Goal: Task Accomplishment & Management: Complete application form

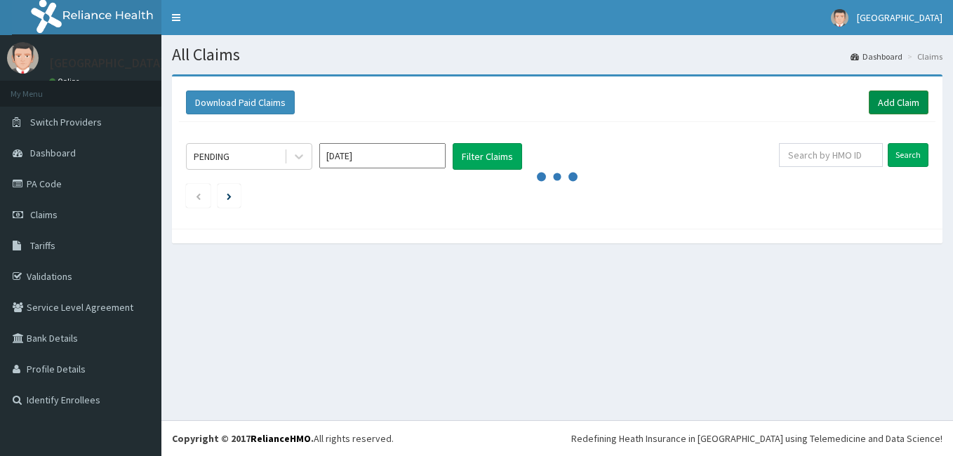
click at [888, 104] on link "Add Claim" at bounding box center [899, 103] width 60 height 24
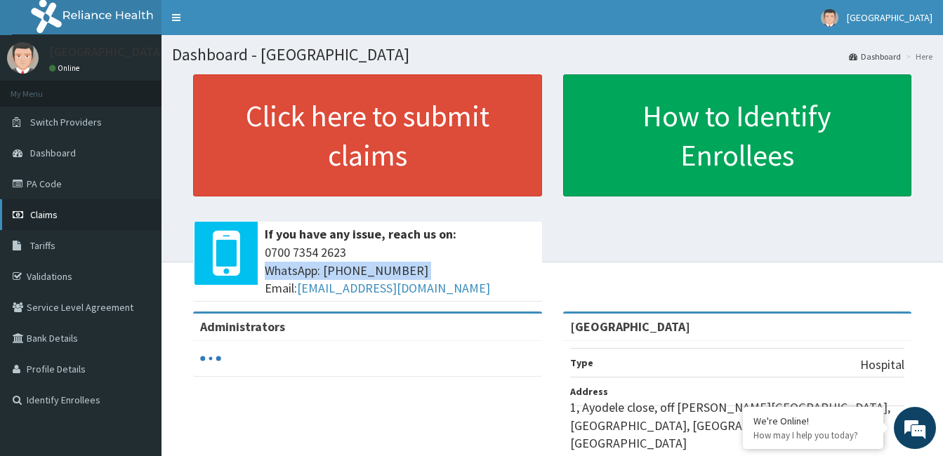
click at [35, 212] on span "Claims" at bounding box center [43, 215] width 27 height 13
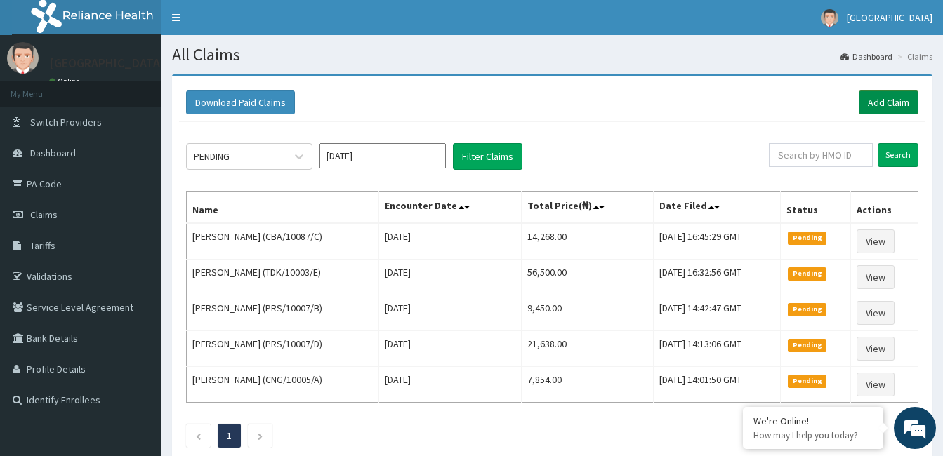
click at [884, 103] on link "Add Claim" at bounding box center [889, 103] width 60 height 24
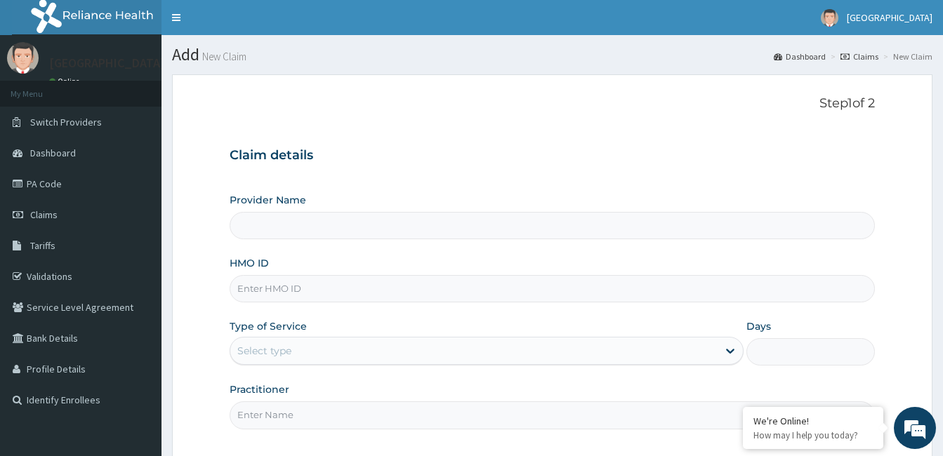
type input "Ayodele Medical Centre"
click at [291, 287] on input "HMO ID" at bounding box center [552, 288] width 645 height 27
click at [295, 292] on input "CNG/10005/a" at bounding box center [552, 288] width 645 height 27
type input "CNG/10005/A"
click at [270, 339] on div "Select type" at bounding box center [487, 351] width 514 height 28
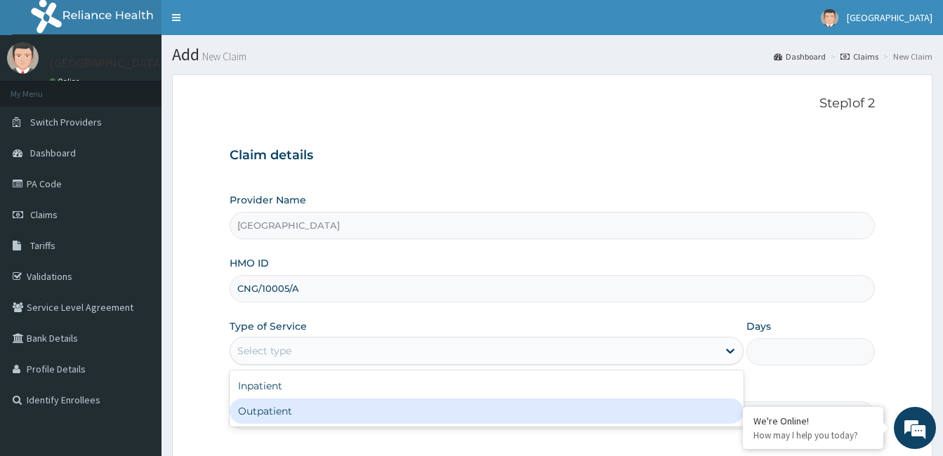
click at [548, 416] on div "Outpatient" at bounding box center [487, 411] width 514 height 25
type input "1"
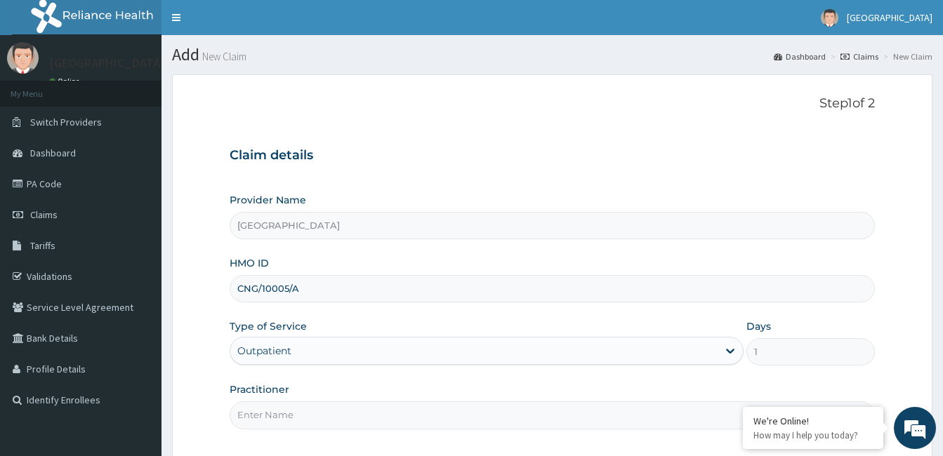
click at [589, 424] on input "Practitioner" at bounding box center [552, 415] width 645 height 27
click at [273, 412] on input "DR Nwankwo hristian chibuihia" at bounding box center [552, 415] width 645 height 27
drag, startPoint x: 399, startPoint y: 427, endPoint x: 402, endPoint y: 395, distance: 31.7
click at [402, 395] on div "Practitioner DR Nwankwo Christian chibuihia" at bounding box center [552, 406] width 645 height 46
type input "DR Nwankwo Christian chibuihia"
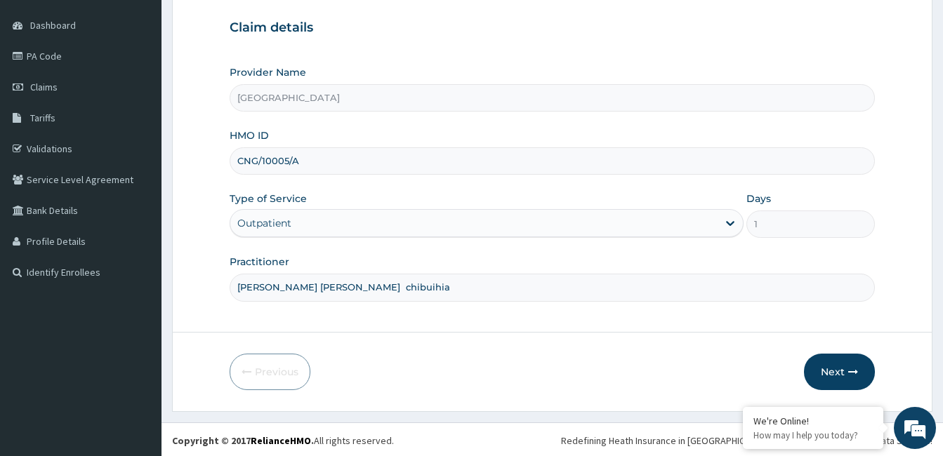
scroll to position [130, 0]
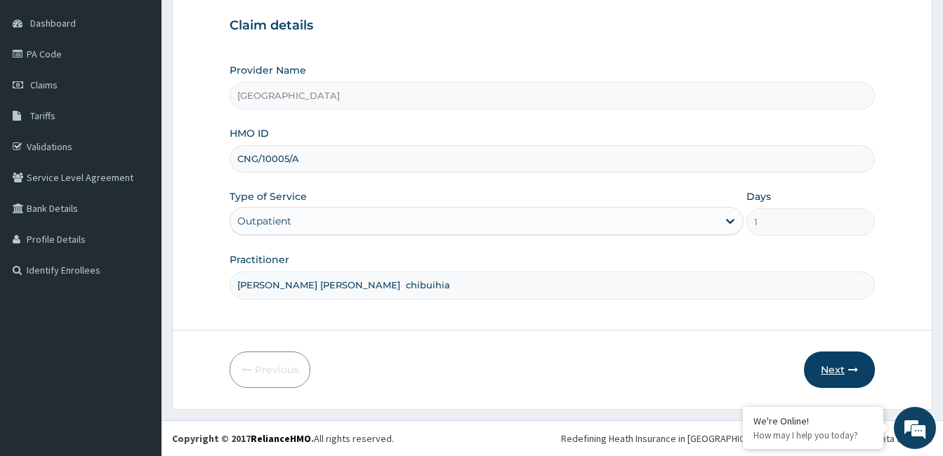
click at [859, 366] on button "Next" at bounding box center [839, 370] width 71 height 37
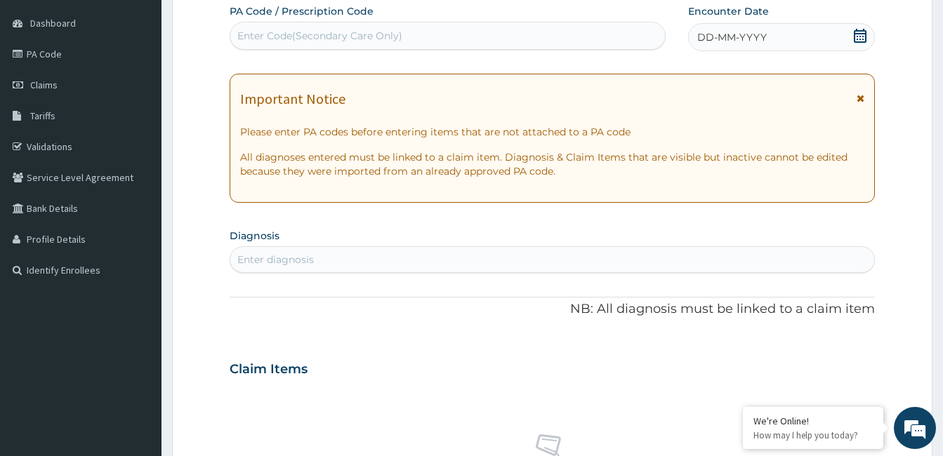
click at [347, 249] on div "Enter diagnosis" at bounding box center [552, 260] width 644 height 22
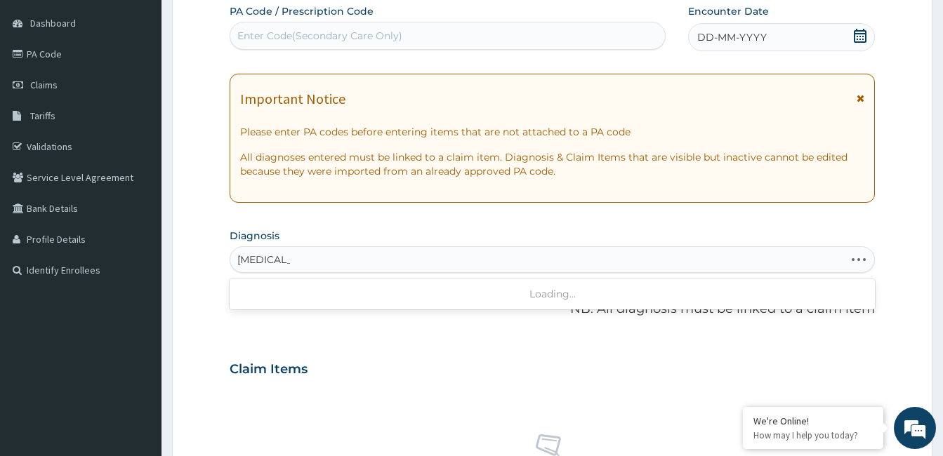
click at [253, 253] on input "chest pain" at bounding box center [263, 260] width 53 height 14
type input "cst pain"
click at [284, 259] on div "cst pain" at bounding box center [537, 260] width 614 height 22
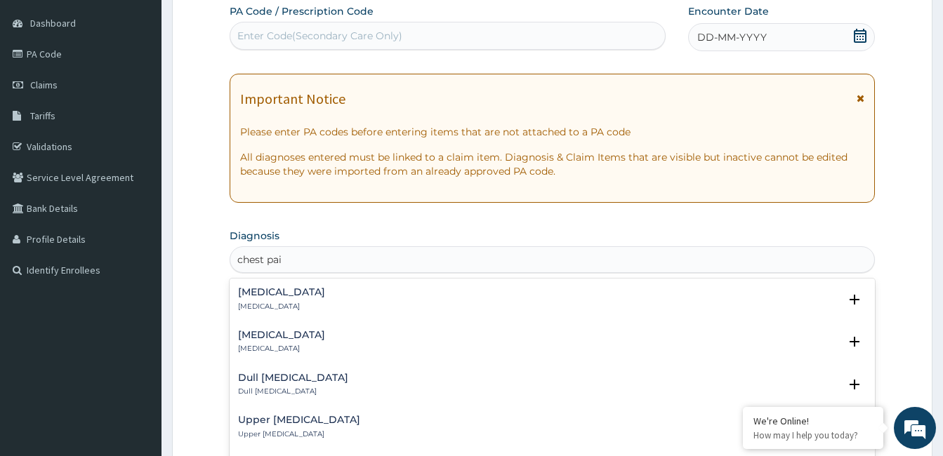
type input "chest pain"
click at [277, 298] on h4 "Chest pain" at bounding box center [281, 292] width 87 height 11
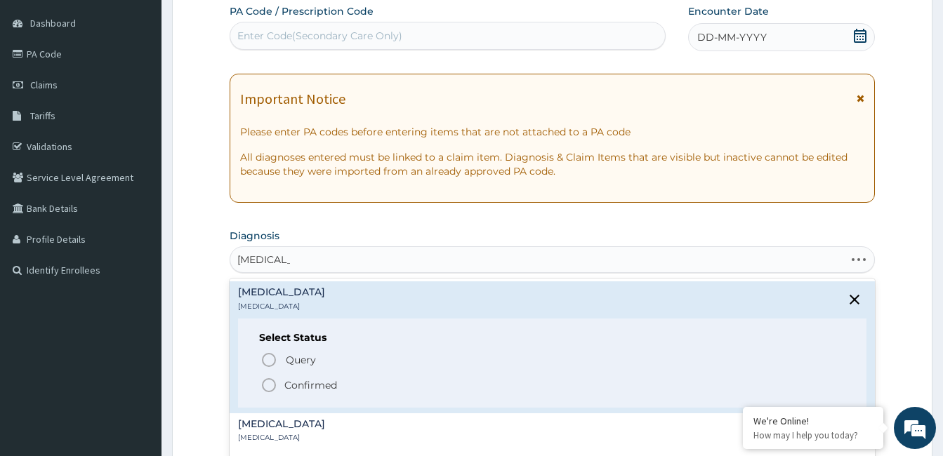
click at [272, 384] on icon "status option filled" at bounding box center [268, 385] width 17 height 17
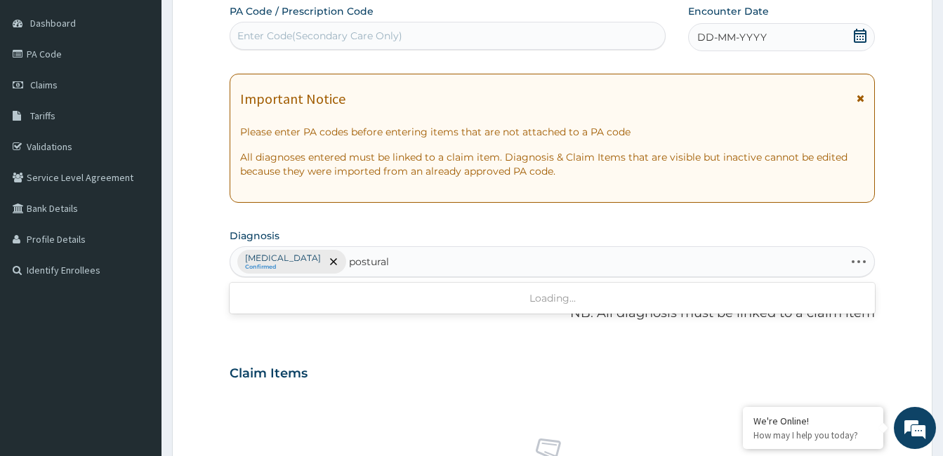
type input "postural"
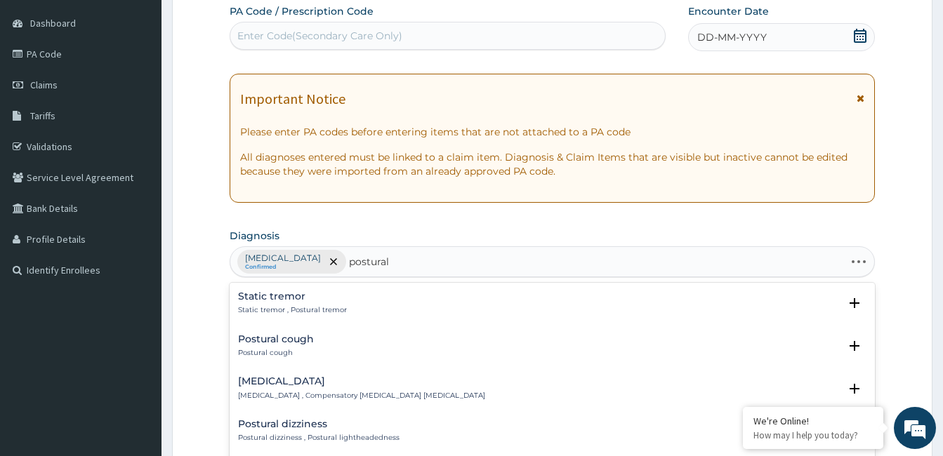
click at [354, 357] on div "Postural cough Postural cough" at bounding box center [552, 346] width 628 height 25
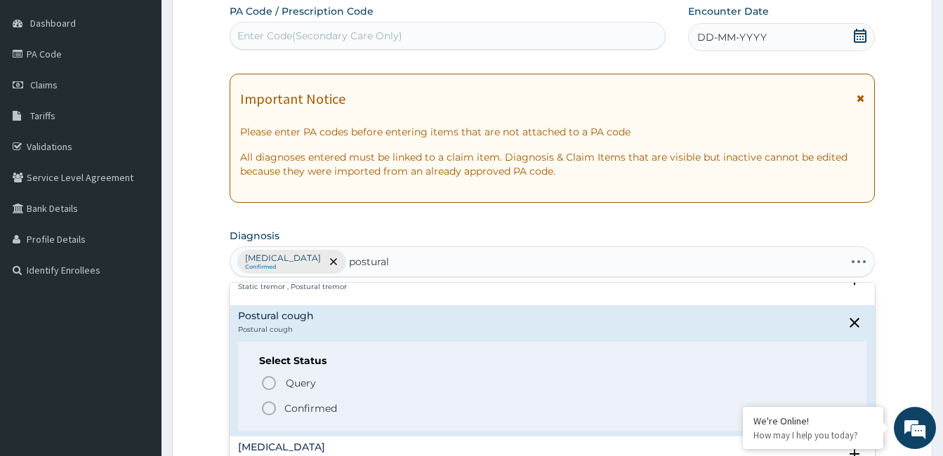
scroll to position [66, 0]
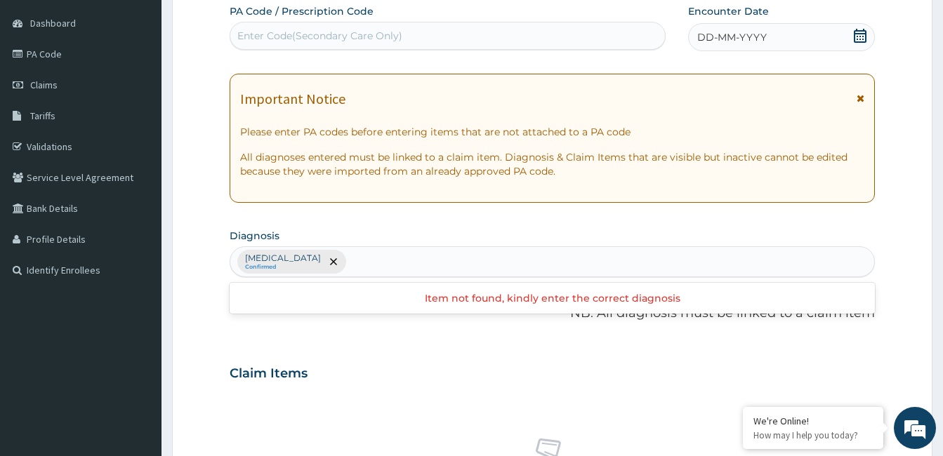
click at [380, 256] on div "Chest pain Confirmed" at bounding box center [552, 261] width 644 height 29
type input "postural"
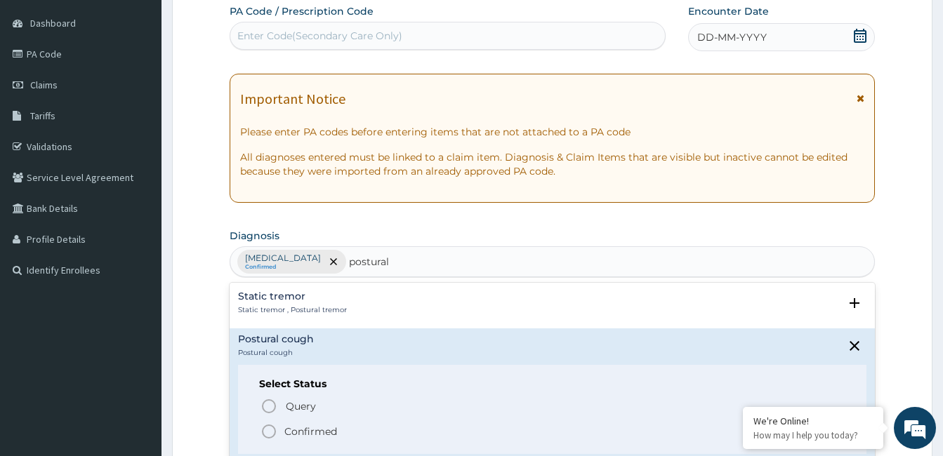
click at [298, 341] on h4 "Postural cough" at bounding box center [276, 339] width 76 height 11
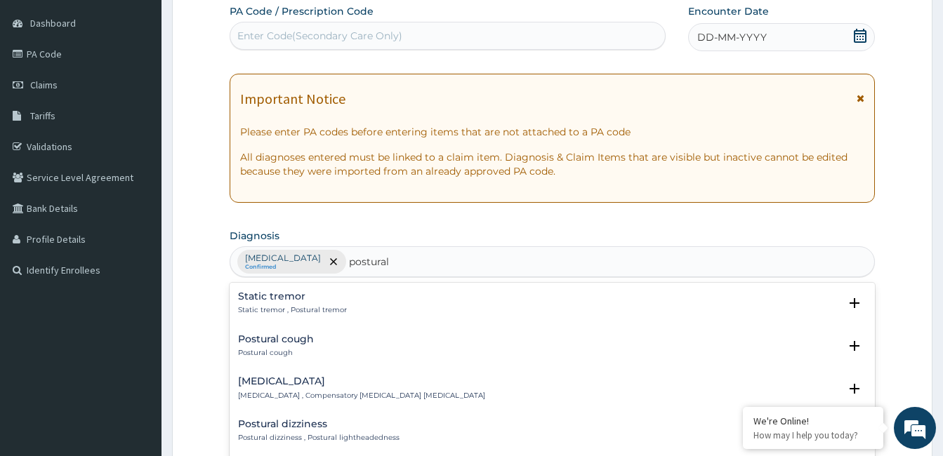
click at [380, 350] on div "Postural cough Postural cough" at bounding box center [552, 346] width 628 height 25
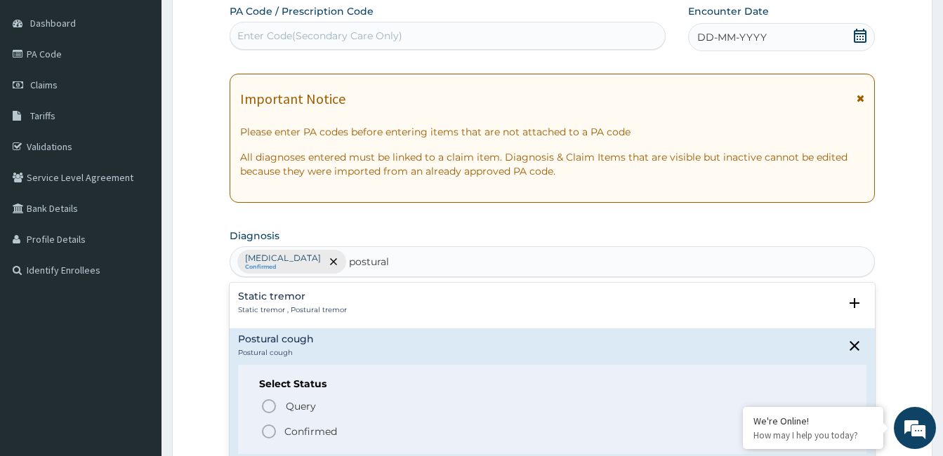
scroll to position [23, 0]
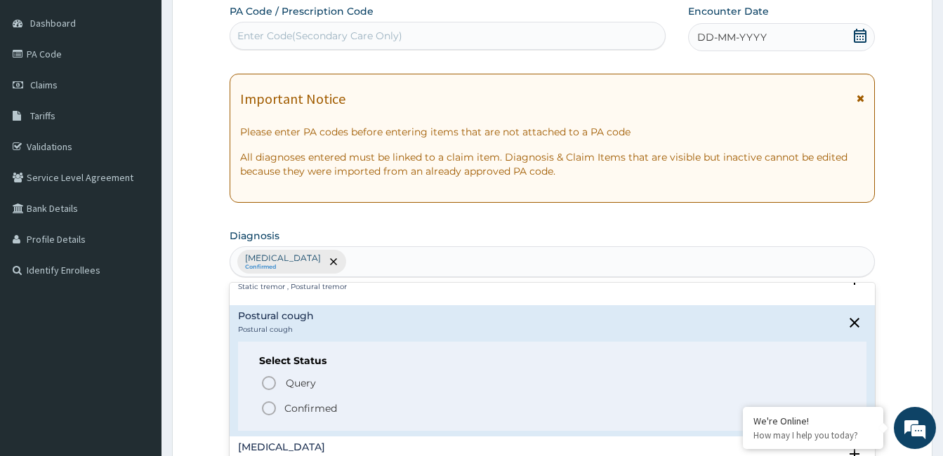
click at [423, 265] on div "Chest pain Confirmed postural" at bounding box center [552, 261] width 644 height 29
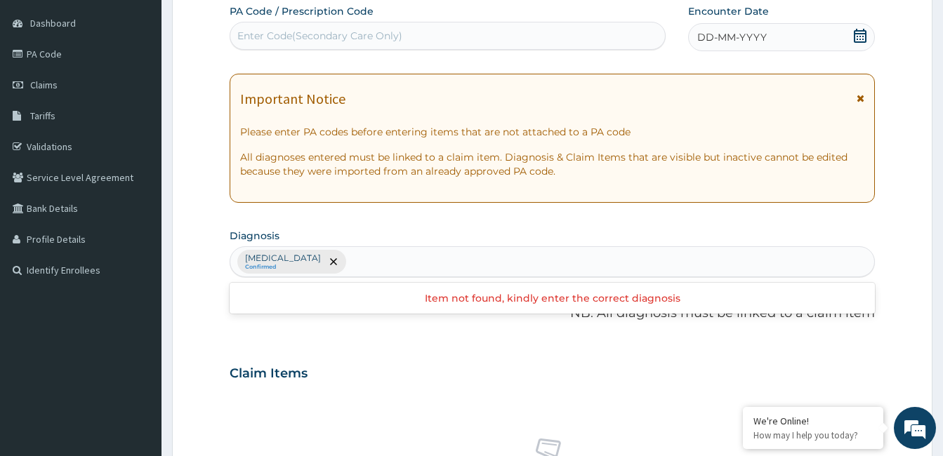
click at [423, 265] on div "Chest pain Confirmed" at bounding box center [552, 261] width 644 height 29
click at [353, 263] on input "postura pain" at bounding box center [380, 262] width 63 height 14
type input "postural pain"
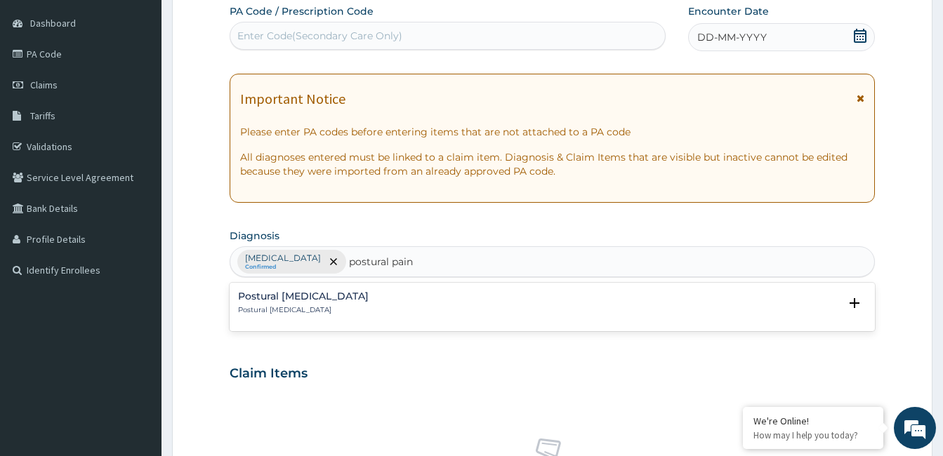
click at [291, 304] on div "Postural low back pain Postural low back pain" at bounding box center [303, 303] width 131 height 25
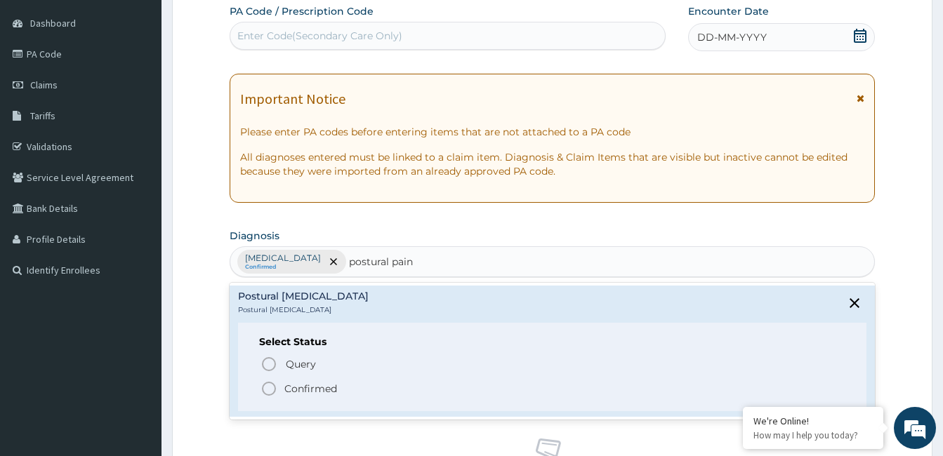
click at [268, 392] on icon "status option filled" at bounding box center [268, 389] width 17 height 17
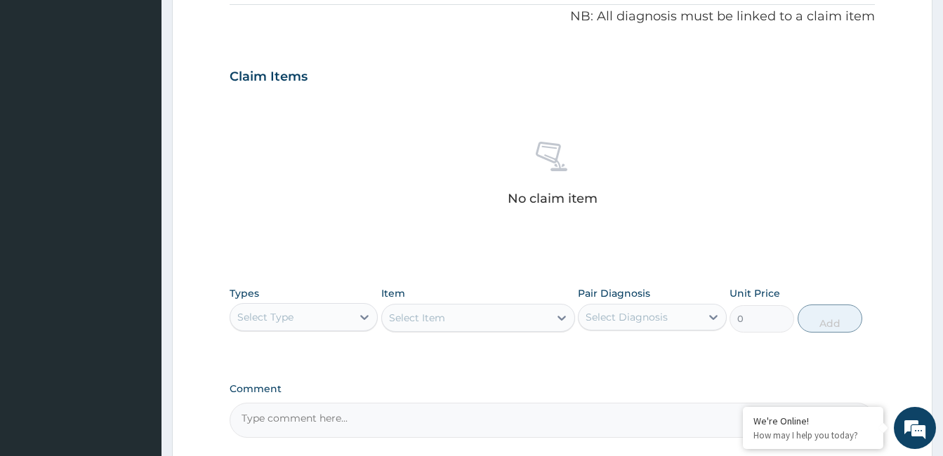
scroll to position [439, 0]
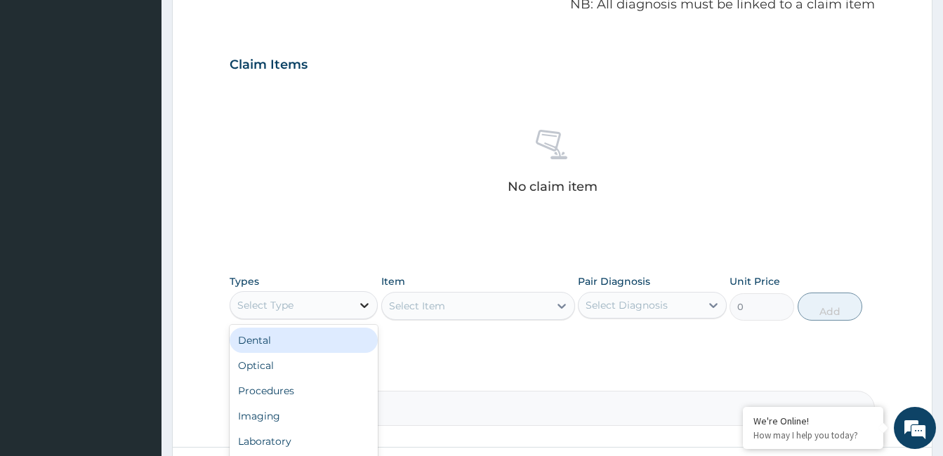
click at [366, 301] on icon at bounding box center [364, 305] width 14 height 14
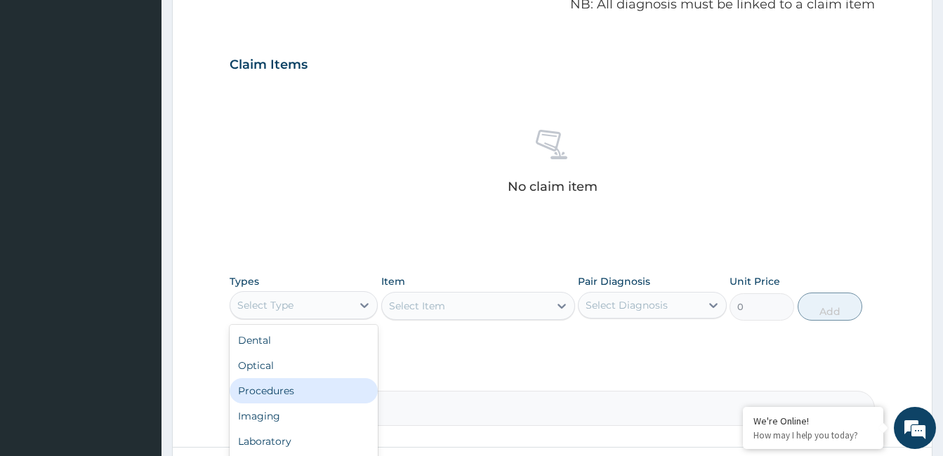
click at [310, 385] on div "Procedures" at bounding box center [304, 390] width 148 height 25
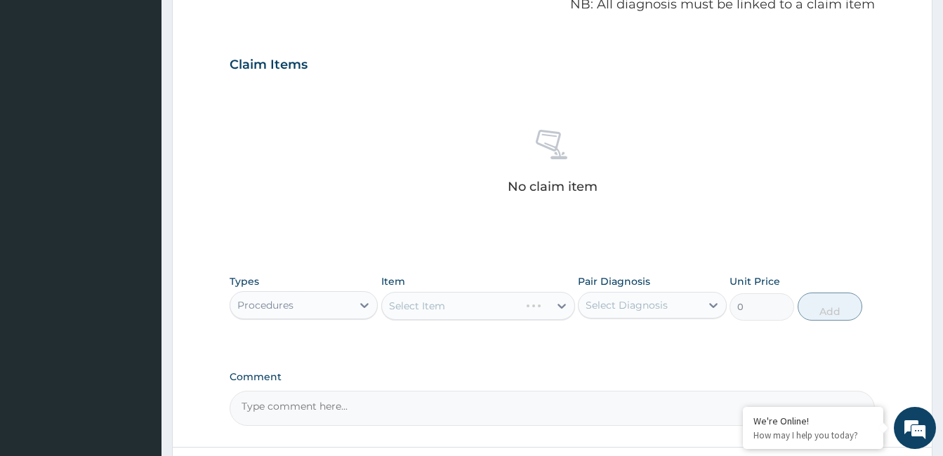
click at [562, 301] on div "Select Item" at bounding box center [478, 306] width 194 height 28
click at [560, 303] on div "Select Item" at bounding box center [478, 306] width 194 height 28
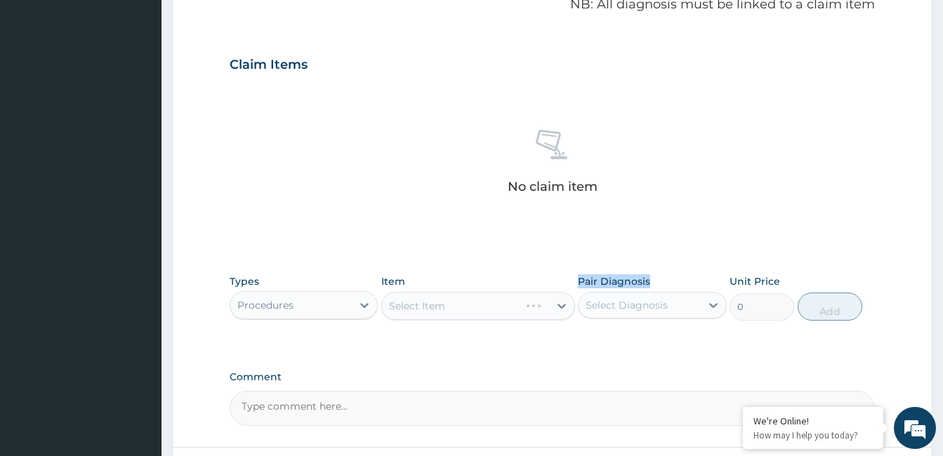
click at [560, 303] on div "Select Item" at bounding box center [478, 306] width 194 height 28
click at [560, 304] on div "Select Item" at bounding box center [478, 306] width 194 height 28
click at [562, 305] on div "Select Item" at bounding box center [478, 306] width 194 height 28
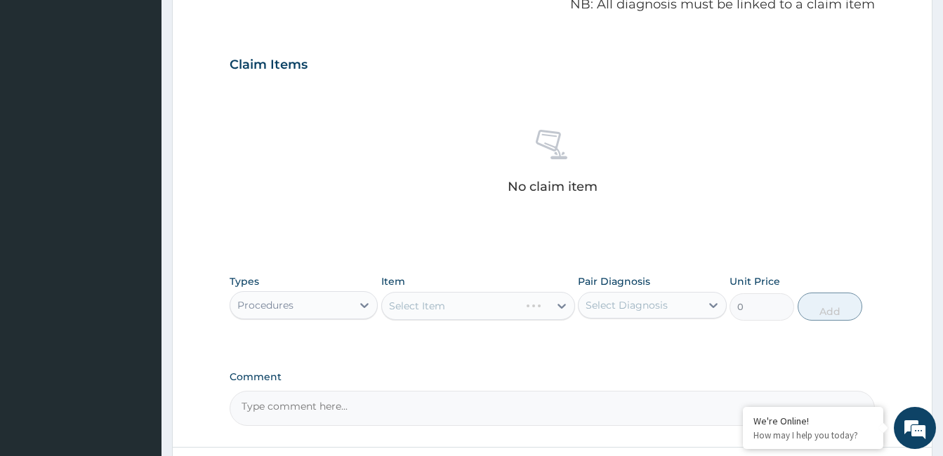
click at [562, 305] on div "Select Item" at bounding box center [478, 306] width 194 height 28
drag, startPoint x: 562, startPoint y: 305, endPoint x: 478, endPoint y: 252, distance: 99.1
click at [478, 252] on div "PA Code / Prescription Code Enter Code(Secondary Care Only) Encounter Date DD-M…" at bounding box center [552, 60] width 645 height 731
click at [532, 313] on div "Select Item" at bounding box center [478, 306] width 194 height 28
click at [520, 313] on div "Select Item" at bounding box center [451, 306] width 138 height 22
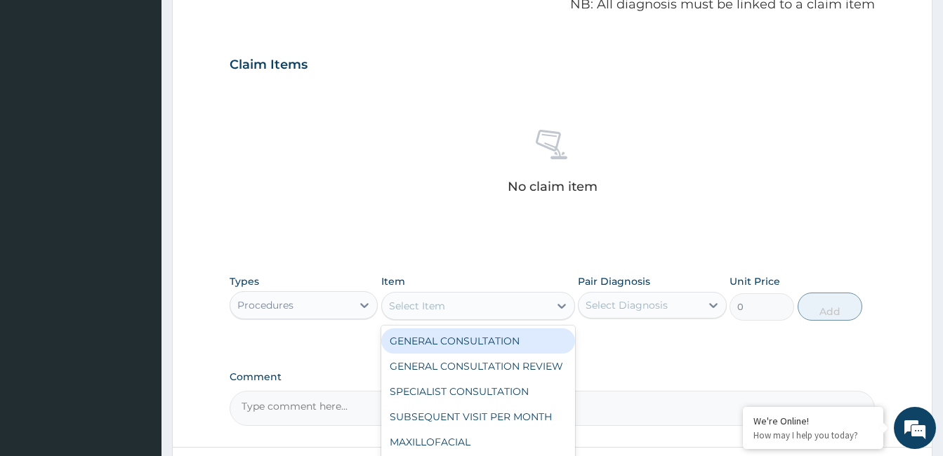
click at [533, 313] on div "Select Item" at bounding box center [465, 306] width 167 height 22
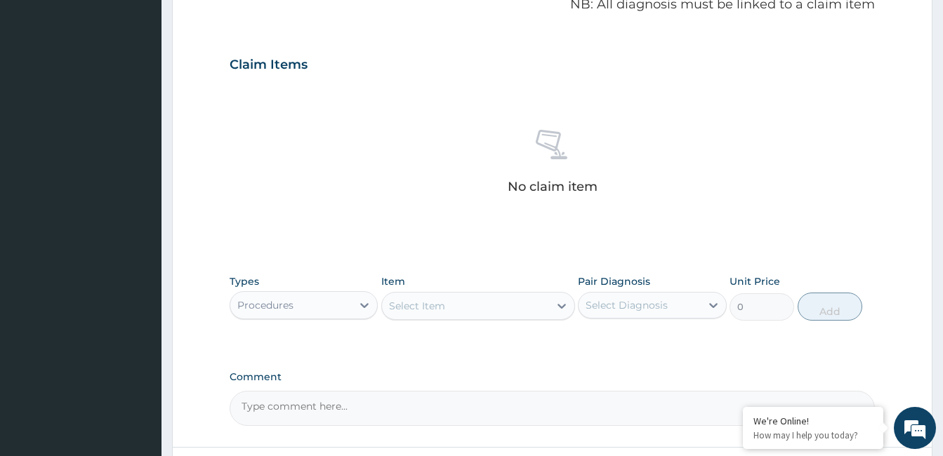
click at [533, 313] on div "Select Item" at bounding box center [465, 306] width 167 height 22
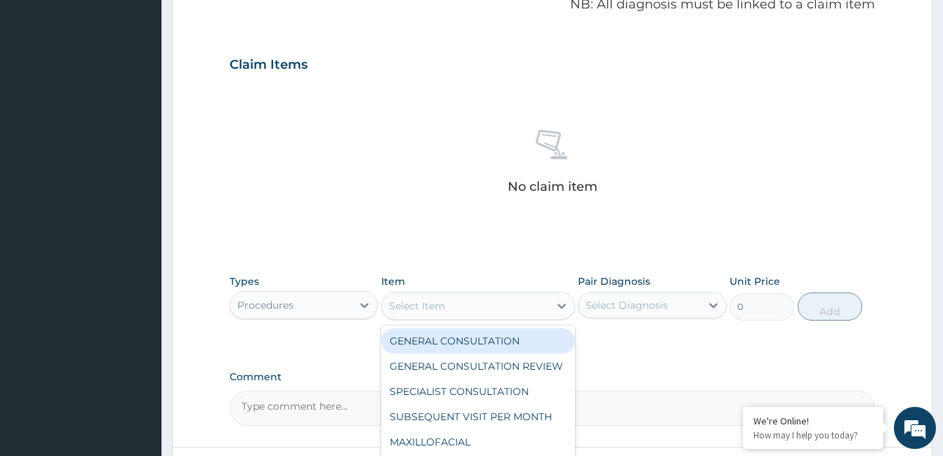
click at [523, 343] on div "GENERAL CONSULTATION" at bounding box center [478, 341] width 194 height 25
type input "2500"
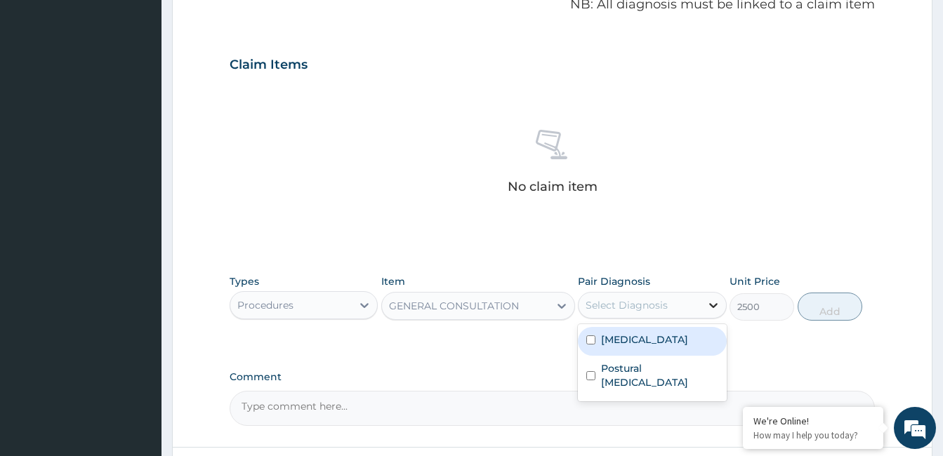
click at [713, 303] on icon at bounding box center [713, 305] width 14 height 14
click at [693, 336] on div "Chest pain" at bounding box center [652, 341] width 148 height 29
checkbox input "true"
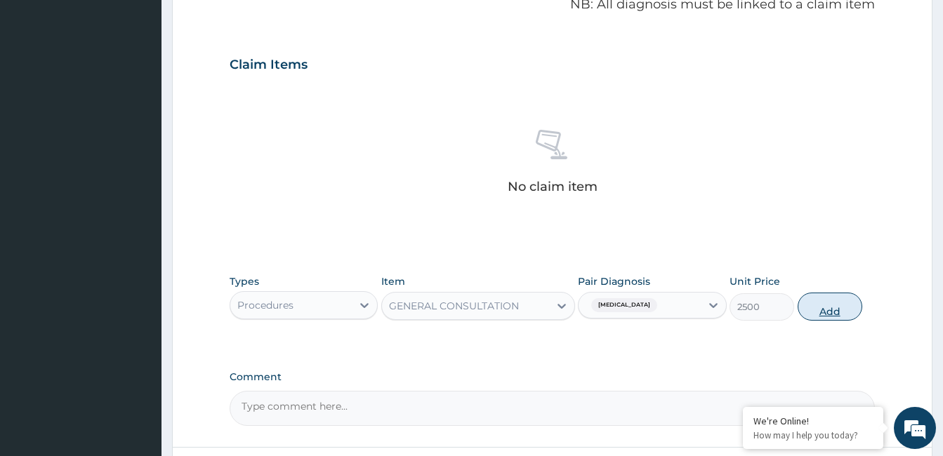
click at [803, 302] on button "Add" at bounding box center [830, 307] width 65 height 28
type input "0"
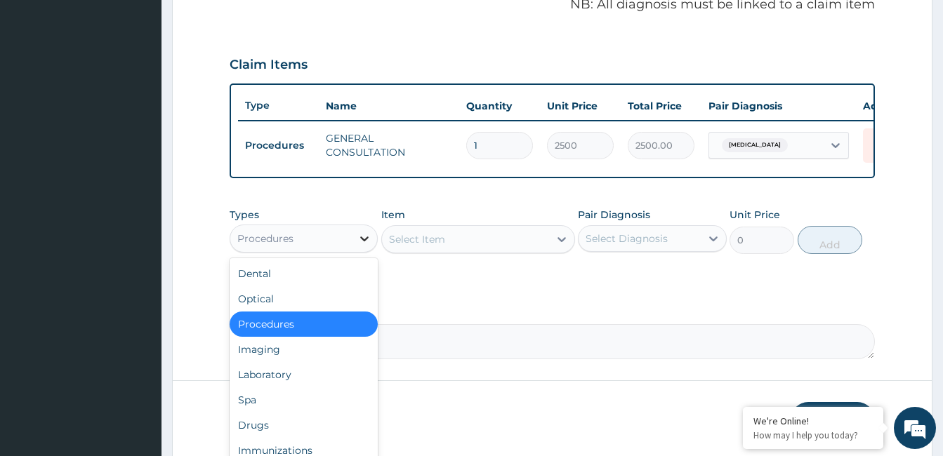
click at [358, 246] on icon at bounding box center [364, 239] width 14 height 14
click at [297, 388] on div "Laboratory" at bounding box center [304, 374] width 148 height 25
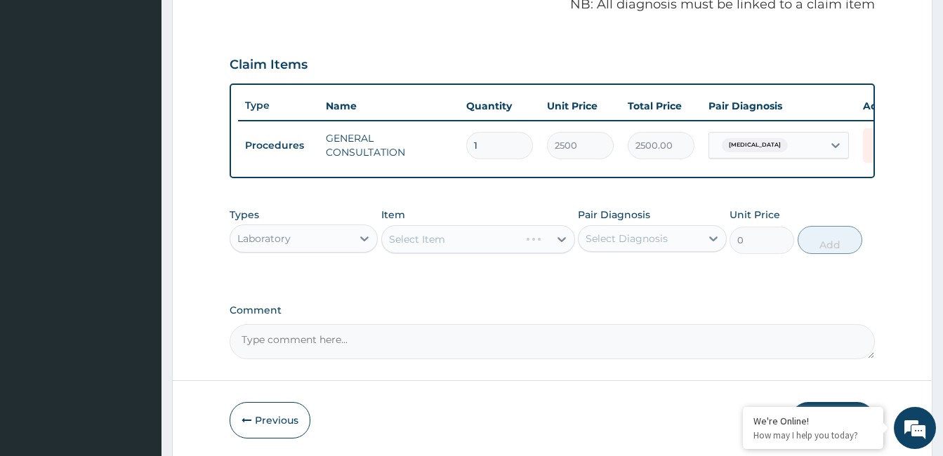
click at [561, 249] on div "Select Item" at bounding box center [478, 239] width 194 height 28
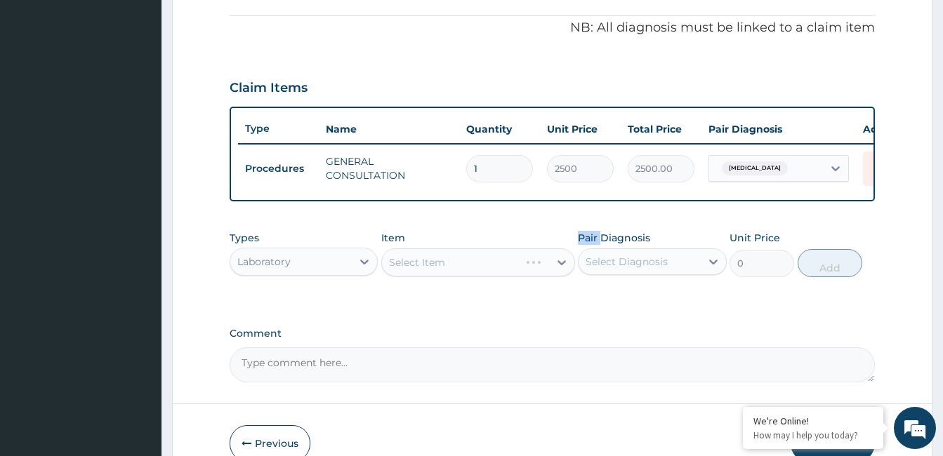
scroll to position [392, 0]
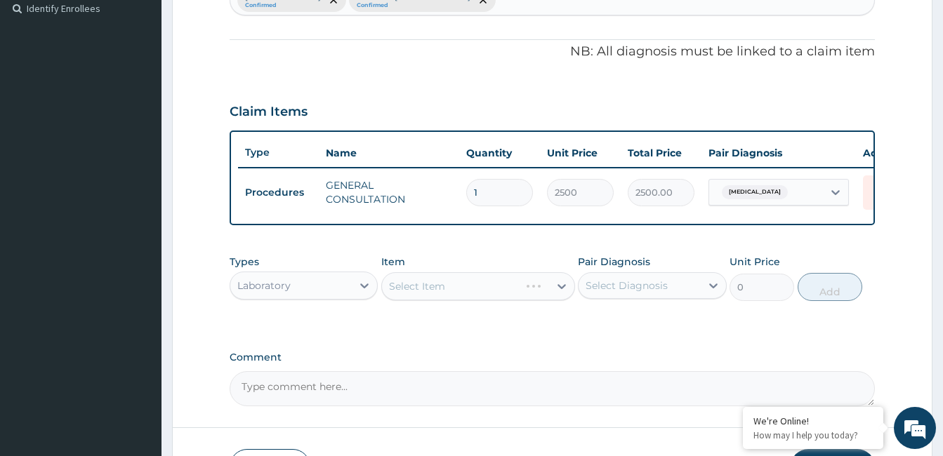
click at [562, 294] on div "Select Item" at bounding box center [478, 286] width 194 height 28
drag, startPoint x: 562, startPoint y: 294, endPoint x: 501, endPoint y: 267, distance: 66.3
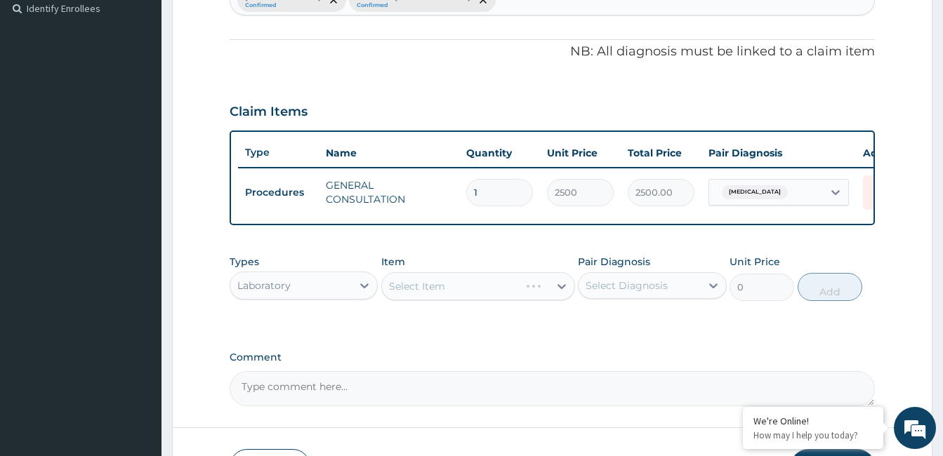
click at [501, 267] on div "Item Select Item" at bounding box center [478, 278] width 194 height 46
click at [564, 295] on div "Select Item" at bounding box center [478, 286] width 194 height 28
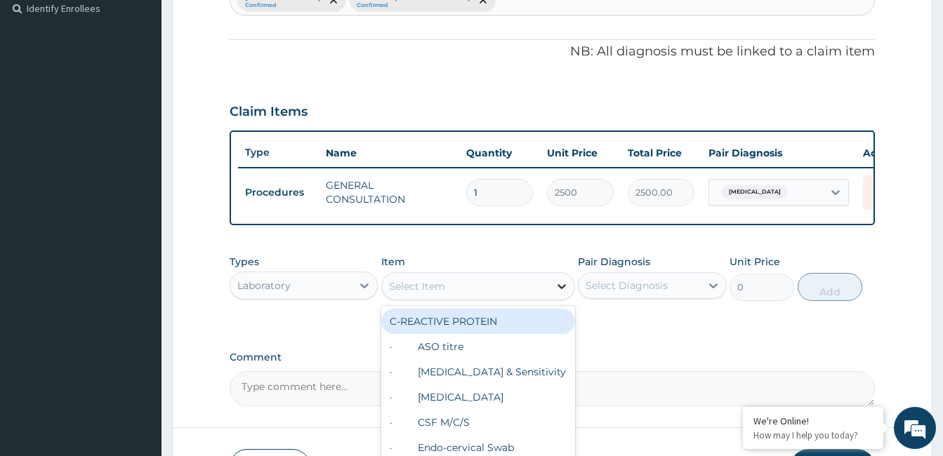
click at [564, 289] on icon at bounding box center [561, 286] width 8 height 5
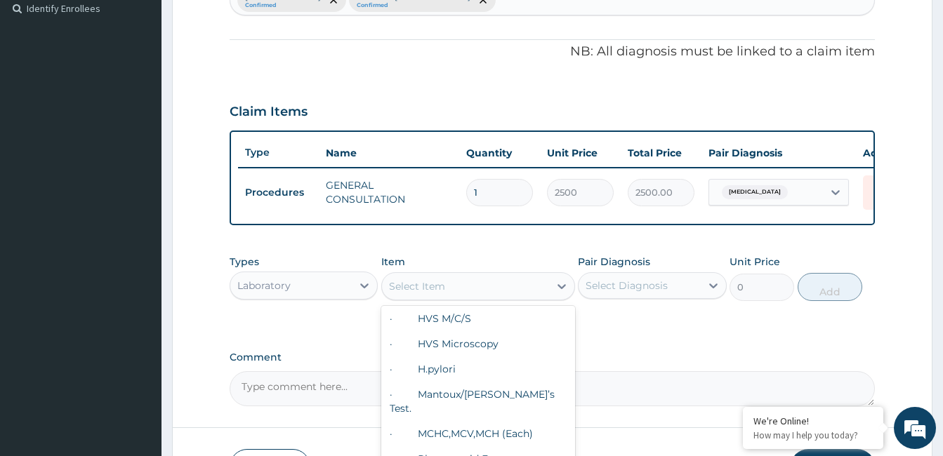
scroll to position [205, 0]
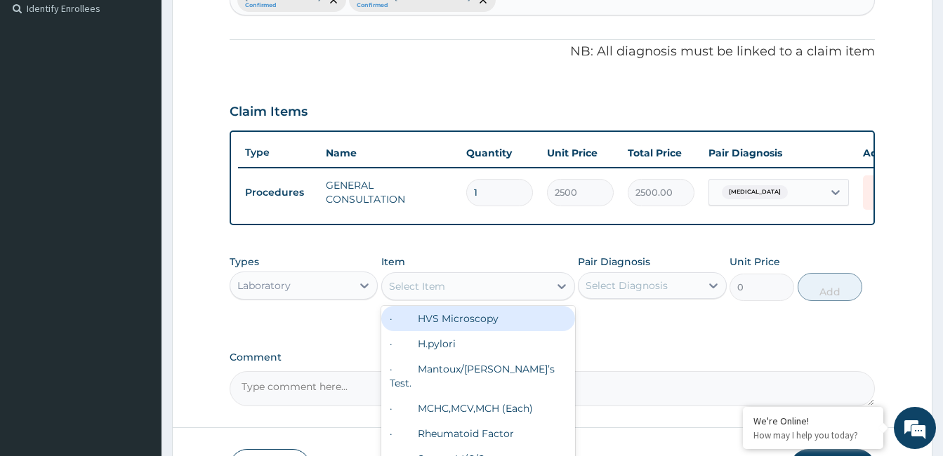
click at [442, 298] on div "Select Item" at bounding box center [465, 286] width 167 height 22
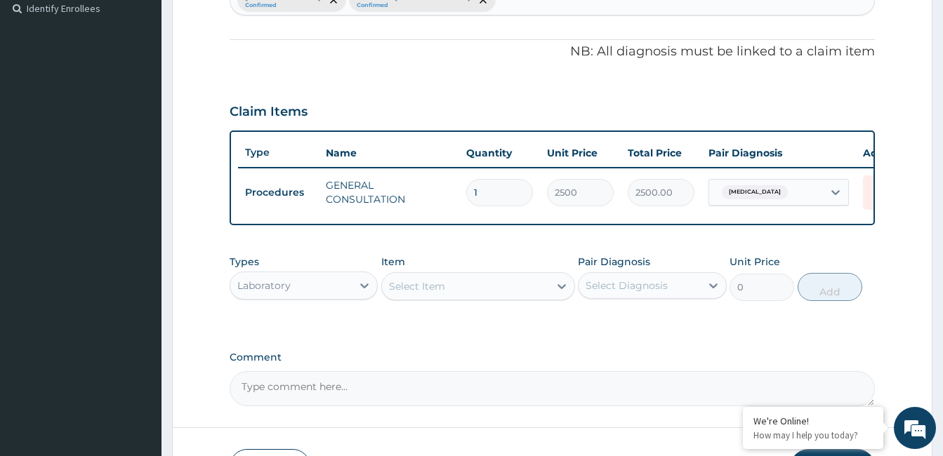
click at [437, 293] on div "Select Item" at bounding box center [417, 286] width 56 height 14
type input "x"
type input "chest"
click at [364, 289] on icon at bounding box center [365, 286] width 8 height 5
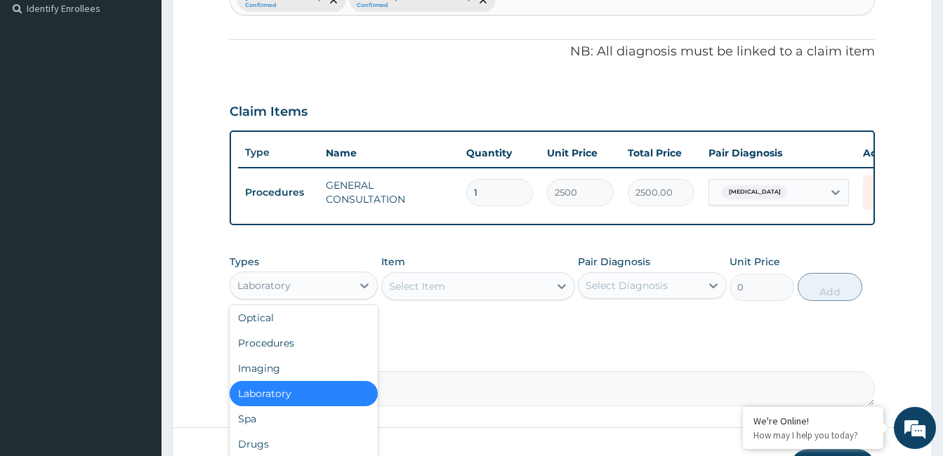
scroll to position [48, 0]
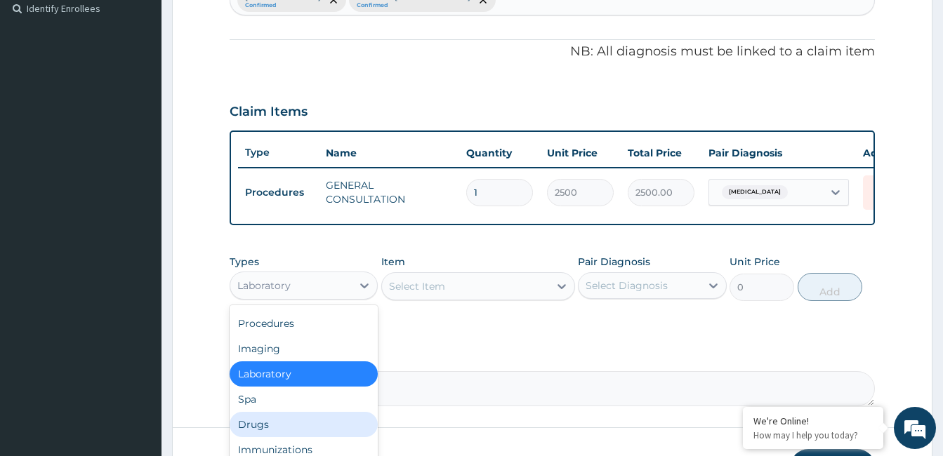
click at [324, 435] on div "Drugs" at bounding box center [304, 424] width 148 height 25
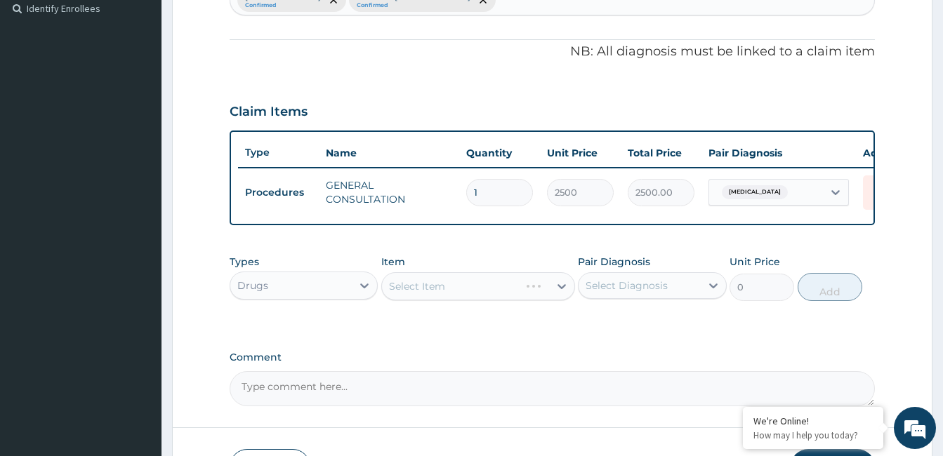
click at [562, 293] on div "Select Item" at bounding box center [478, 286] width 194 height 28
click at [562, 296] on div "Select Item" at bounding box center [478, 286] width 194 height 28
drag, startPoint x: 562, startPoint y: 296, endPoint x: 474, endPoint y: 299, distance: 87.8
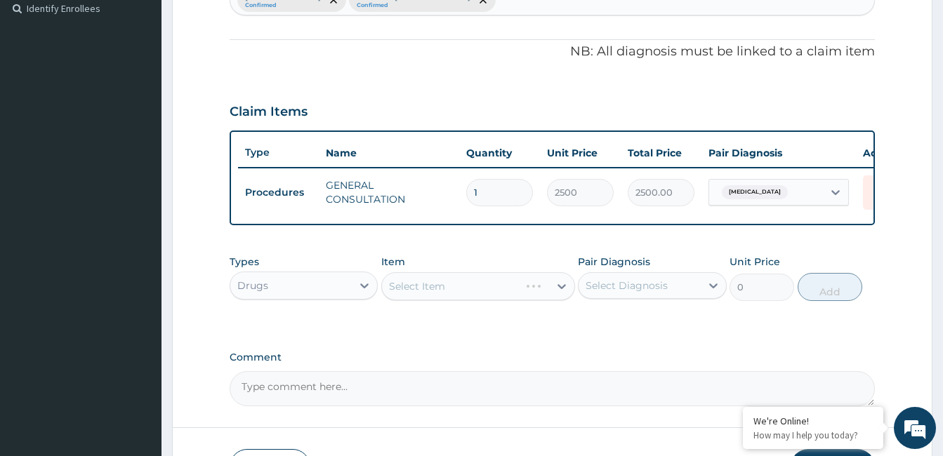
click at [474, 299] on div "Select Item" at bounding box center [478, 286] width 194 height 28
click at [442, 300] on div "Select Item" at bounding box center [478, 286] width 194 height 28
click at [709, 289] on icon at bounding box center [713, 286] width 8 height 5
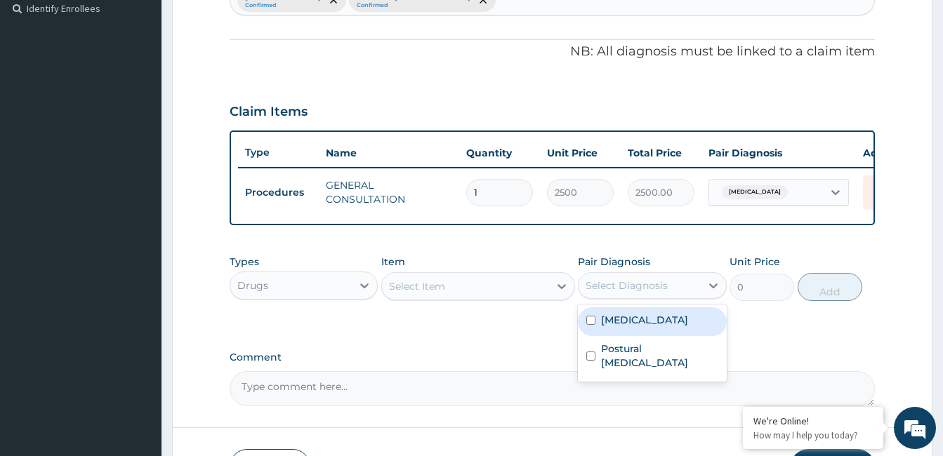
click at [590, 325] on input "checkbox" at bounding box center [590, 320] width 9 height 9
checkbox input "true"
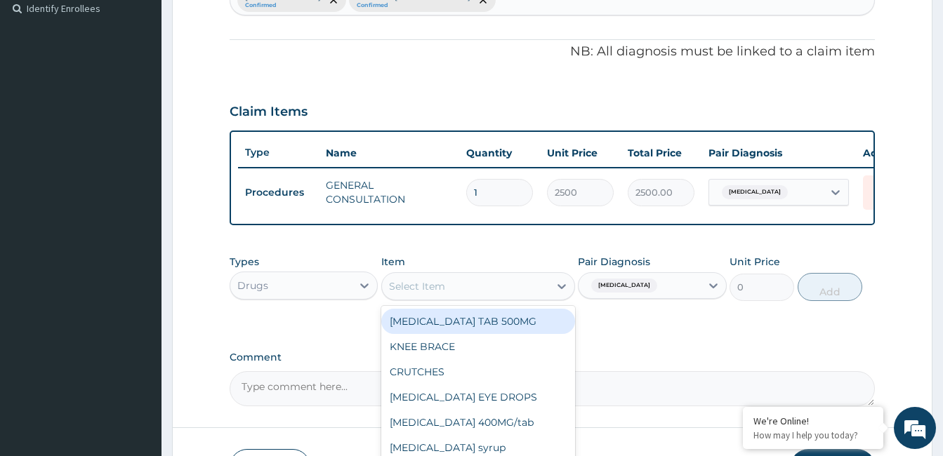
click at [487, 290] on div "Select Item" at bounding box center [465, 286] width 167 height 22
type input "cel"
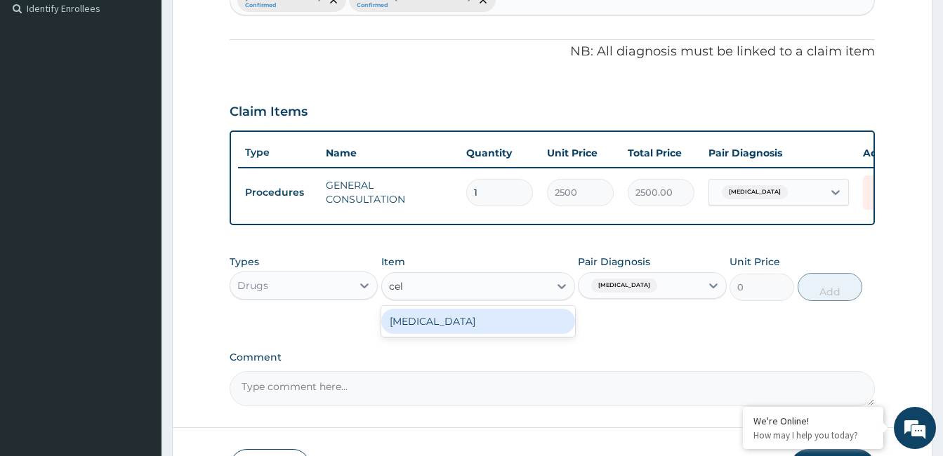
click at [501, 330] on div "CELEBREX" at bounding box center [478, 321] width 194 height 25
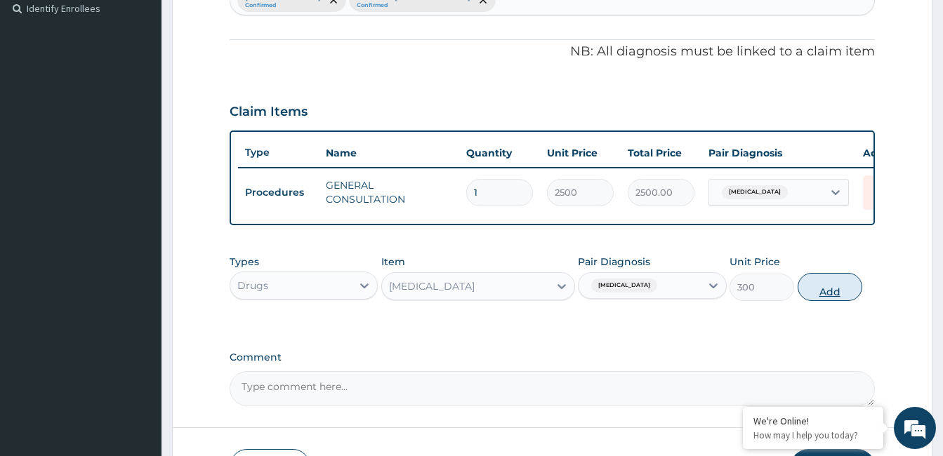
click at [813, 301] on button "Add" at bounding box center [830, 287] width 65 height 28
type input "0"
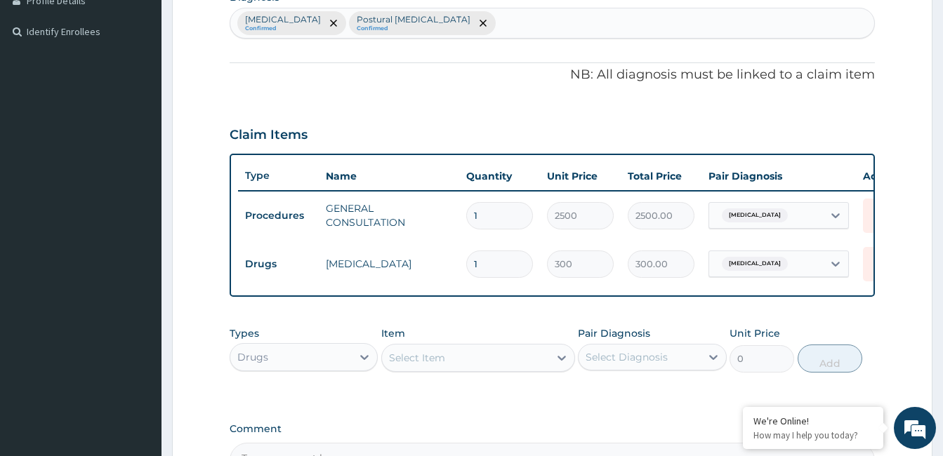
scroll to position [364, 0]
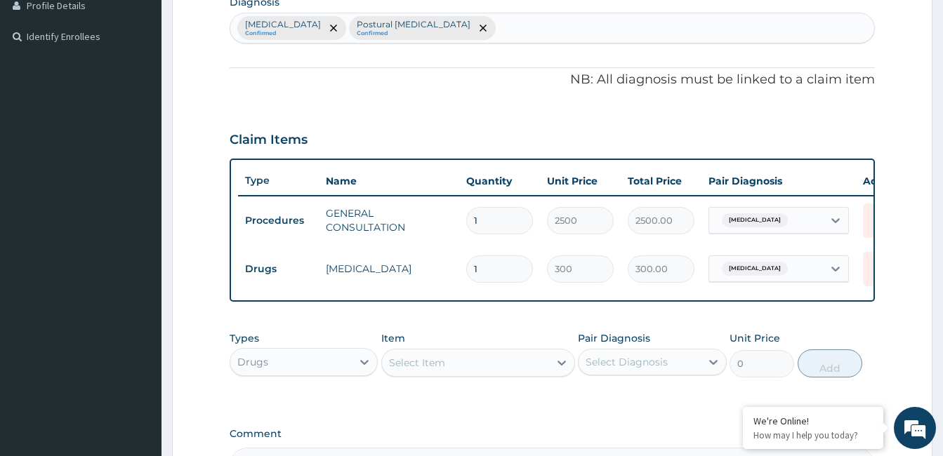
drag, startPoint x: 944, startPoint y: 9, endPoint x: 722, endPoint y: 105, distance: 242.2
click at [722, 105] on div "PA Code / Prescription Code Enter Code(Secondary Care Only) Encounter Date DD-M…" at bounding box center [552, 126] width 645 height 713
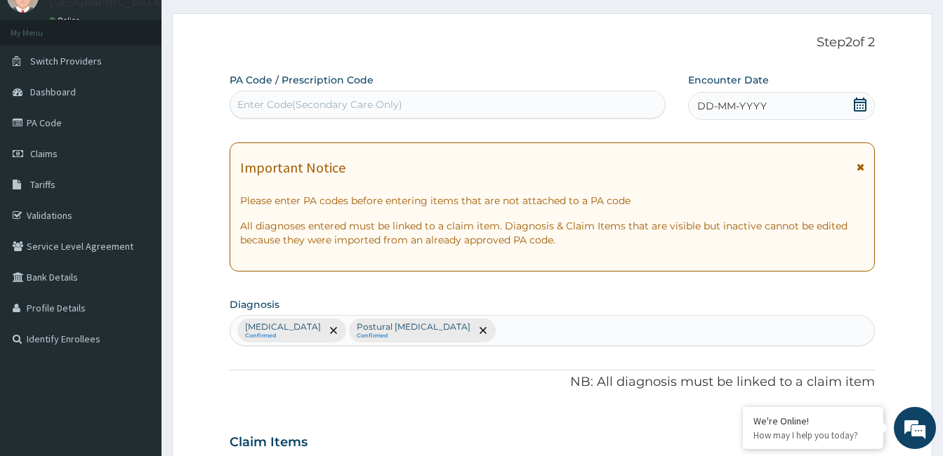
scroll to position [55, 0]
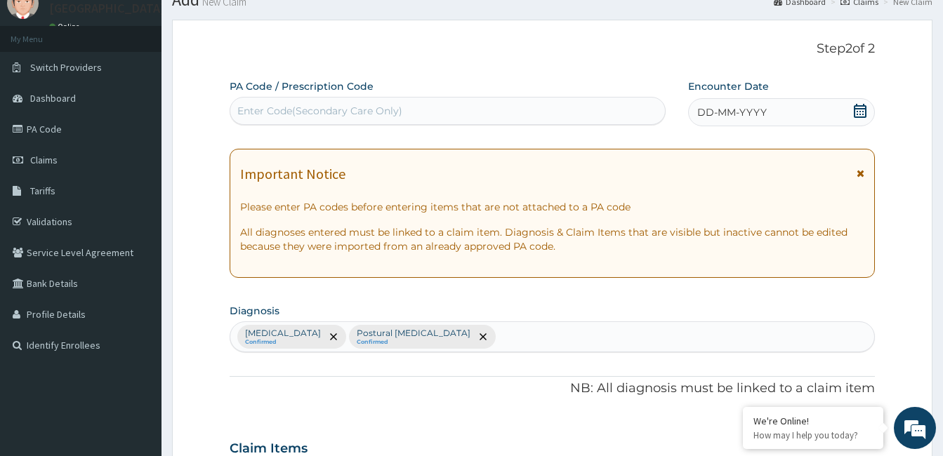
click at [762, 110] on span "DD-MM-YYYY" at bounding box center [732, 112] width 70 height 14
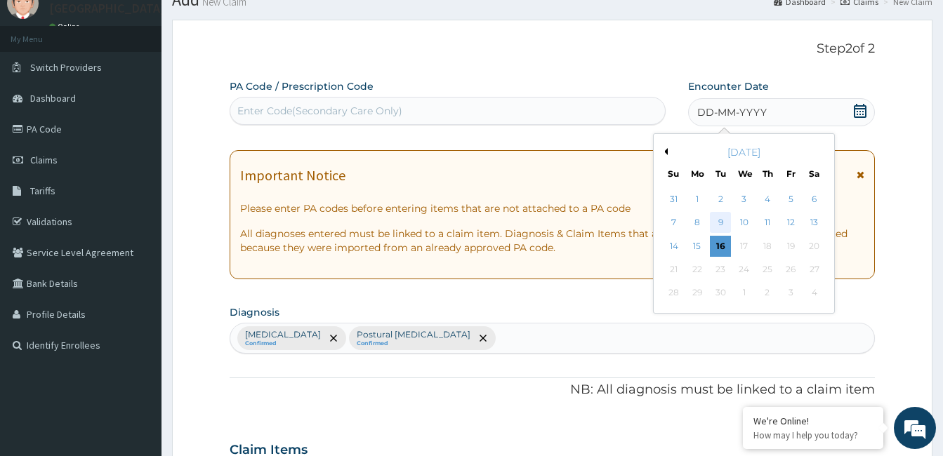
click at [722, 222] on div "9" at bounding box center [720, 223] width 21 height 21
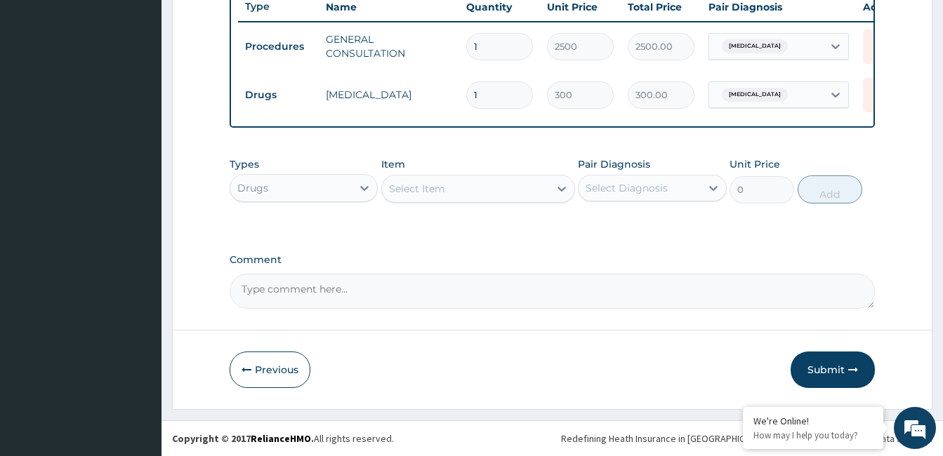
scroll to position [548, 0]
click at [860, 356] on button "Submit" at bounding box center [833, 370] width 84 height 37
click at [851, 368] on icon "button" at bounding box center [853, 370] width 10 height 10
click at [843, 370] on button "Submit" at bounding box center [833, 370] width 84 height 37
click at [836, 377] on button "Submit" at bounding box center [833, 370] width 84 height 37
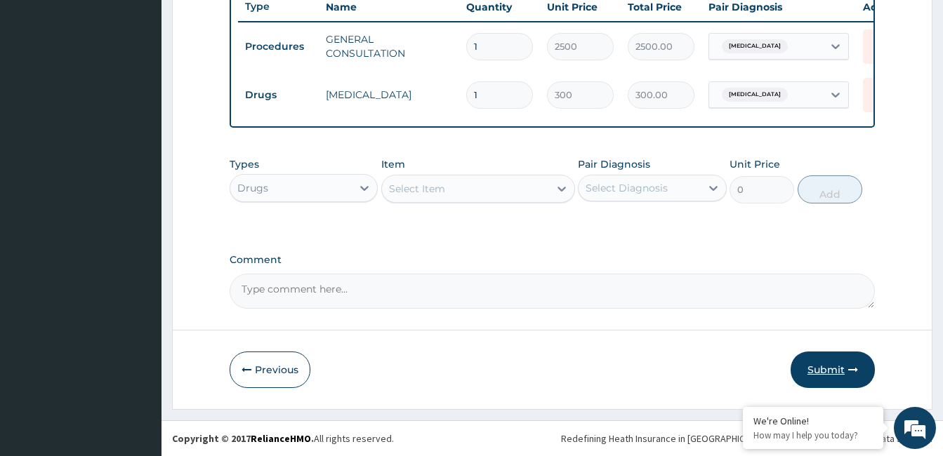
click at [836, 377] on button "Submit" at bounding box center [833, 370] width 84 height 37
click at [808, 364] on button "Submit" at bounding box center [833, 370] width 84 height 37
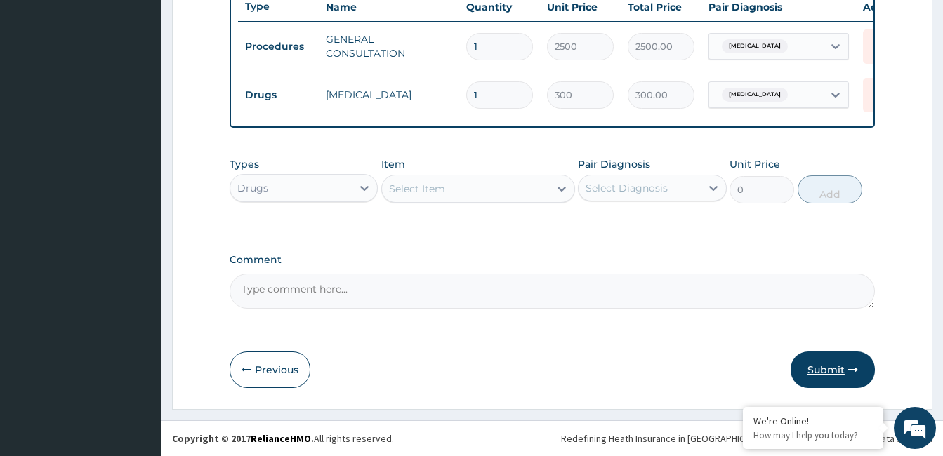
click at [808, 364] on button "Submit" at bounding box center [833, 370] width 84 height 37
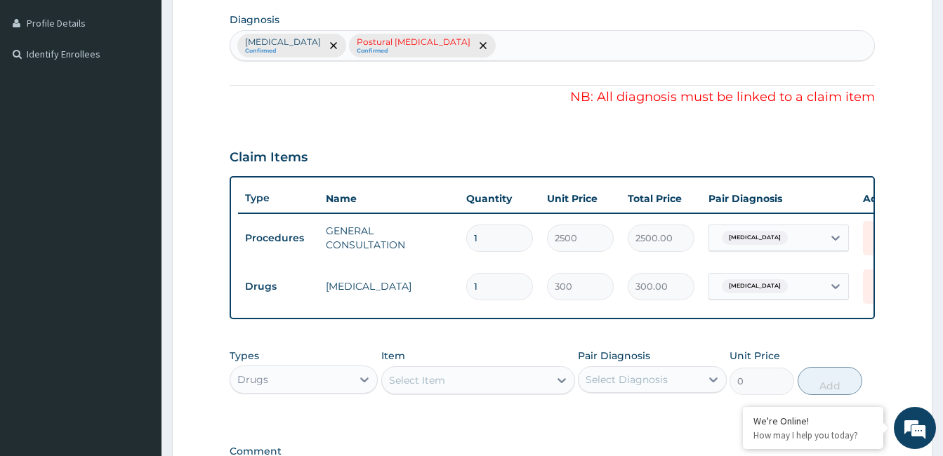
scroll to position [365, 0]
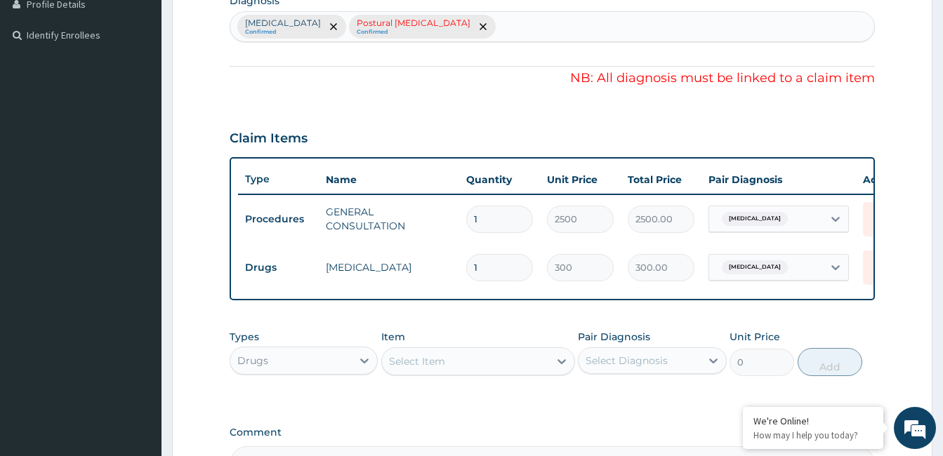
click at [404, 18] on p "Postural low back pain" at bounding box center [414, 23] width 114 height 11
click at [477, 22] on span "remove selection option" at bounding box center [483, 26] width 13 height 13
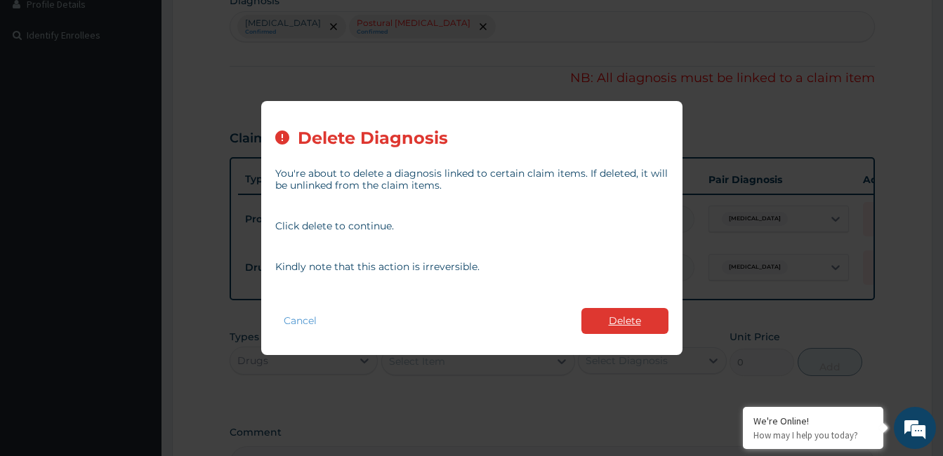
click at [588, 323] on button "Delete" at bounding box center [624, 321] width 87 height 26
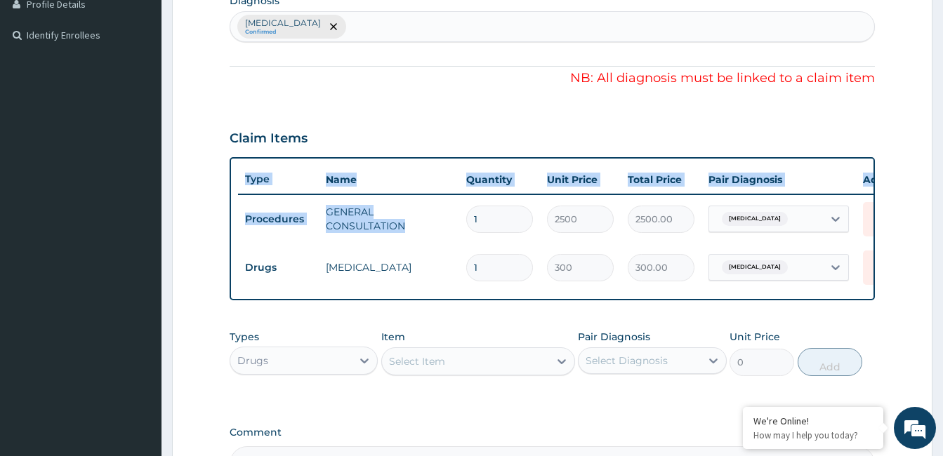
drag, startPoint x: 371, startPoint y: 321, endPoint x: 410, endPoint y: 227, distance: 101.3
click at [410, 227] on div "PA Code / Prescription Code Enter Code(Secondary Care Only) Encounter Date 09-0…" at bounding box center [552, 125] width 645 height 713
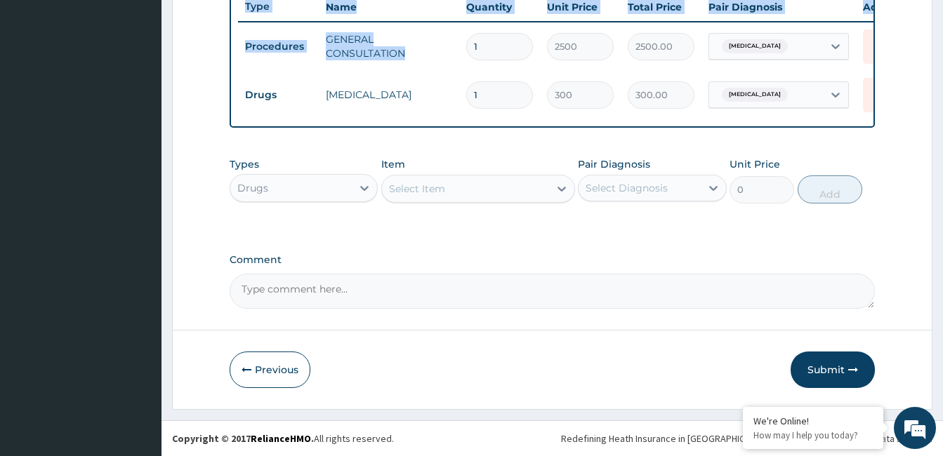
scroll to position [548, 0]
click at [837, 374] on button "Submit" at bounding box center [833, 370] width 84 height 37
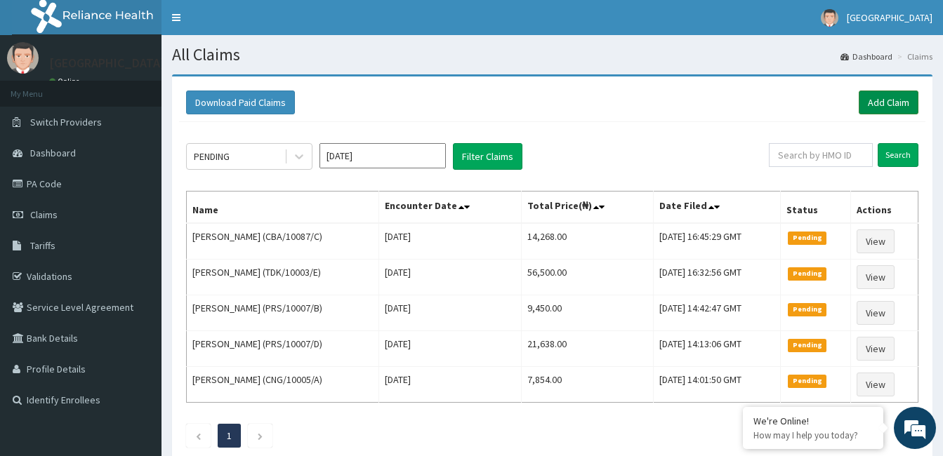
click at [873, 105] on link "Add Claim" at bounding box center [889, 103] width 60 height 24
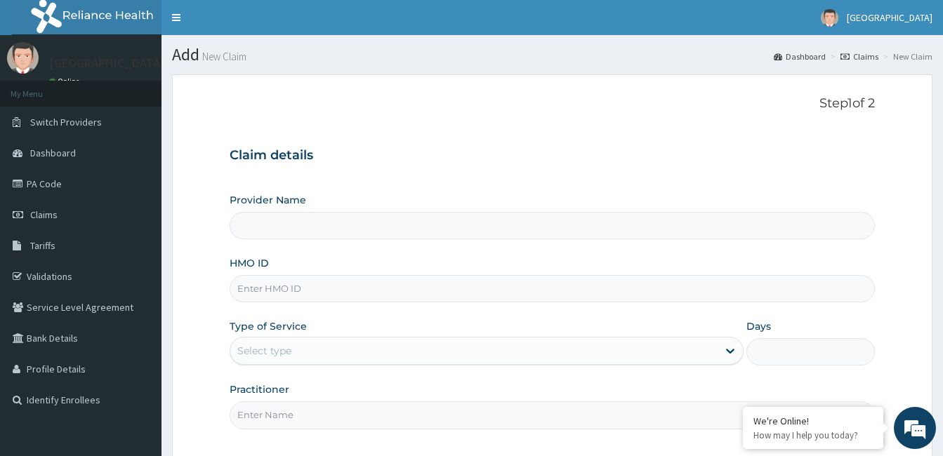
click at [251, 227] on input "Provider Name" at bounding box center [552, 225] width 645 height 27
type input "[GEOGRAPHIC_DATA]"
click at [296, 285] on input "HMO ID" at bounding box center [552, 288] width 645 height 27
type input "f"
type input "FYN/10020/A"
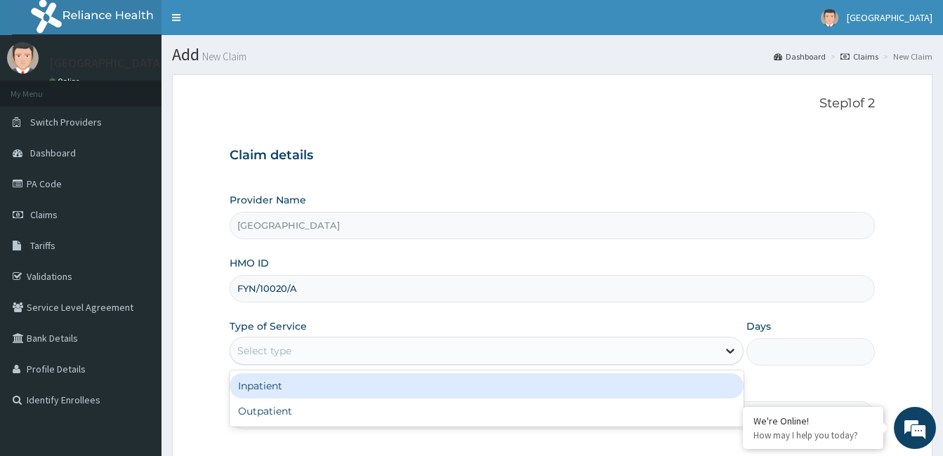
click at [737, 349] on icon at bounding box center [730, 351] width 14 height 14
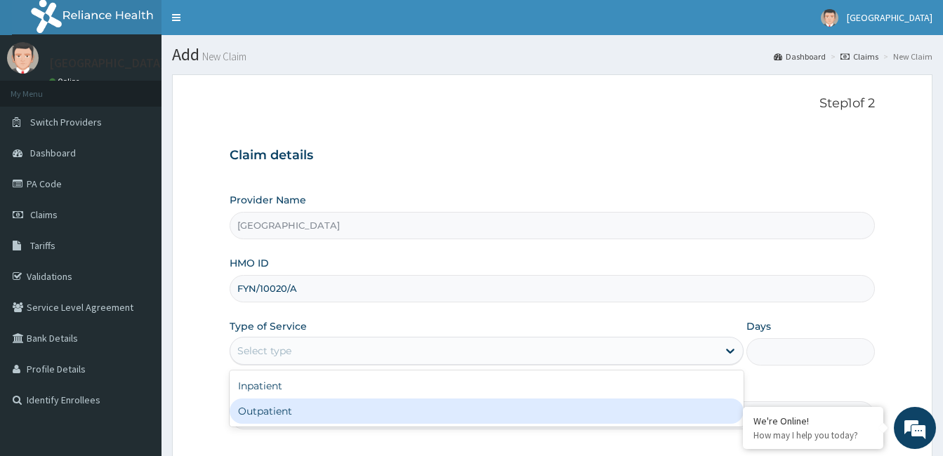
click at [701, 408] on div "Outpatient" at bounding box center [487, 411] width 514 height 25
type input "1"
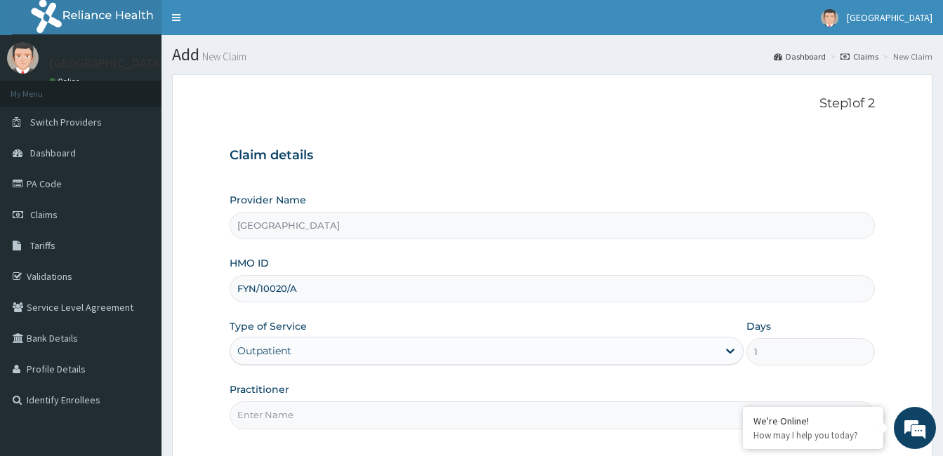
click at [565, 424] on input "Practitioner" at bounding box center [552, 415] width 645 height 27
click at [565, 424] on input "DR Nnonkwo christian chibuihia" at bounding box center [552, 415] width 645 height 27
type input "DR Nnonkwo christian chibuihia"
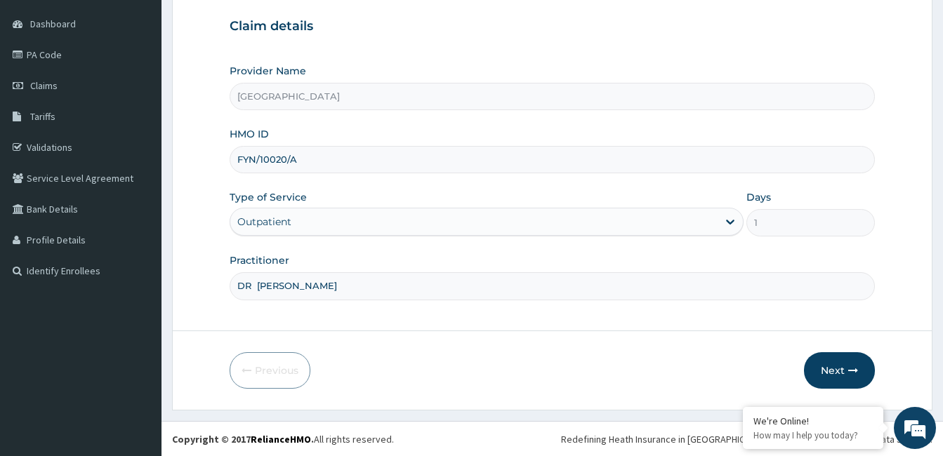
scroll to position [130, 0]
click at [852, 371] on icon "button" at bounding box center [853, 370] width 10 height 10
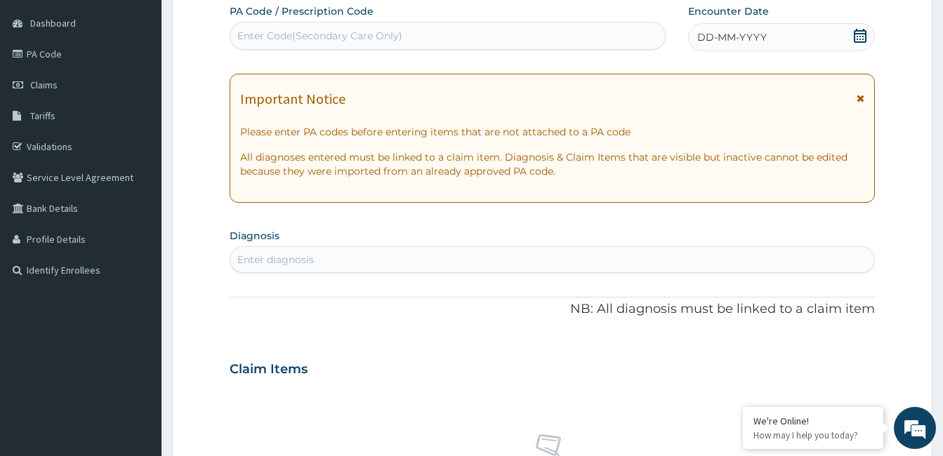
click at [743, 42] on span "DD-MM-YYYY" at bounding box center [732, 37] width 70 height 14
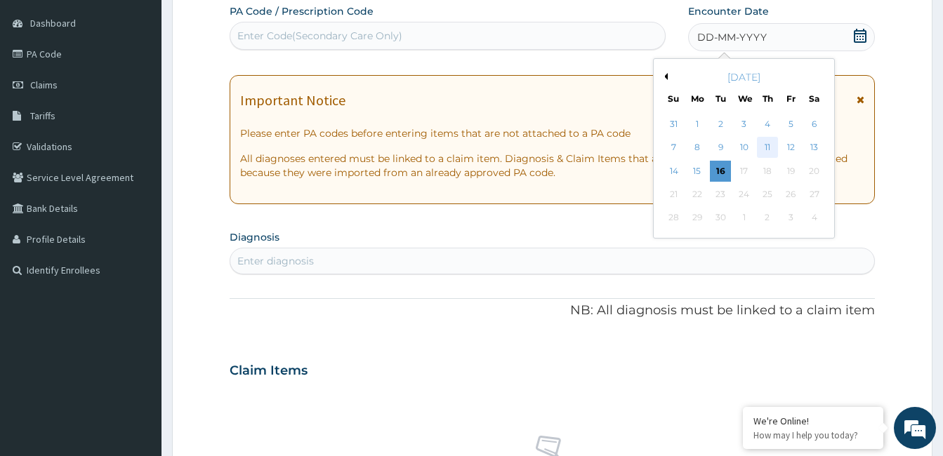
click at [769, 145] on div "11" at bounding box center [767, 148] width 21 height 21
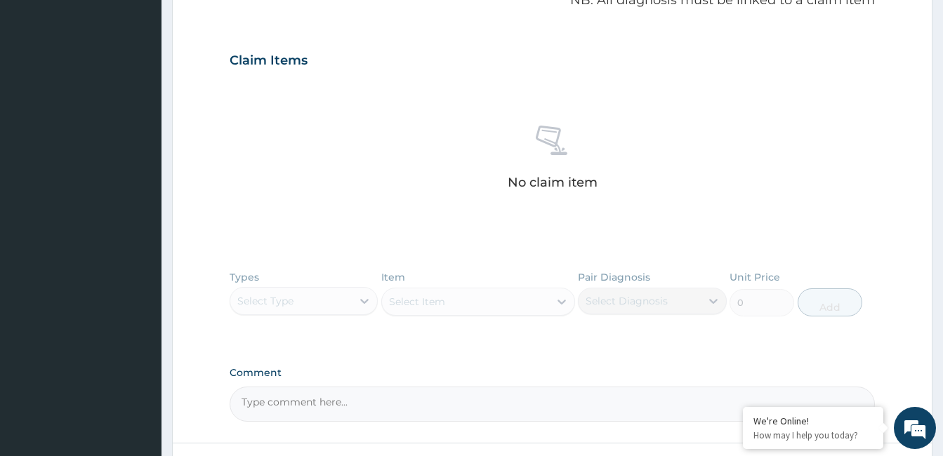
scroll to position [467, 0]
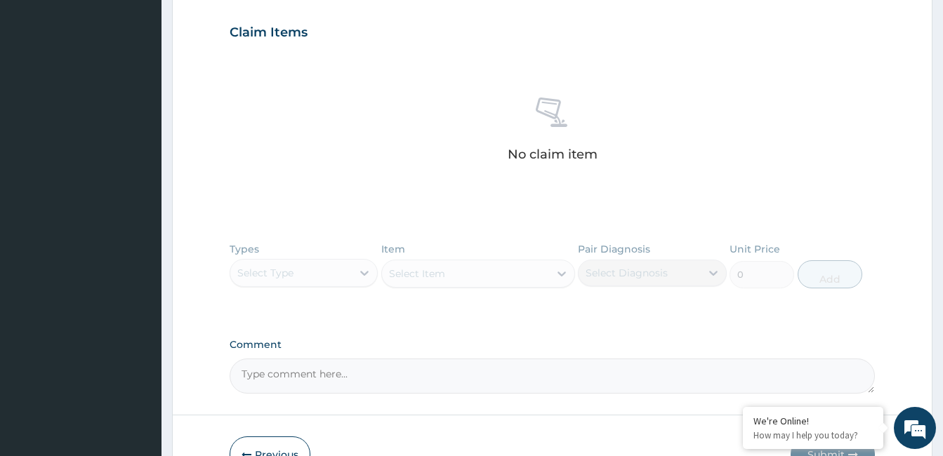
click at [364, 272] on div "Types Select Type Item Select Item Pair Diagnosis Select Diagnosis Unit Price 0…" at bounding box center [552, 275] width 645 height 81
click at [363, 274] on div "Types Select Type Item Select Item Pair Diagnosis Select Diagnosis Unit Price 0…" at bounding box center [552, 275] width 645 height 81
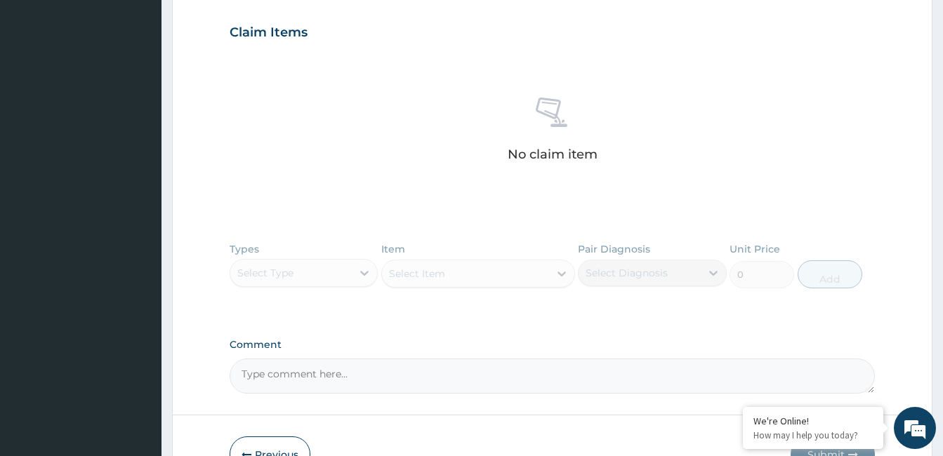
click at [363, 274] on div "Types Select Type Item Select Item Pair Diagnosis Select Diagnosis Unit Price 0…" at bounding box center [552, 275] width 645 height 81
click at [603, 303] on div "Types Select Type Item Select Item Pair Diagnosis Select Diagnosis Unit Price 0…" at bounding box center [552, 275] width 645 height 81
click at [364, 272] on div "Types Select Type Item Select Item Pair Diagnosis Select Diagnosis Unit Price 0…" at bounding box center [552, 275] width 645 height 81
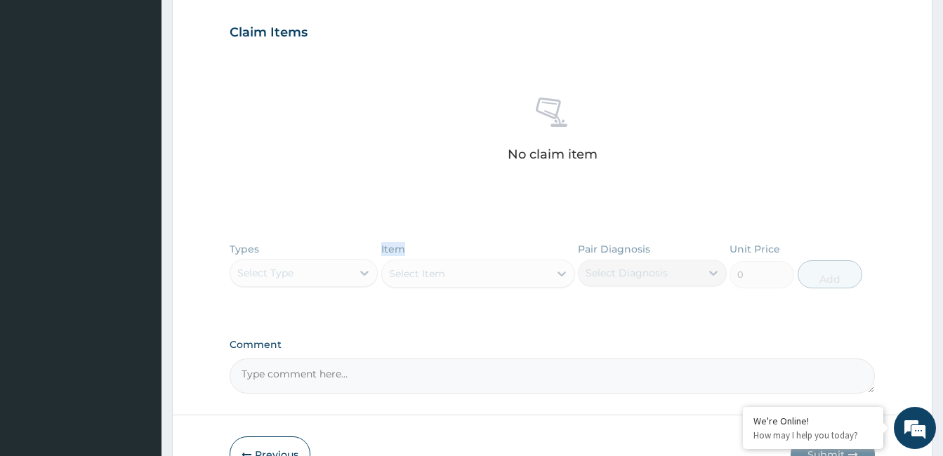
click at [364, 272] on div "Types Select Type Item Select Item Pair Diagnosis Select Diagnosis Unit Price 0…" at bounding box center [552, 275] width 645 height 81
drag, startPoint x: 364, startPoint y: 272, endPoint x: 507, endPoint y: 270, distance: 143.2
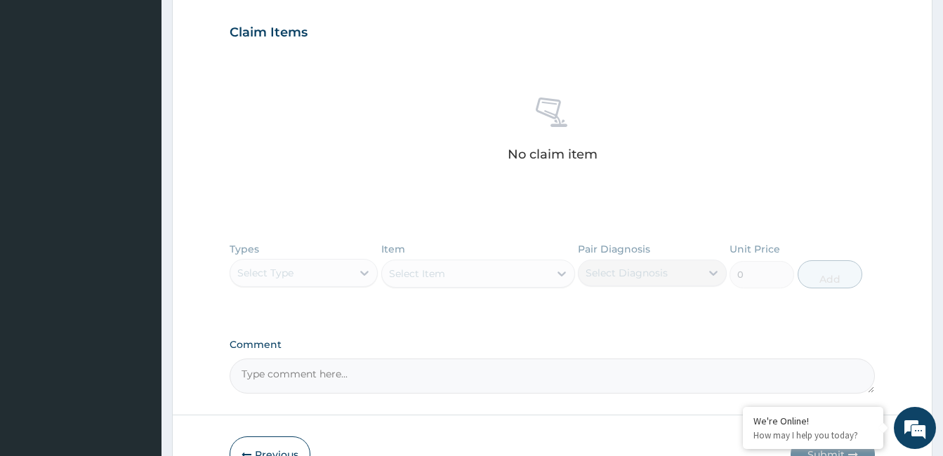
click at [507, 270] on div "Types Select Type Item Select Item Pair Diagnosis Select Diagnosis Unit Price 0…" at bounding box center [552, 275] width 645 height 81
drag, startPoint x: 506, startPoint y: 270, endPoint x: 489, endPoint y: 293, distance: 28.6
click at [489, 293] on div "Types Select Type Item Select Item Pair Diagnosis Select Diagnosis Unit Price 0…" at bounding box center [552, 275] width 645 height 81
drag, startPoint x: 422, startPoint y: 265, endPoint x: 403, endPoint y: 264, distance: 19.0
click at [416, 260] on div "Types Select Type Item Select Item Pair Diagnosis Select Diagnosis Unit Price 0…" at bounding box center [552, 275] width 645 height 81
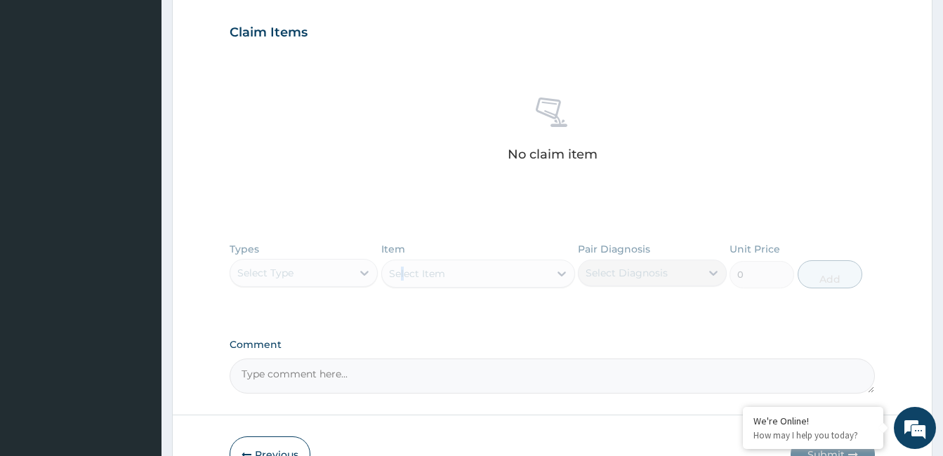
drag, startPoint x: 403, startPoint y: 264, endPoint x: 390, endPoint y: 265, distance: 13.4
click at [391, 265] on div "Types Select Type Item Select Item Pair Diagnosis Select Diagnosis Unit Price 0…" at bounding box center [552, 275] width 645 height 81
drag, startPoint x: 390, startPoint y: 265, endPoint x: 364, endPoint y: 265, distance: 25.3
click at [364, 265] on div "Types Select Type Item Select Item Pair Diagnosis Select Diagnosis Unit Price 0…" at bounding box center [552, 275] width 645 height 81
click at [364, 272] on div "Types Select Type Item Select Item Pair Diagnosis Select Diagnosis Unit Price 0…" at bounding box center [552, 275] width 645 height 81
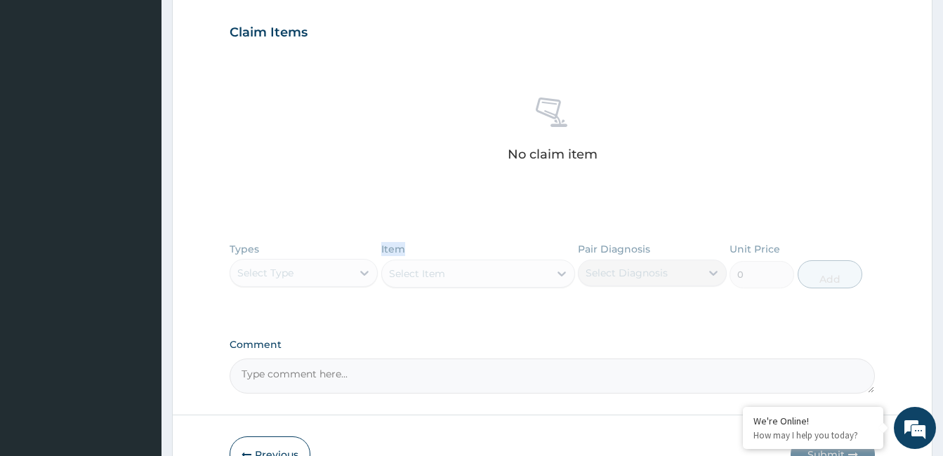
click at [364, 272] on div "Types Select Type Item Select Item Pair Diagnosis Select Diagnosis Unit Price 0…" at bounding box center [552, 275] width 645 height 81
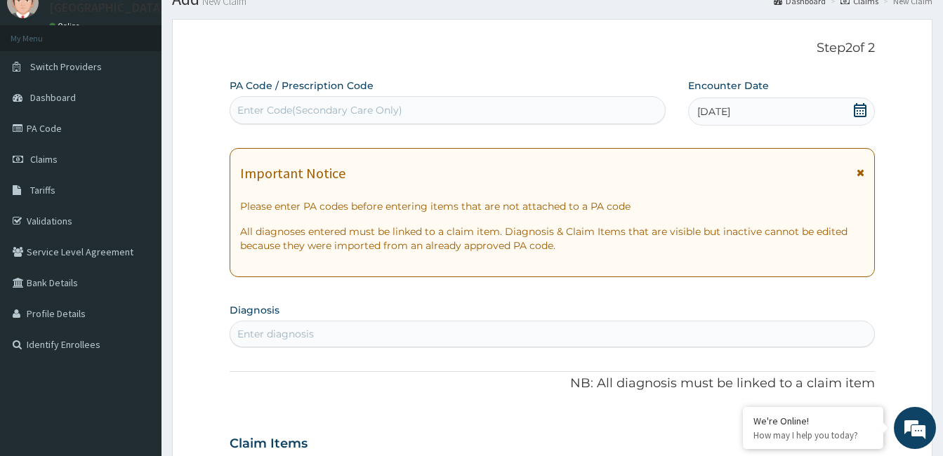
scroll to position [46, 0]
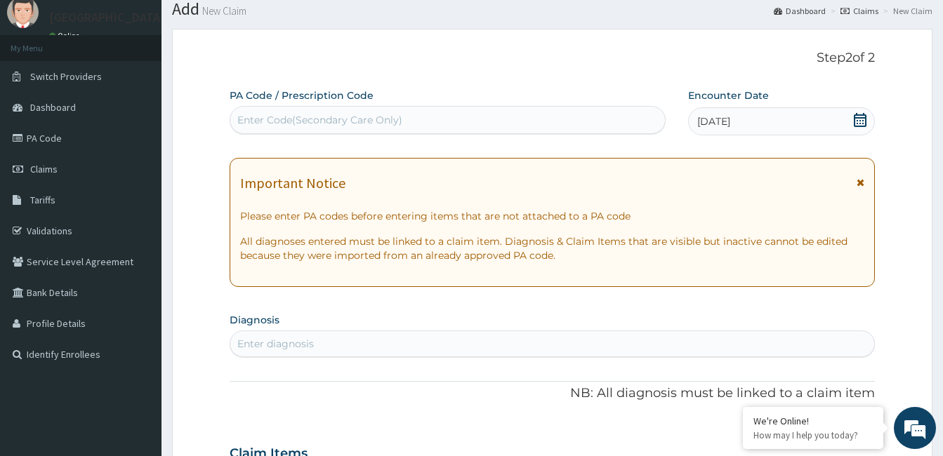
click at [350, 349] on div "Enter diagnosis" at bounding box center [552, 344] width 644 height 22
type input "malaria"
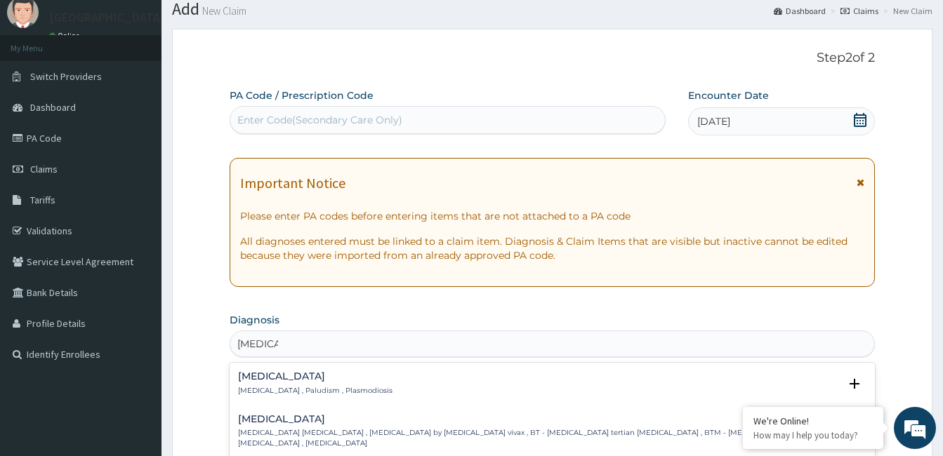
click at [308, 384] on div "Malaria Malaria , Paludism , Plasmodiosis" at bounding box center [315, 383] width 154 height 25
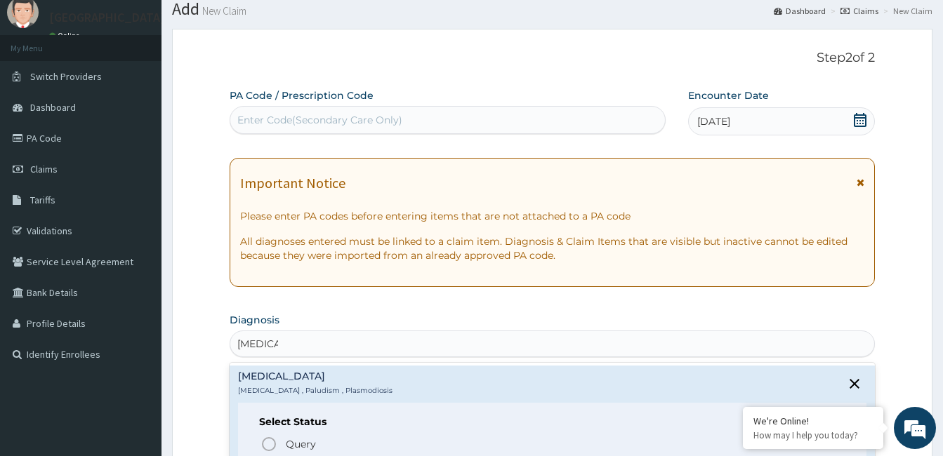
scroll to position [236, 0]
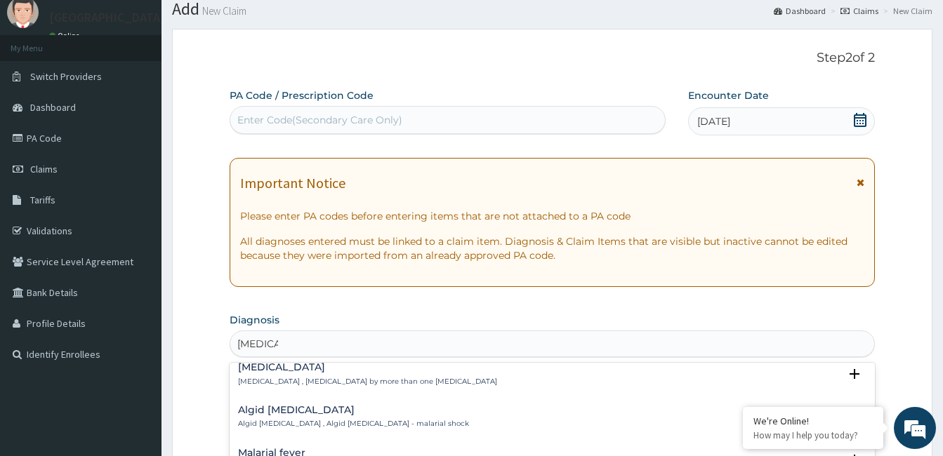
click at [314, 449] on div "Malarial fever Malarial fever" at bounding box center [552, 460] width 628 height 25
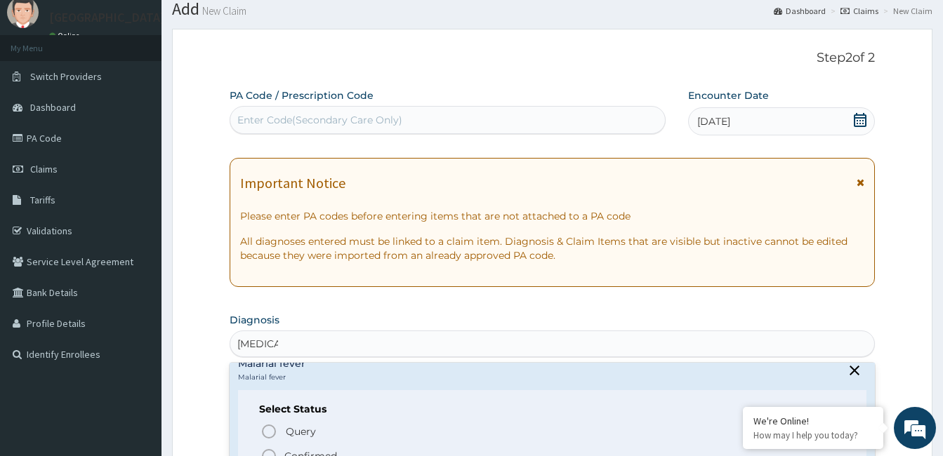
click at [269, 448] on icon "status option filled" at bounding box center [268, 456] width 17 height 17
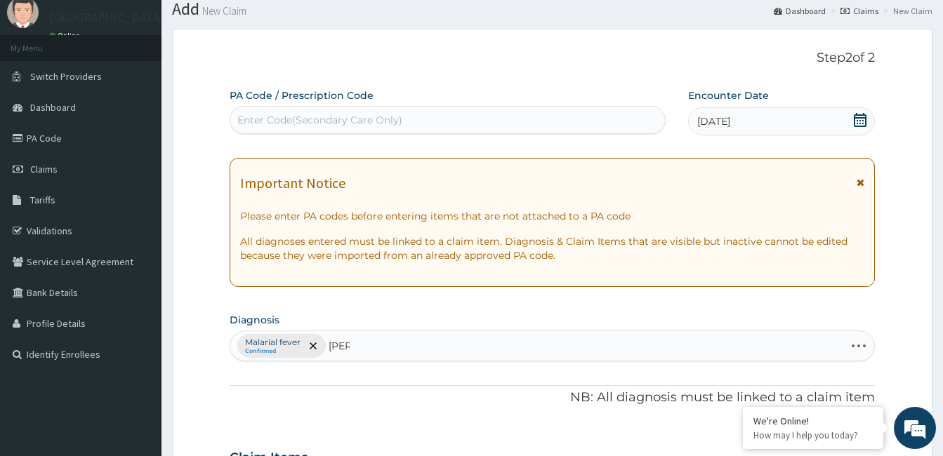
type input "lumb"
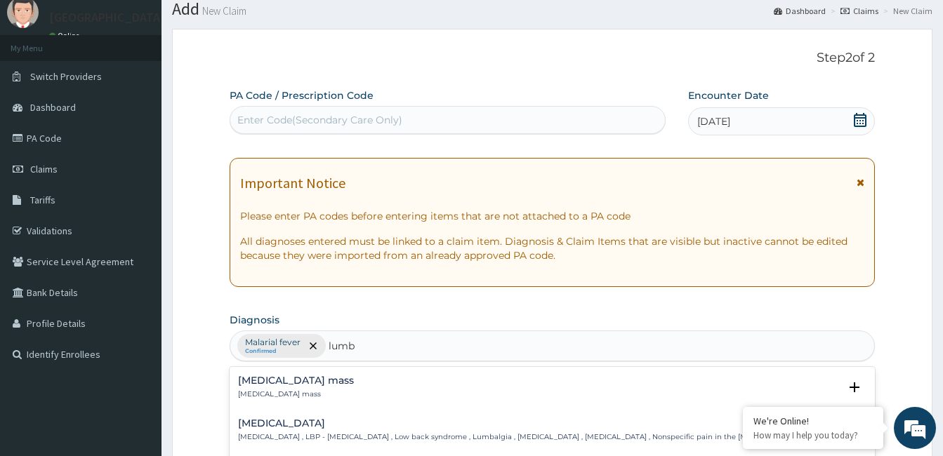
click at [593, 384] on div "Lumbar mass Lumbar mass" at bounding box center [552, 388] width 628 height 25
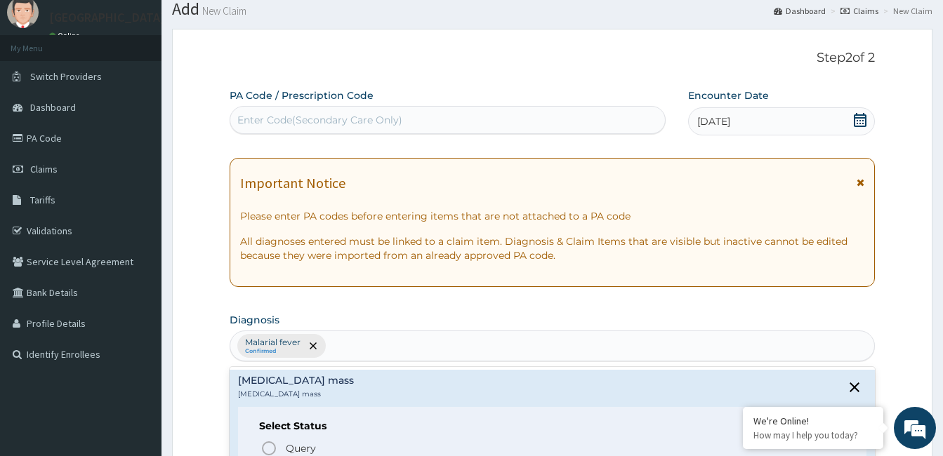
click at [571, 360] on div "Malarial fever Confirmed lumb" at bounding box center [552, 345] width 644 height 29
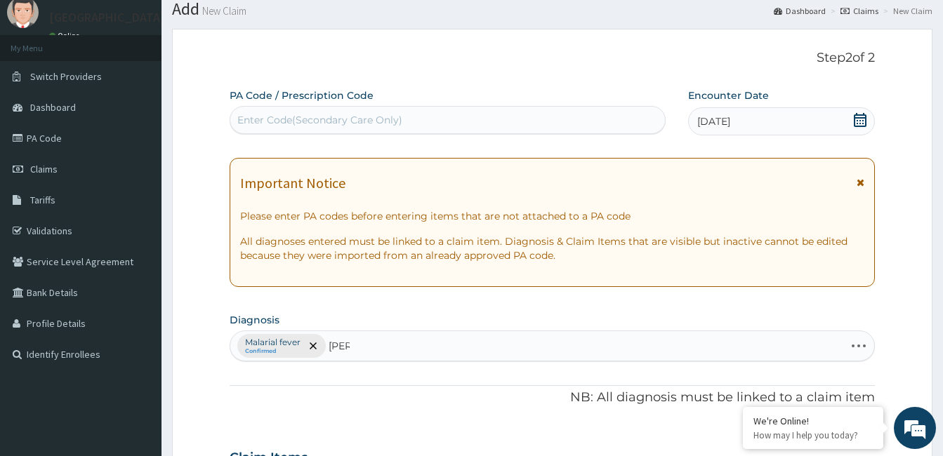
type input "lumb"
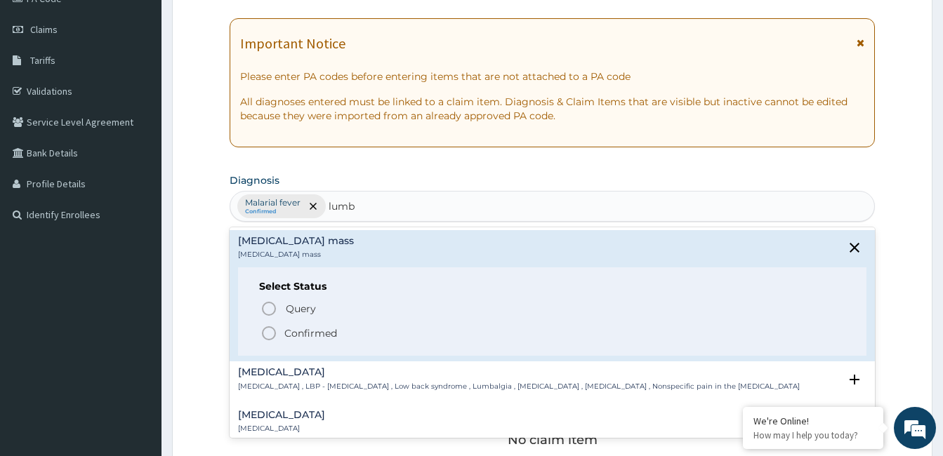
scroll to position [186, 0]
click at [850, 246] on icon "close select status" at bounding box center [855, 247] width 10 height 10
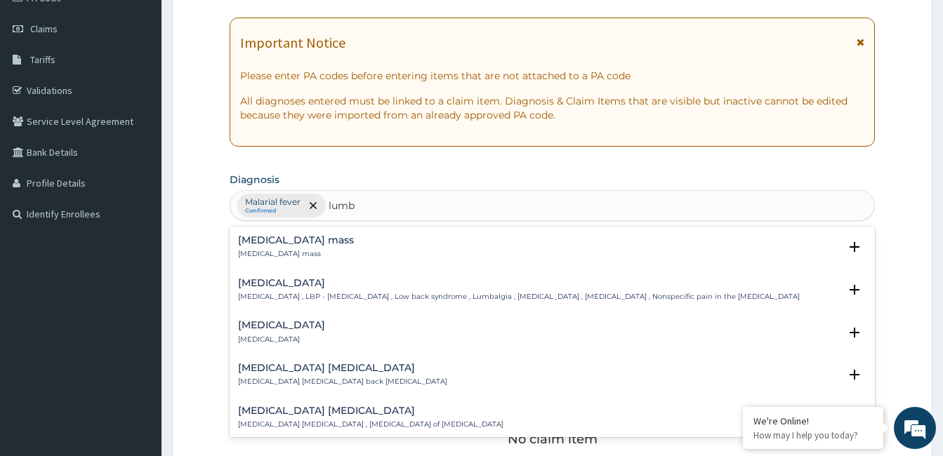
click at [690, 334] on div "Lumbar hernia Lumbar hernia" at bounding box center [552, 332] width 628 height 25
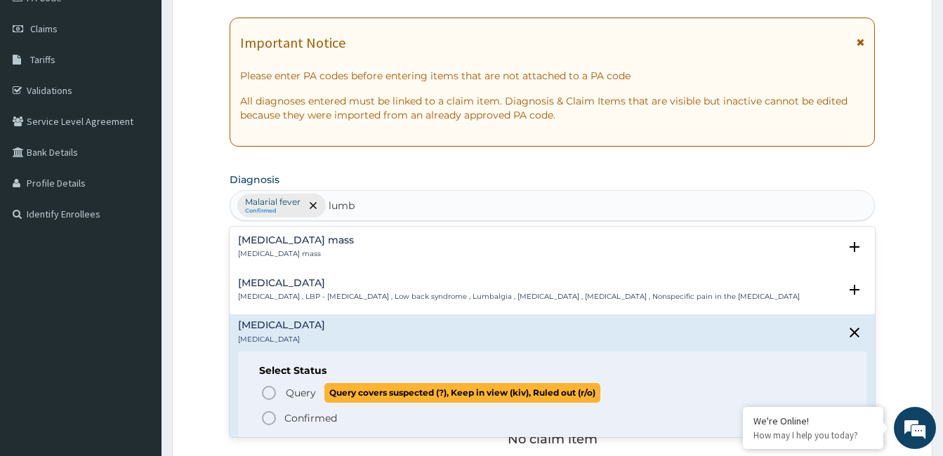
scroll to position [66, 0]
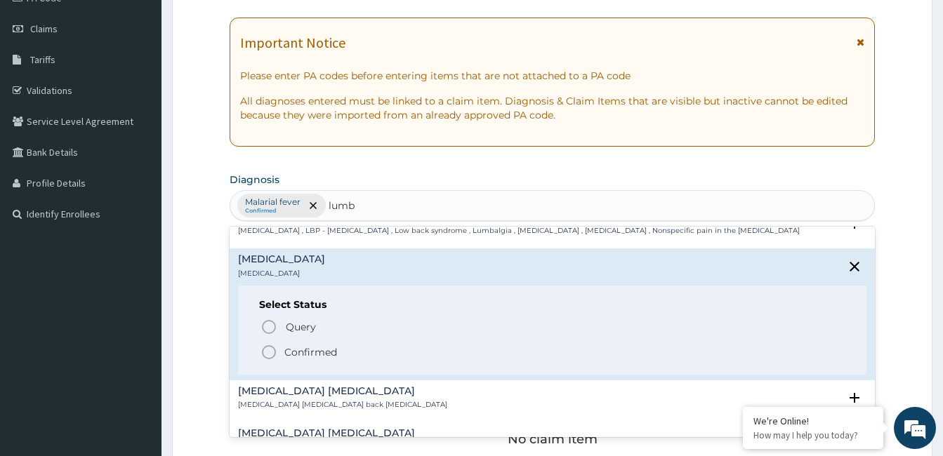
click at [437, 404] on div "Lumbar sprain Lumbar sprain , Lumbar back sprain" at bounding box center [552, 398] width 628 height 25
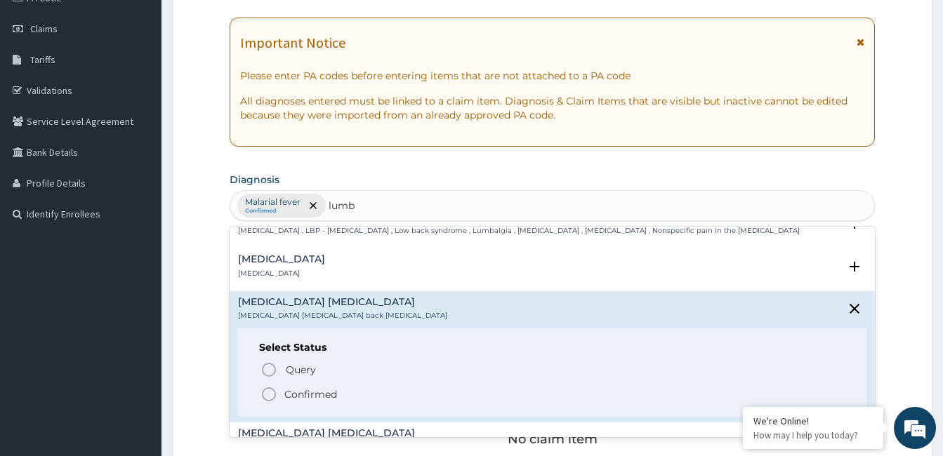
click at [437, 404] on div "Select Status Query Query covers suspected (?), Keep in view (kiv), Ruled out (…" at bounding box center [552, 373] width 628 height 89
click at [468, 238] on div "Low back pain Low back pain , LBP - Low back pain , Low back syndrome , Lumbalg…" at bounding box center [552, 228] width 628 height 32
click at [850, 313] on icon "close select status" at bounding box center [855, 309] width 10 height 10
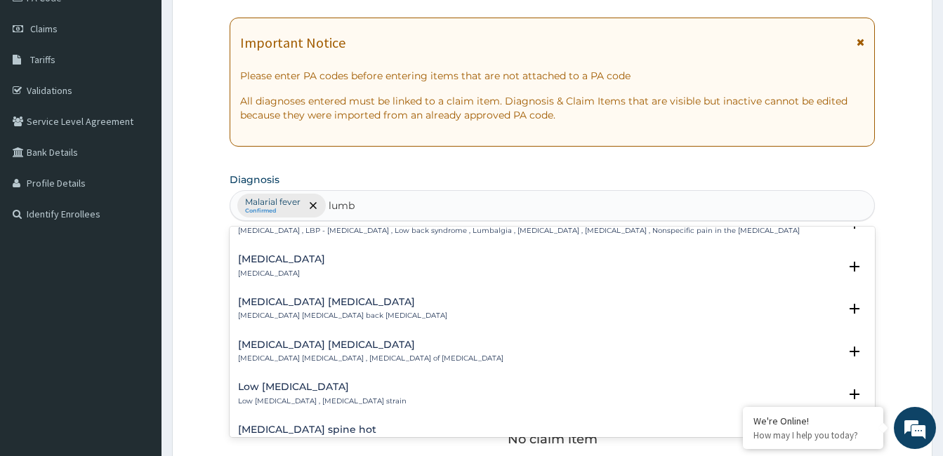
drag, startPoint x: 847, startPoint y: 313, endPoint x: 810, endPoint y: 348, distance: 51.2
click at [810, 348] on div "Lumbar mass Lumbar mass Select Status Query Query covers suspected (?), Keep in…" at bounding box center [552, 332] width 645 height 211
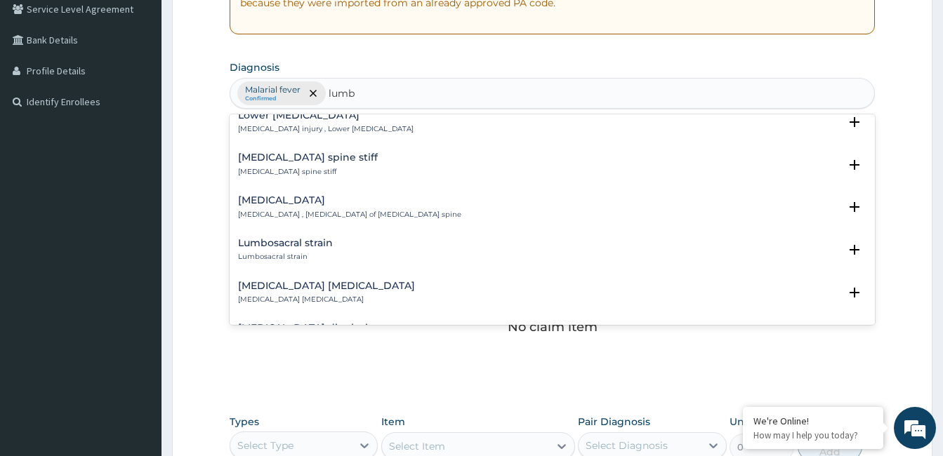
scroll to position [572, 0]
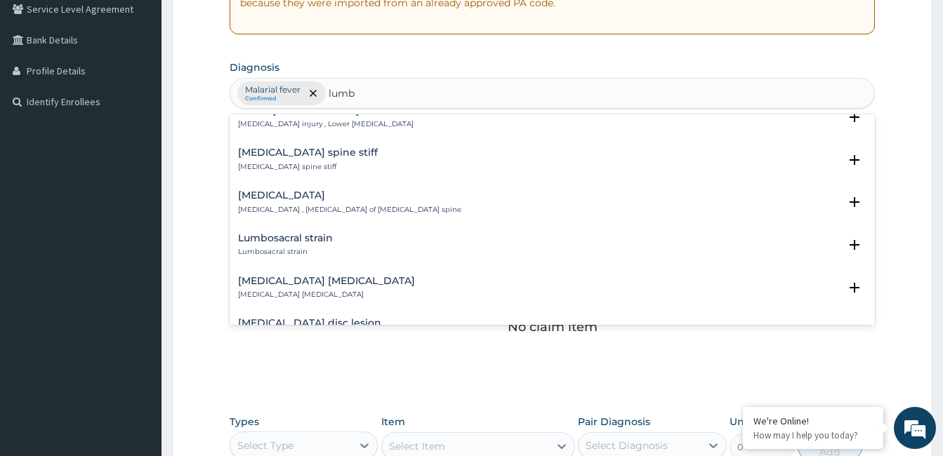
click at [308, 197] on h4 "Lumbar spondylosis" at bounding box center [349, 195] width 223 height 11
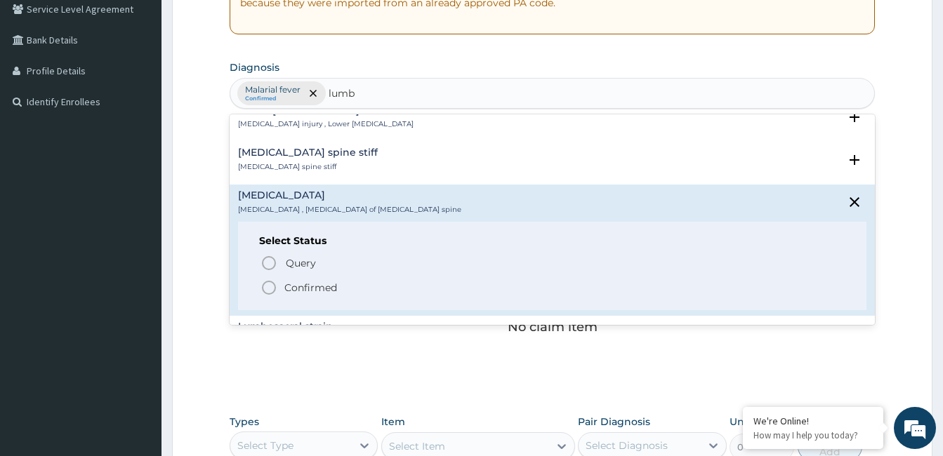
click at [269, 289] on icon "status option filled" at bounding box center [268, 287] width 17 height 17
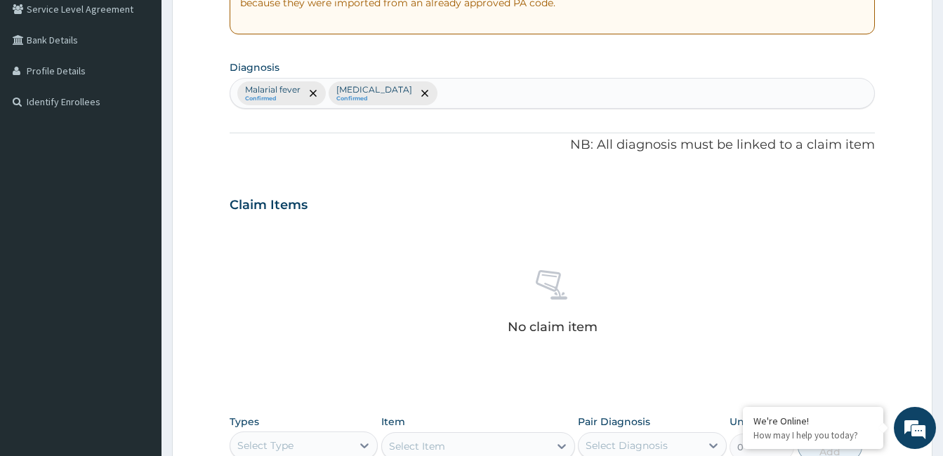
click at [942, 447] on section "Step 2 of 2 PA Code / Prescription Code Enter Code(Secondary Care Only) Encount…" at bounding box center [551, 221] width 781 height 912
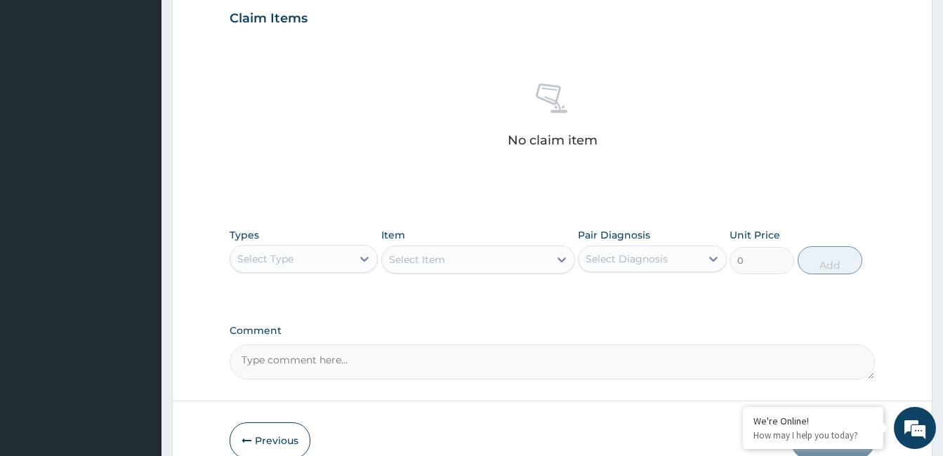
scroll to position [495, 0]
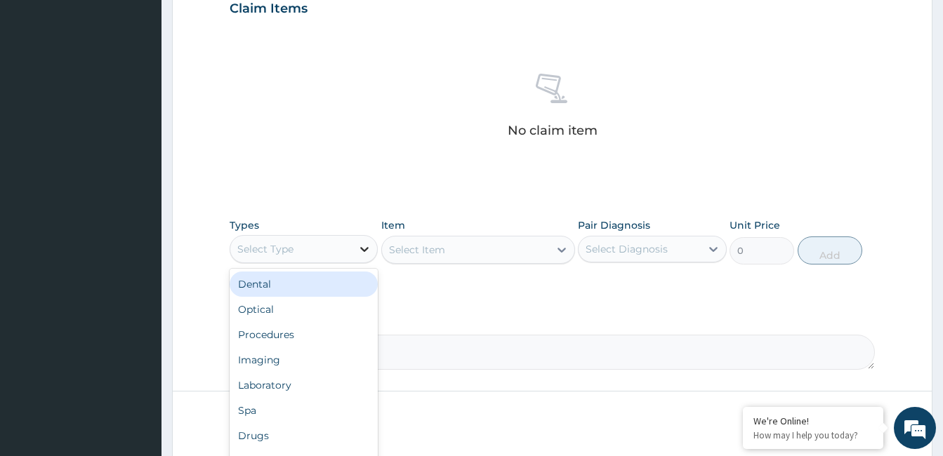
click at [363, 249] on icon at bounding box center [365, 249] width 8 height 5
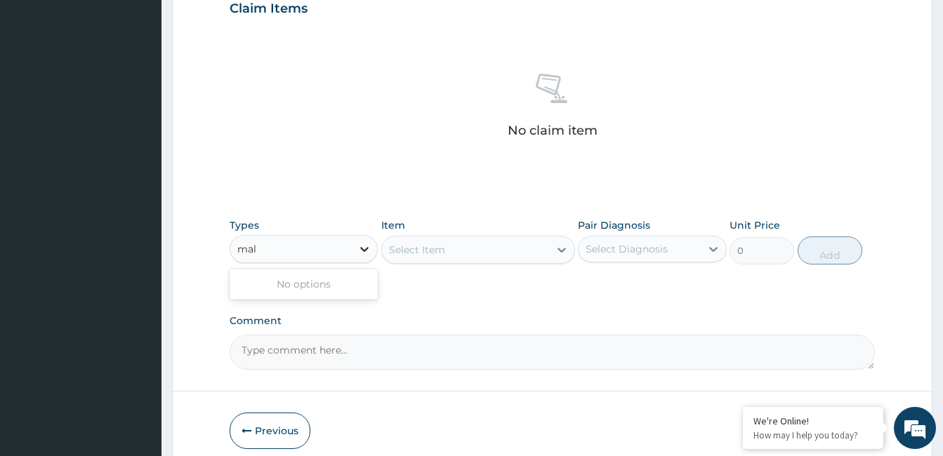
type input "mala"
click at [363, 249] on icon at bounding box center [365, 249] width 8 height 5
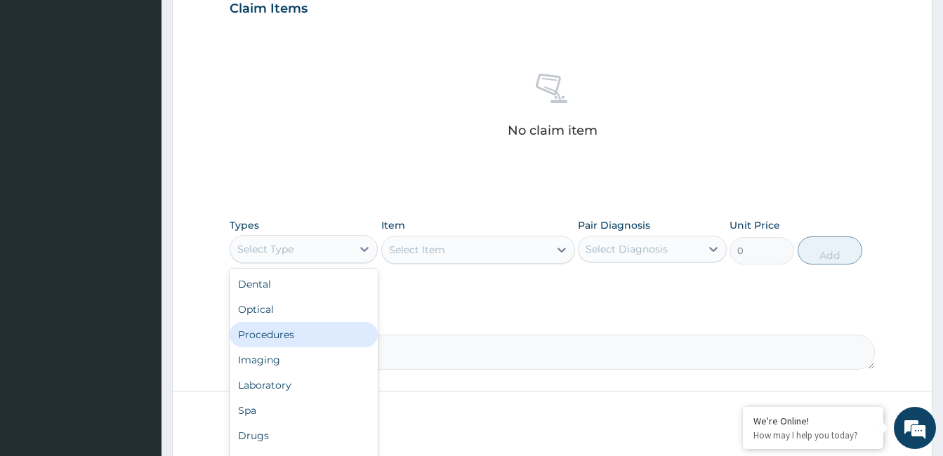
click at [324, 331] on div "Procedures" at bounding box center [304, 334] width 148 height 25
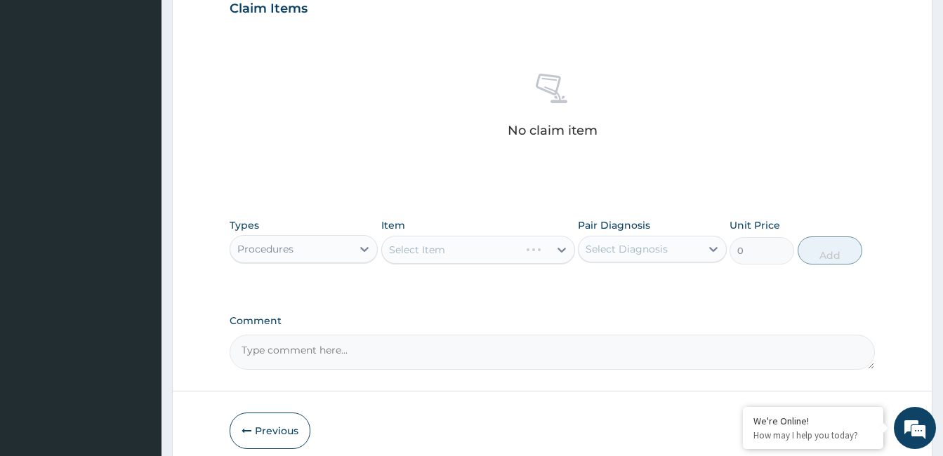
click at [560, 245] on div "Select Item" at bounding box center [478, 250] width 194 height 28
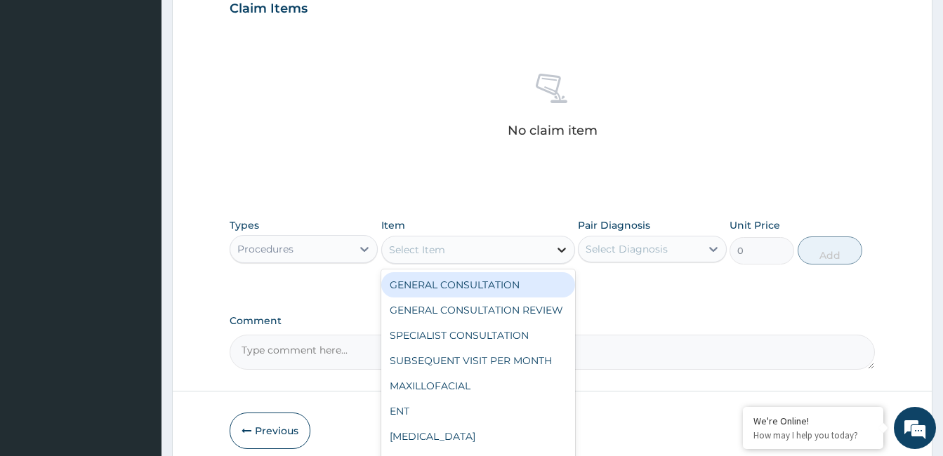
click at [563, 249] on icon at bounding box center [562, 250] width 14 height 14
click at [524, 282] on div "GENERAL CONSULTATION" at bounding box center [478, 284] width 194 height 25
type input "2500"
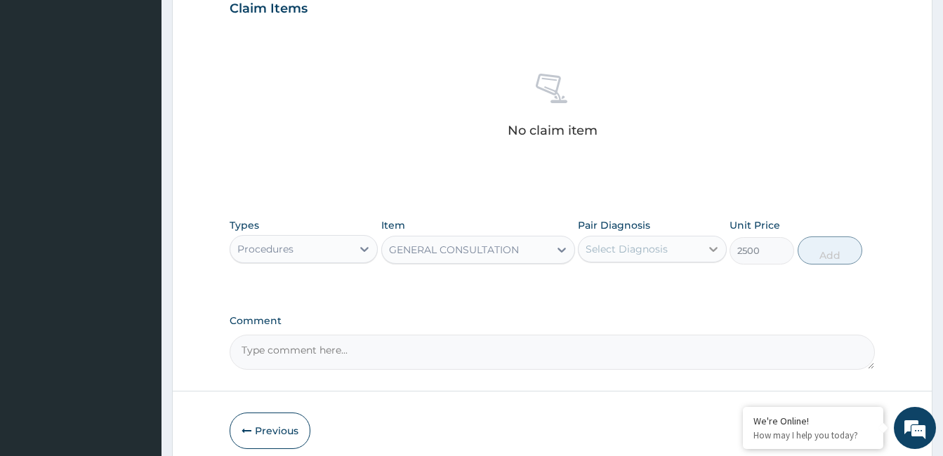
click at [716, 245] on icon at bounding box center [713, 249] width 14 height 14
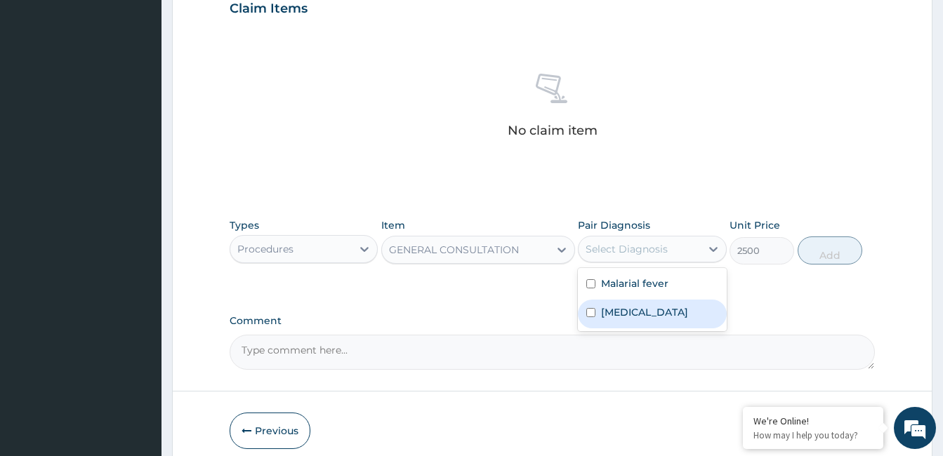
click at [595, 309] on input "checkbox" at bounding box center [590, 312] width 9 height 9
checkbox input "true"
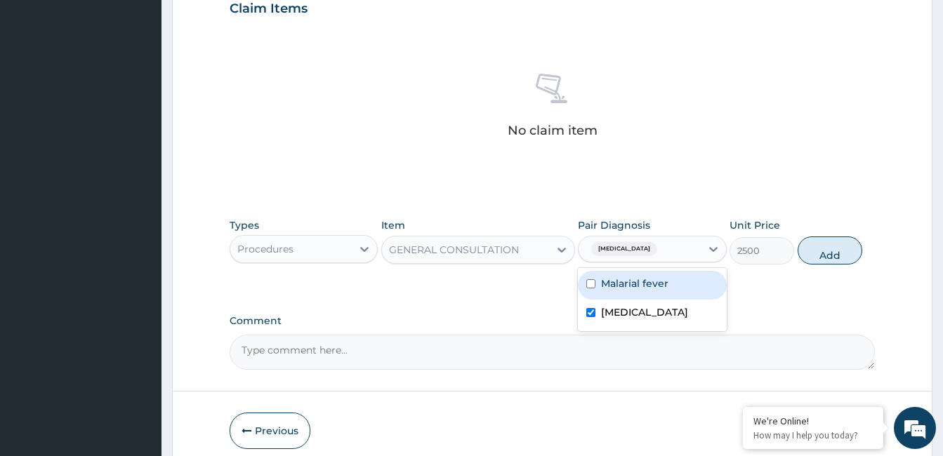
click at [593, 282] on input "checkbox" at bounding box center [590, 283] width 9 height 9
checkbox input "true"
click at [816, 259] on button "Add" at bounding box center [830, 251] width 65 height 28
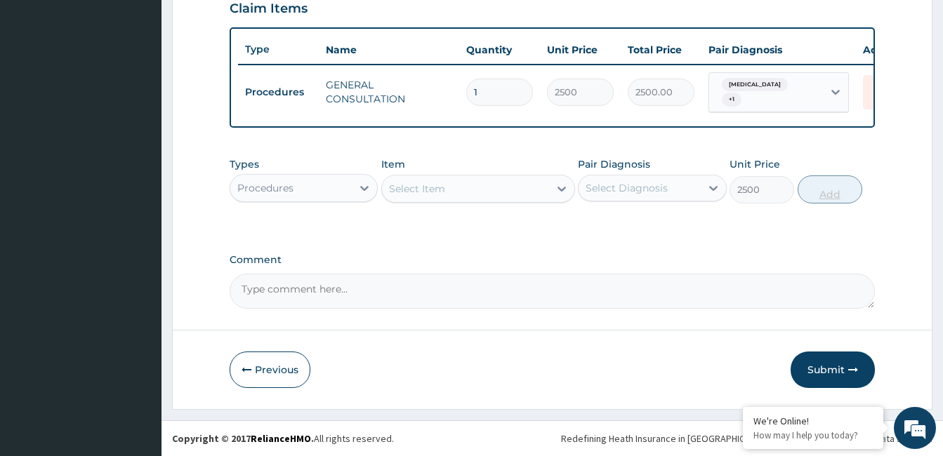
type input "0"
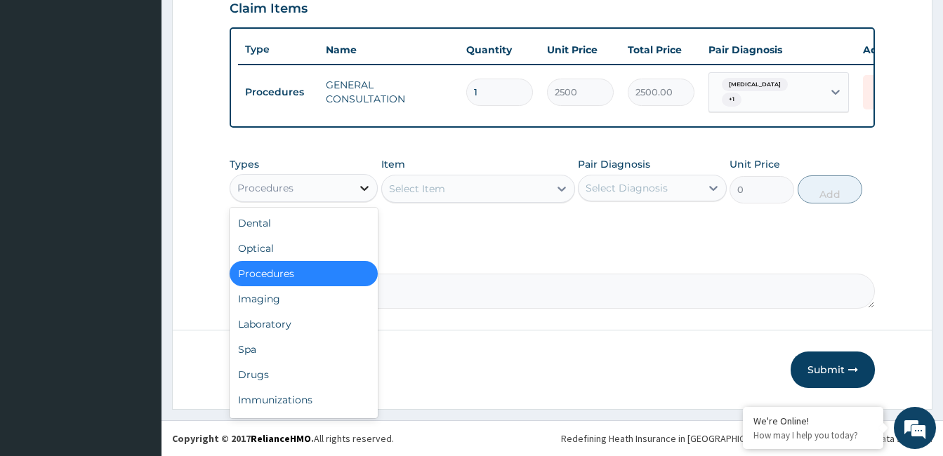
click at [367, 195] on icon at bounding box center [364, 188] width 14 height 14
click at [308, 381] on div "Drugs" at bounding box center [304, 374] width 148 height 25
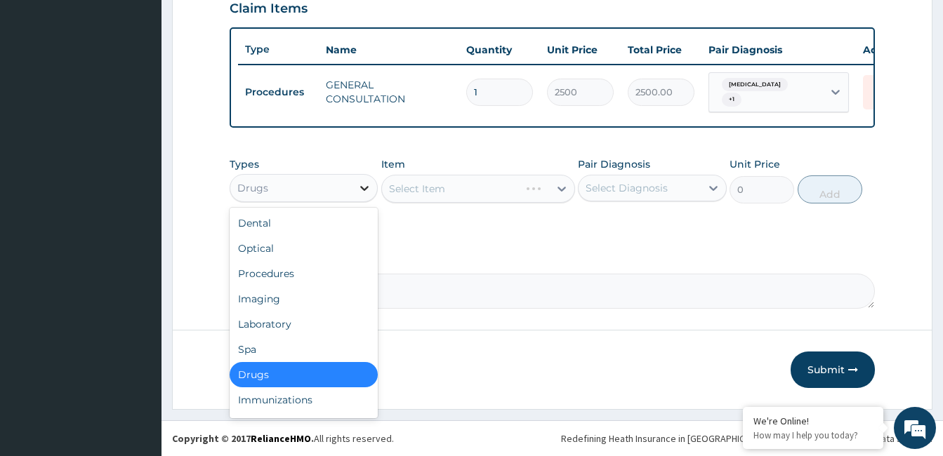
click at [365, 191] on icon at bounding box center [365, 188] width 8 height 5
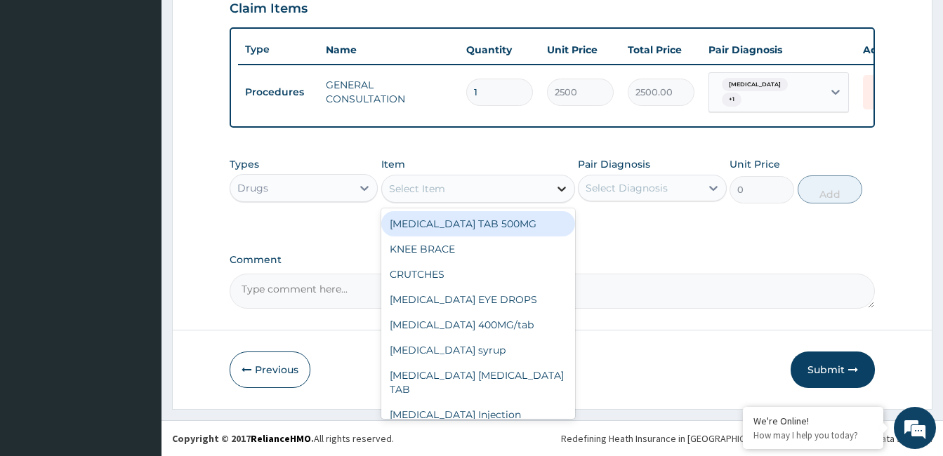
click at [564, 192] on icon at bounding box center [561, 189] width 8 height 5
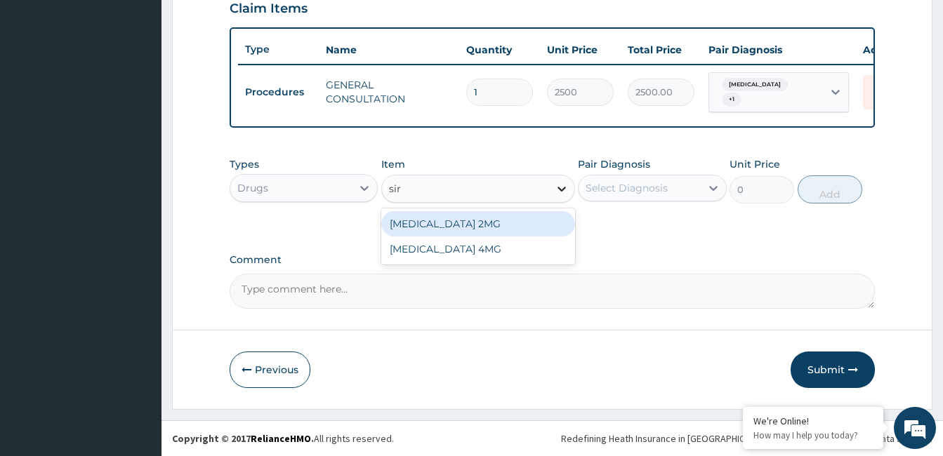
type input "sird"
click at [550, 233] on div "SIRDALUD 2MG" at bounding box center [478, 223] width 194 height 25
type input "150"
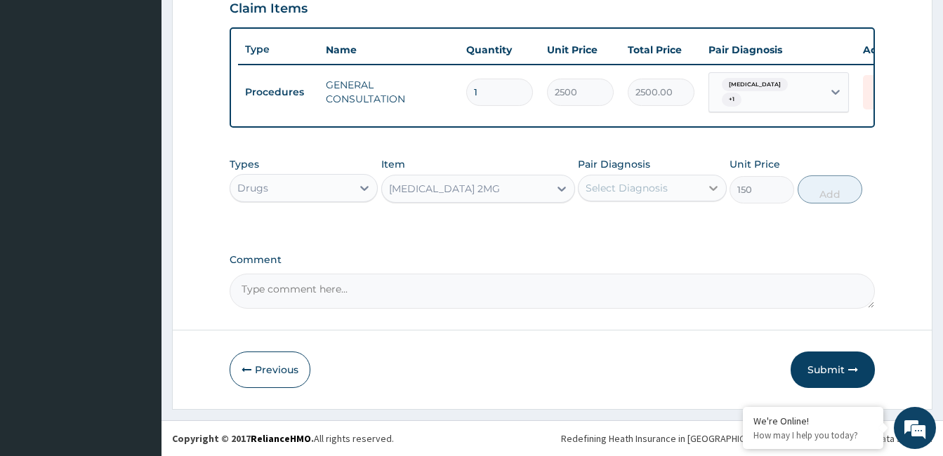
click at [708, 195] on icon at bounding box center [713, 188] width 14 height 14
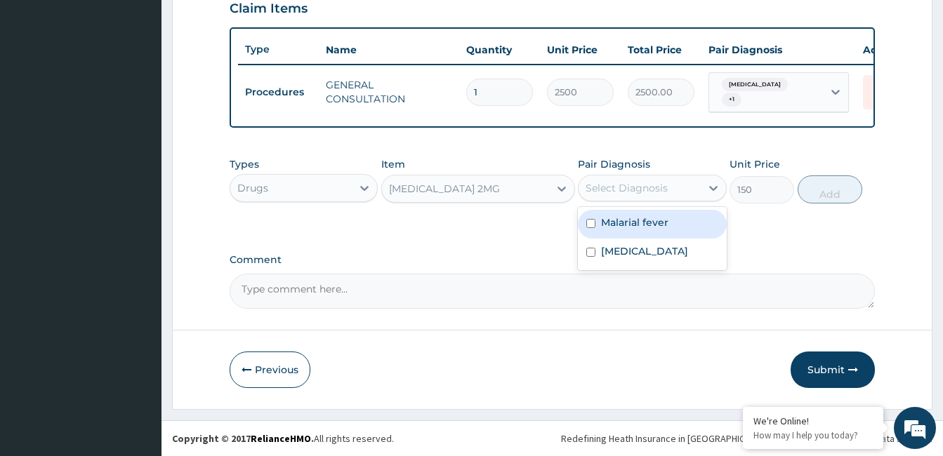
click at [598, 231] on div "Malarial fever" at bounding box center [652, 224] width 148 height 29
checkbox input "true"
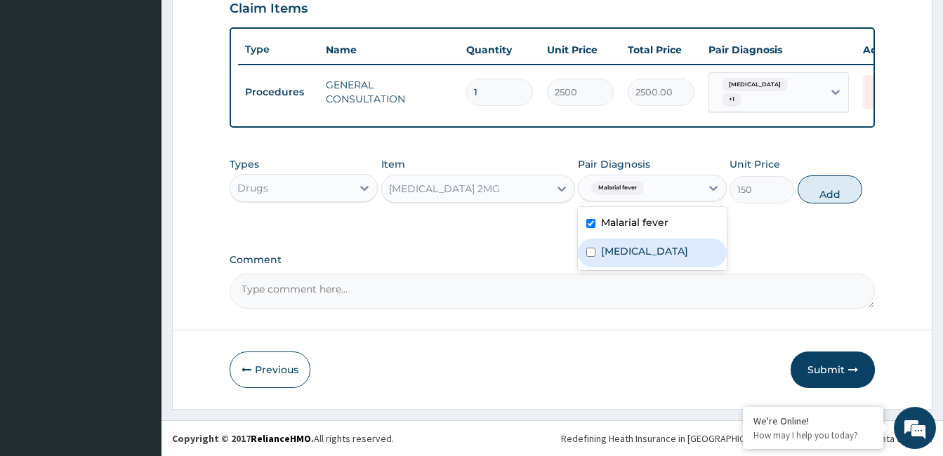
click at [600, 268] on div "Lumbar spondylosis" at bounding box center [652, 253] width 148 height 29
checkbox input "true"
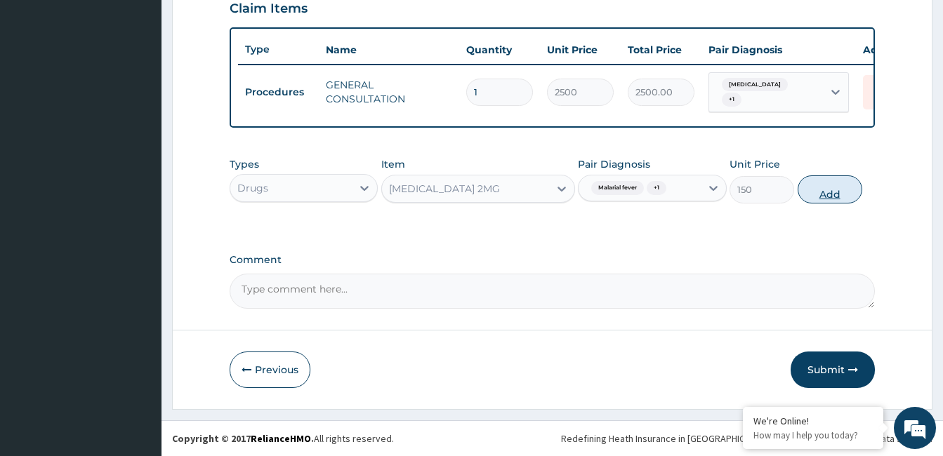
click at [807, 204] on button "Add" at bounding box center [830, 190] width 65 height 28
type input "0"
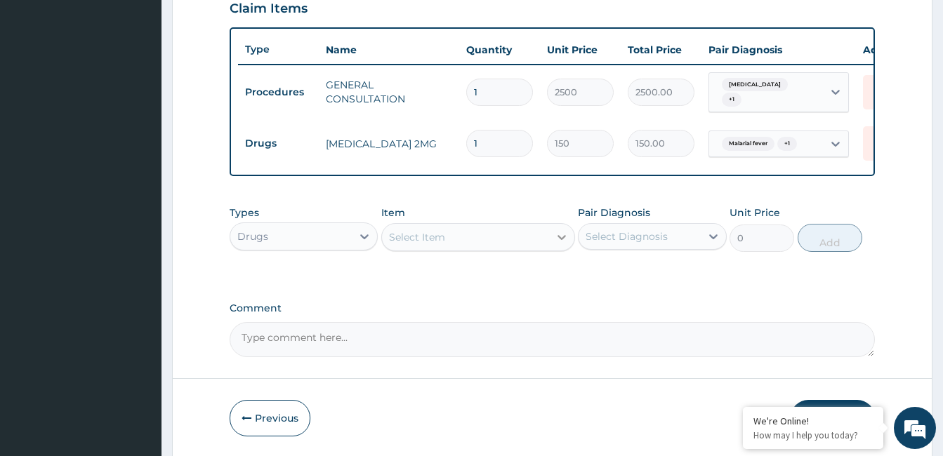
click at [563, 244] on icon at bounding box center [562, 237] width 14 height 14
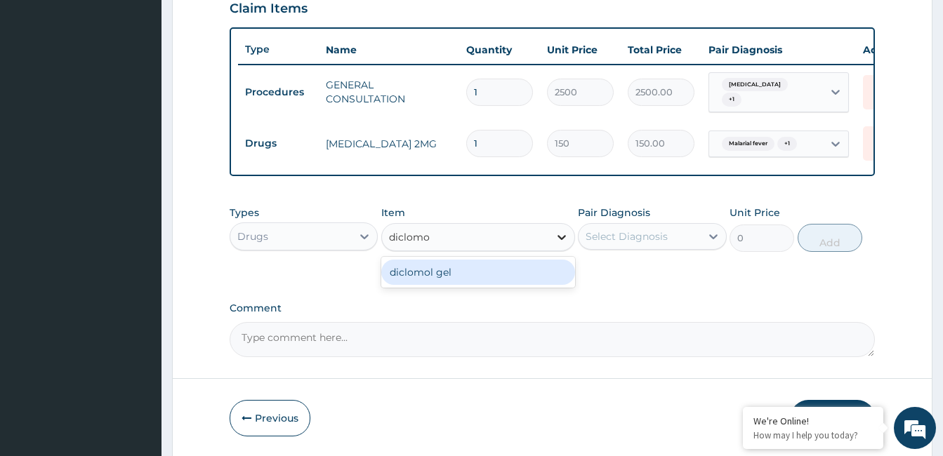
type input "diclomol"
click at [546, 282] on div "diclomol gel" at bounding box center [478, 272] width 194 height 25
type input "650"
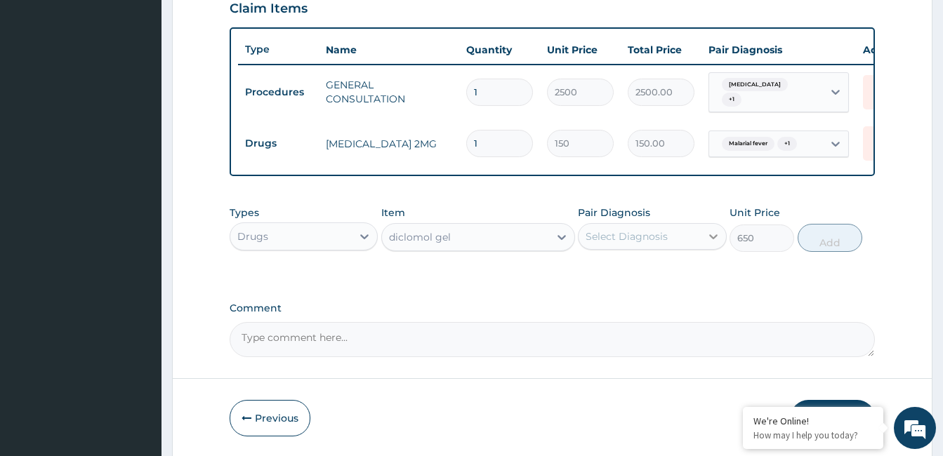
click at [710, 244] on icon at bounding box center [713, 237] width 14 height 14
click at [658, 275] on label "Malarial fever" at bounding box center [634, 271] width 67 height 14
checkbox input "true"
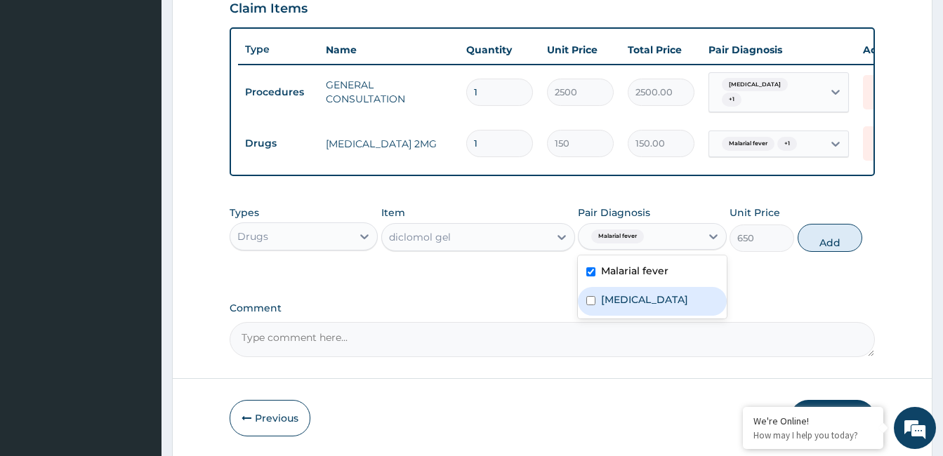
click at [653, 305] on label "Lumbar spondylosis" at bounding box center [644, 300] width 87 height 14
checkbox input "true"
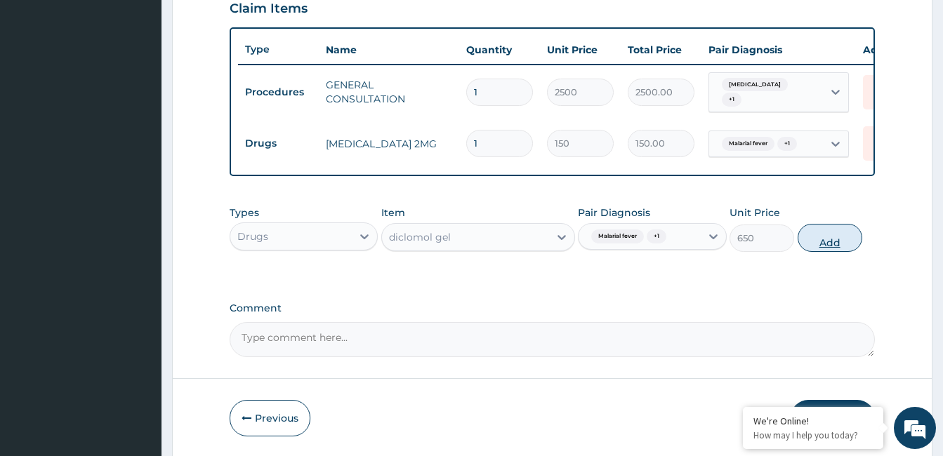
click at [832, 242] on button "Add" at bounding box center [830, 238] width 65 height 28
type input "0"
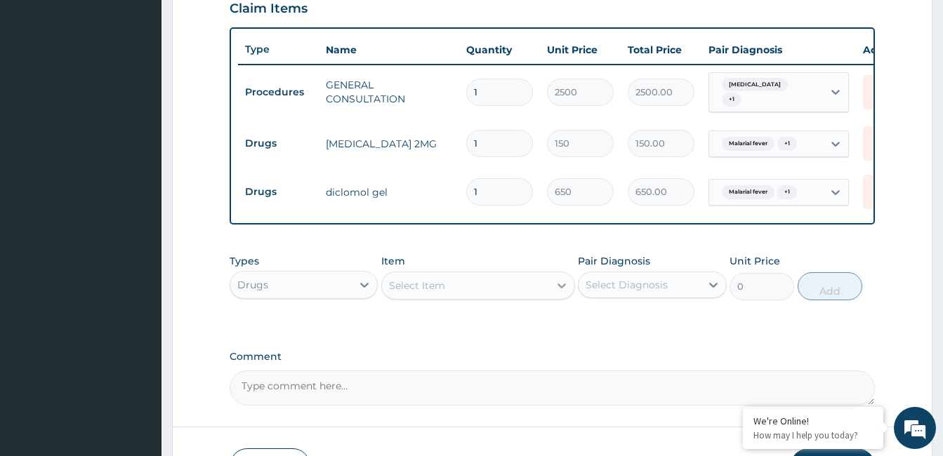
click at [559, 293] on icon at bounding box center [562, 286] width 14 height 14
type input "celebrex"
click at [564, 329] on div "CELEBREX" at bounding box center [478, 320] width 194 height 25
type input "300"
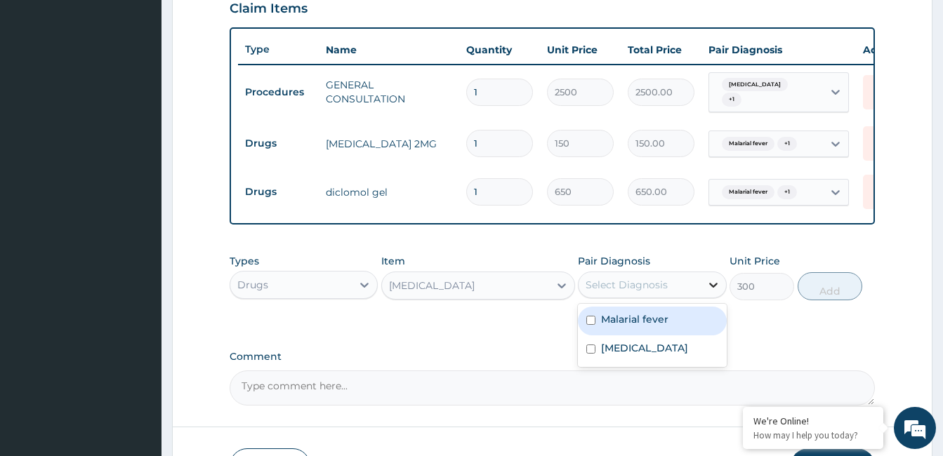
click at [715, 291] on icon at bounding box center [713, 285] width 14 height 14
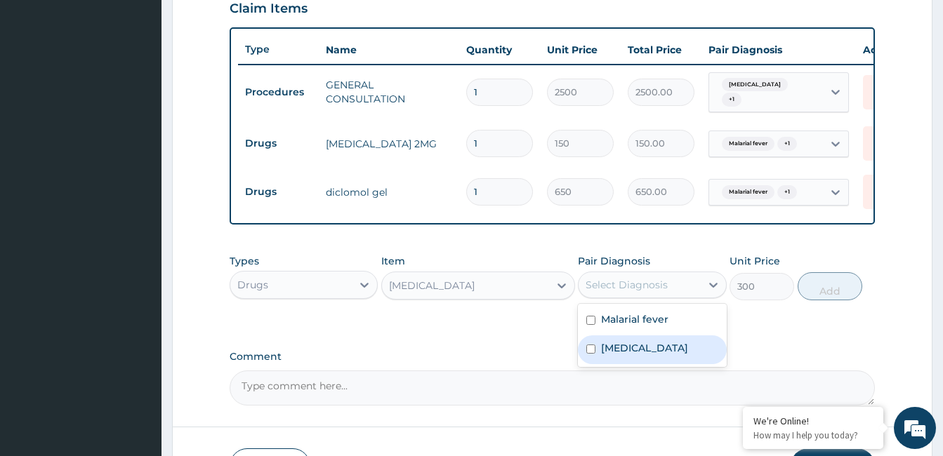
click at [675, 348] on div "Lumbar spondylosis" at bounding box center [652, 350] width 148 height 29
checkbox input "true"
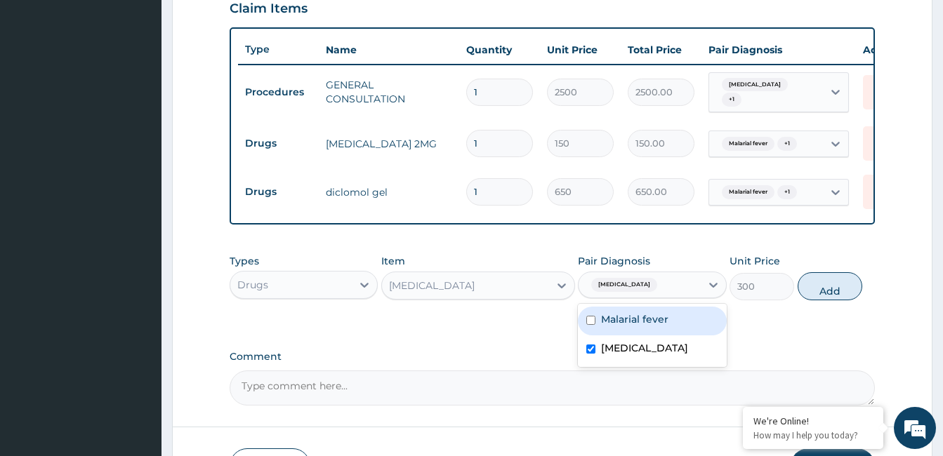
click at [675, 336] on div "Malarial fever" at bounding box center [652, 321] width 148 height 29
checkbox input "true"
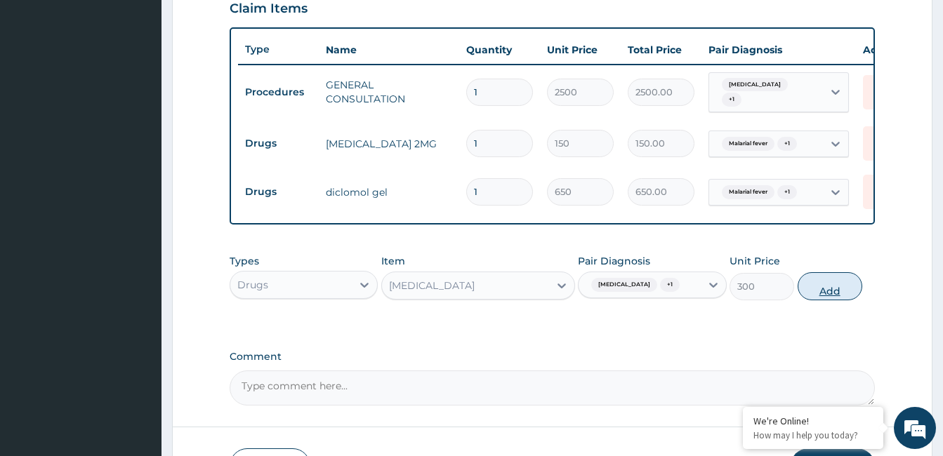
click at [805, 287] on button "Add" at bounding box center [830, 286] width 65 height 28
type input "0"
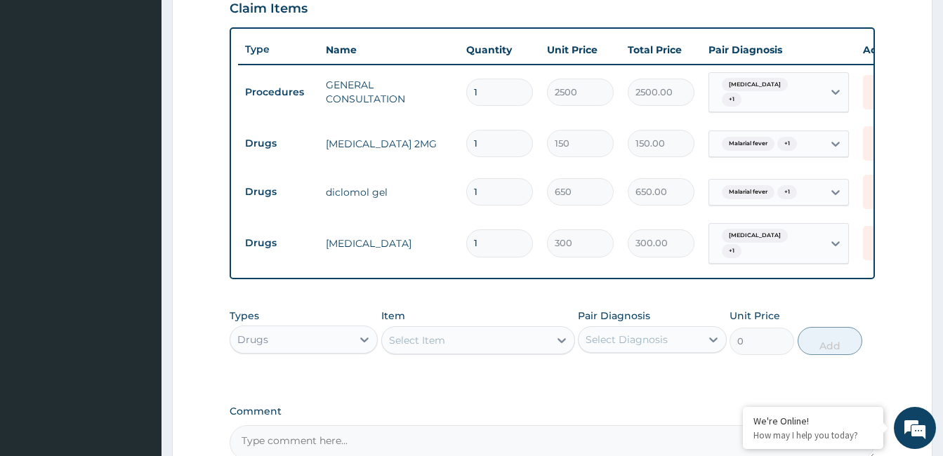
click at [500, 140] on input "1" at bounding box center [499, 143] width 67 height 27
type input "10"
type input "1500.00"
type input "10"
click at [484, 198] on input "1" at bounding box center [499, 191] width 67 height 27
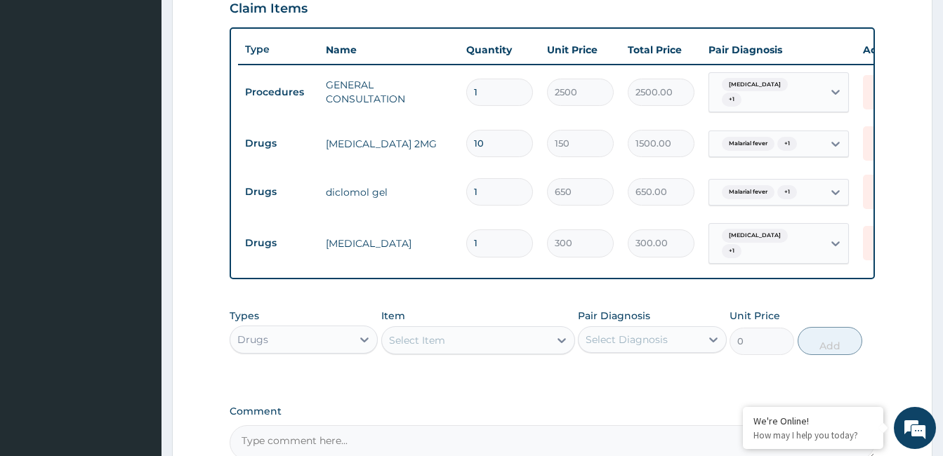
click at [487, 235] on input "1" at bounding box center [499, 243] width 67 height 27
type input "10"
type input "3000.00"
type input "10"
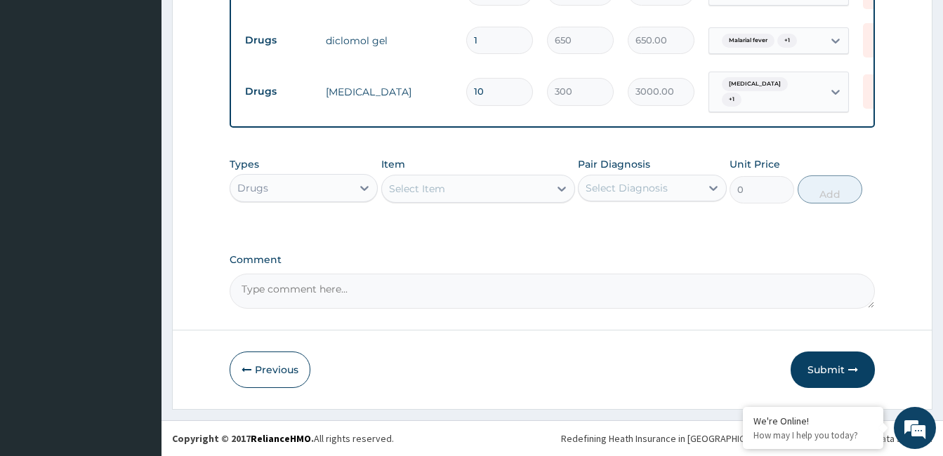
scroll to position [657, 0]
click at [843, 374] on button "Submit" at bounding box center [833, 370] width 84 height 37
drag, startPoint x: 929, startPoint y: 296, endPoint x: 953, endPoint y: 388, distance: 95.7
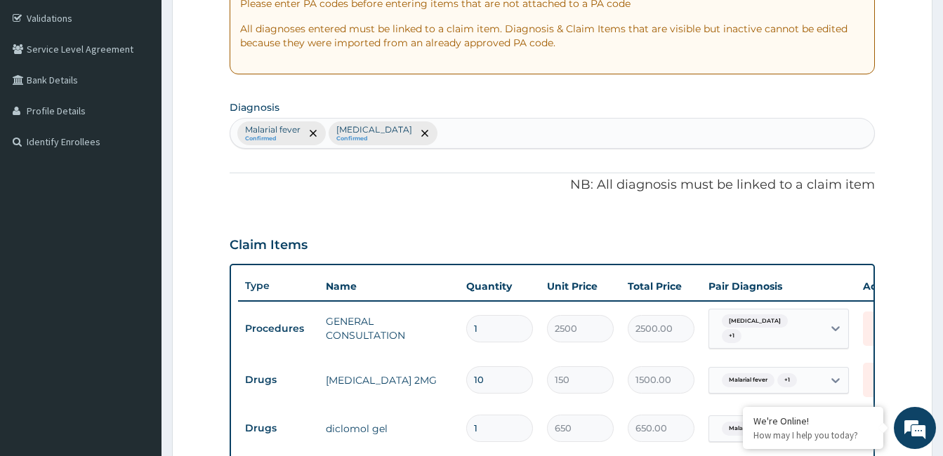
scroll to position [0, 0]
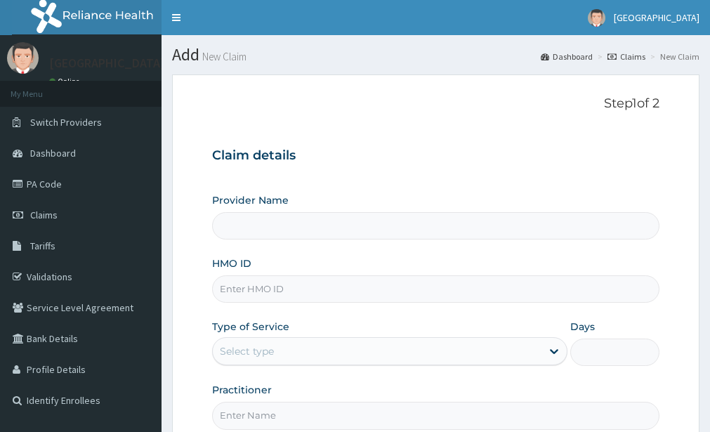
type input "[GEOGRAPHIC_DATA]"
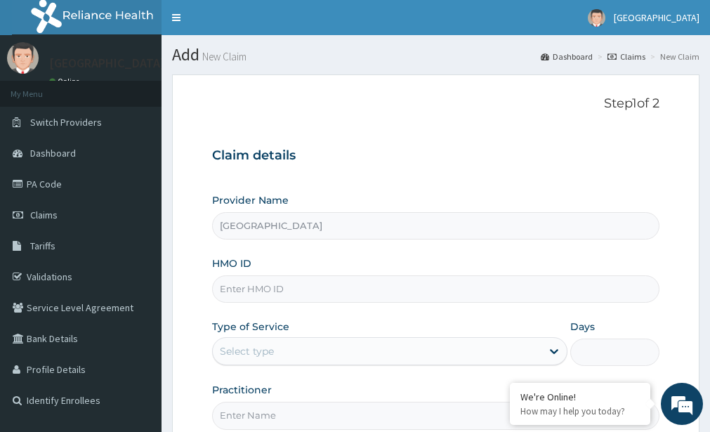
click at [278, 281] on input "HMO ID" at bounding box center [435, 288] width 447 height 27
type input "p"
type input "PRS/1007/B"
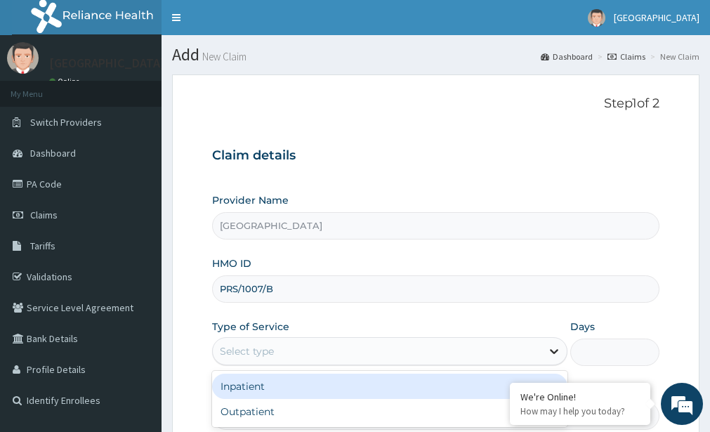
click at [551, 345] on icon at bounding box center [554, 351] width 14 height 14
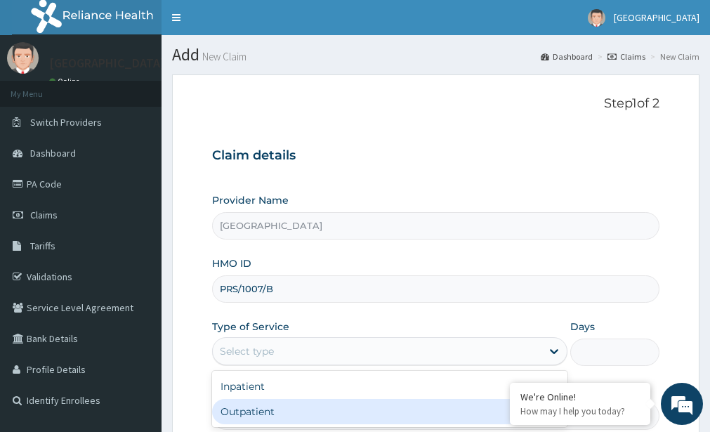
click at [486, 404] on div "Outpatient" at bounding box center [389, 411] width 355 height 25
type input "1"
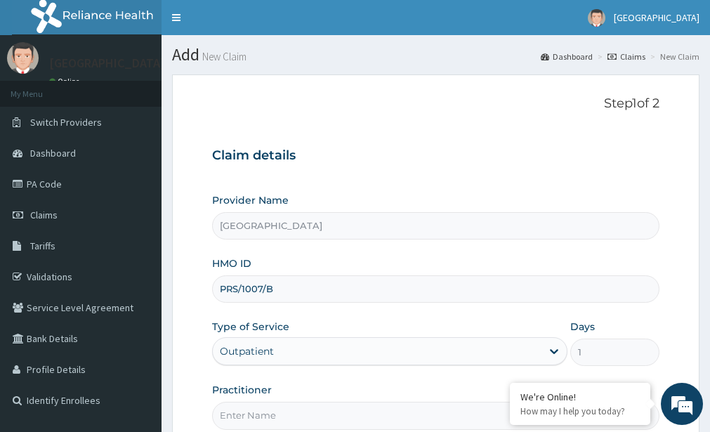
click at [322, 400] on div "Practitioner" at bounding box center [435, 406] width 447 height 46
click at [313, 421] on input "Practitioner" at bounding box center [435, 415] width 447 height 27
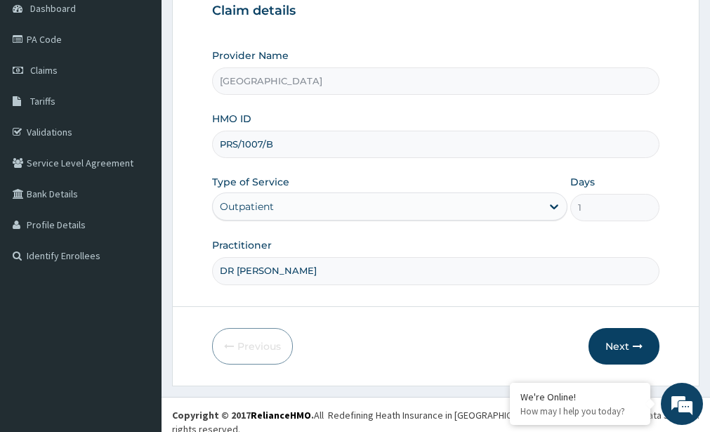
scroll to position [145, 0]
type input "DR OLATUNJI OLAYEMI"
click at [610, 340] on button "Next" at bounding box center [623, 345] width 71 height 37
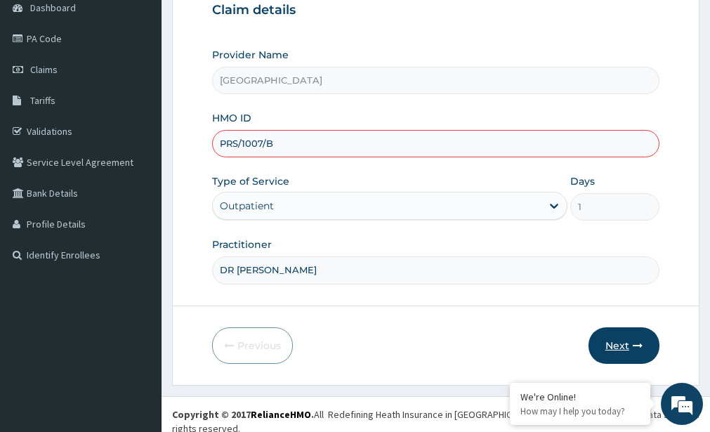
click at [610, 340] on button "Next" at bounding box center [623, 345] width 71 height 37
click at [612, 344] on button "Next" at bounding box center [623, 345] width 71 height 37
type input "PRS/10007/B"
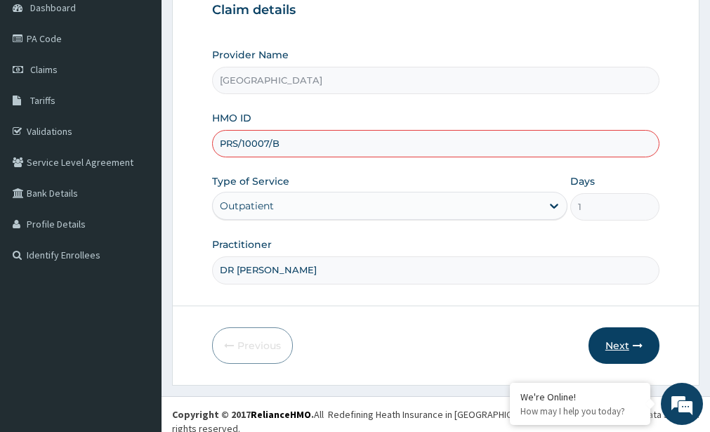
click at [614, 345] on button "Next" at bounding box center [623, 345] width 71 height 37
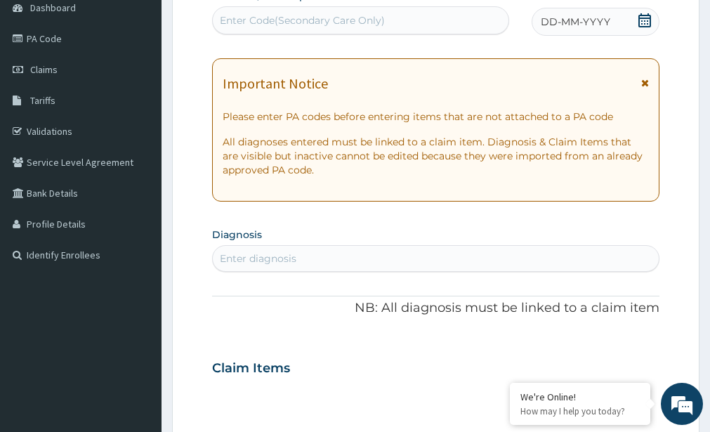
click at [295, 259] on div "Enter diagnosis" at bounding box center [258, 258] width 77 height 14
type input "MALARIA"
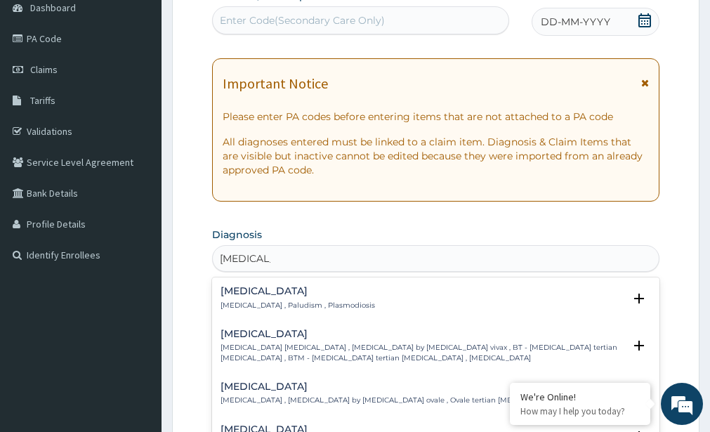
click at [289, 294] on h4 "Malaria" at bounding box center [297, 291] width 154 height 11
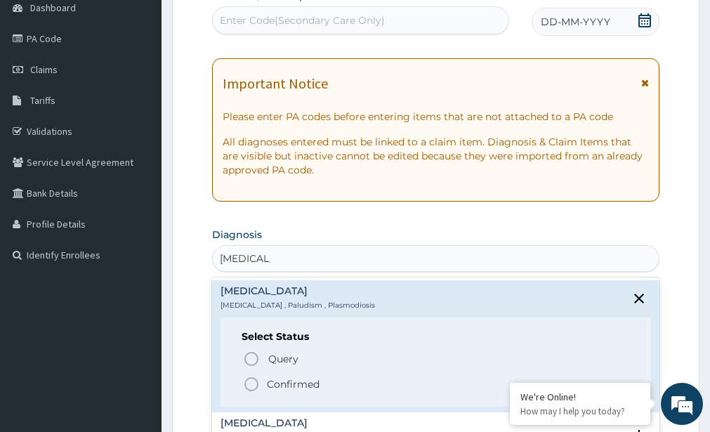
click at [251, 385] on icon "status option filled" at bounding box center [251, 384] width 17 height 17
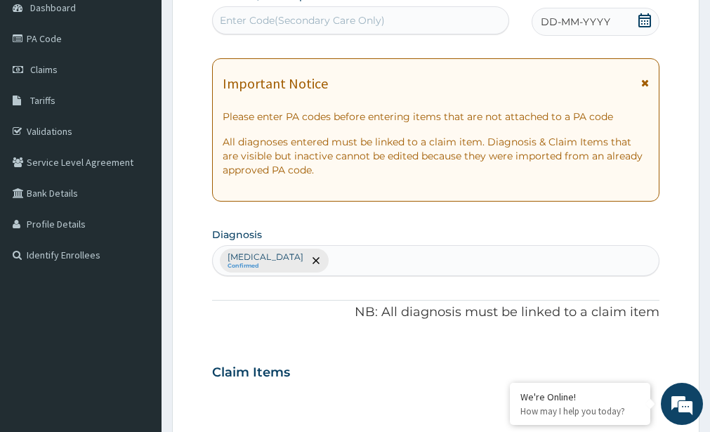
click at [301, 260] on div "Malaria Confirmed" at bounding box center [436, 260] width 446 height 29
type input "E"
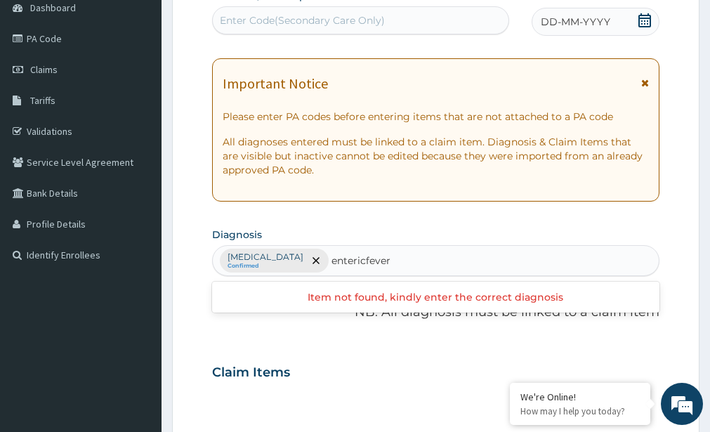
scroll to position [0, 0]
type input "entericfever"
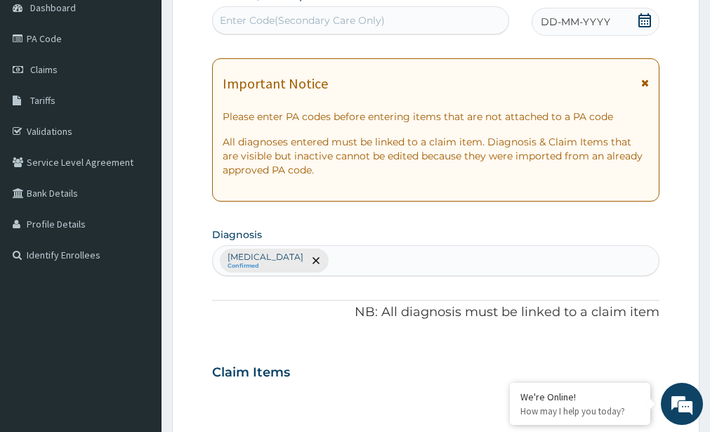
click at [285, 251] on div "Malaria Confirmed" at bounding box center [436, 260] width 446 height 29
type input "e"
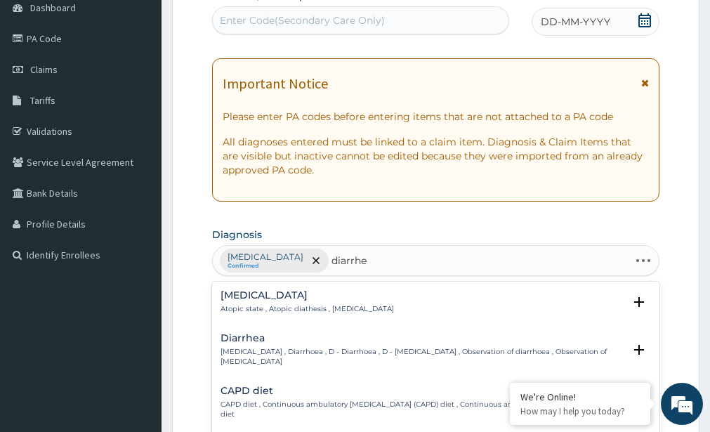
type input "diarrhea"
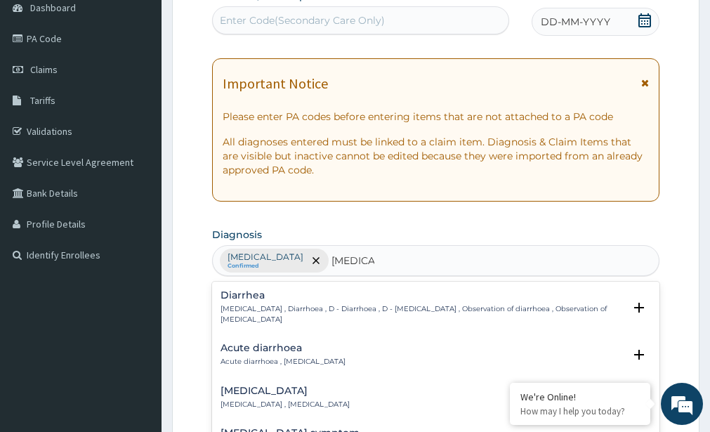
click at [310, 344] on div "Acute diarrhoea Acute diarrhoea , Acute diarrhea" at bounding box center [282, 355] width 125 height 25
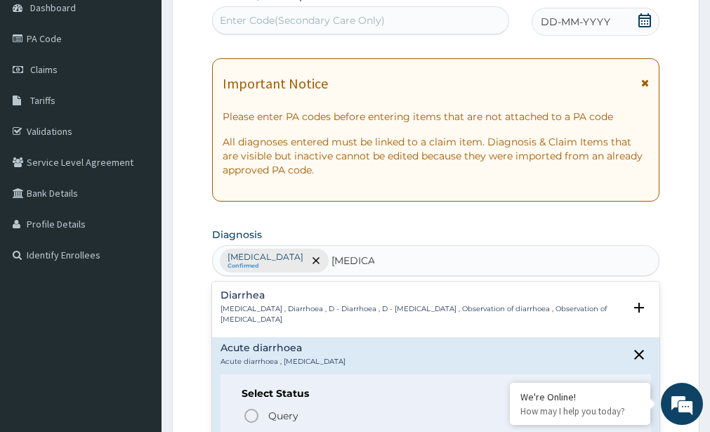
click at [257, 431] on circle "status option filled" at bounding box center [251, 440] width 13 height 13
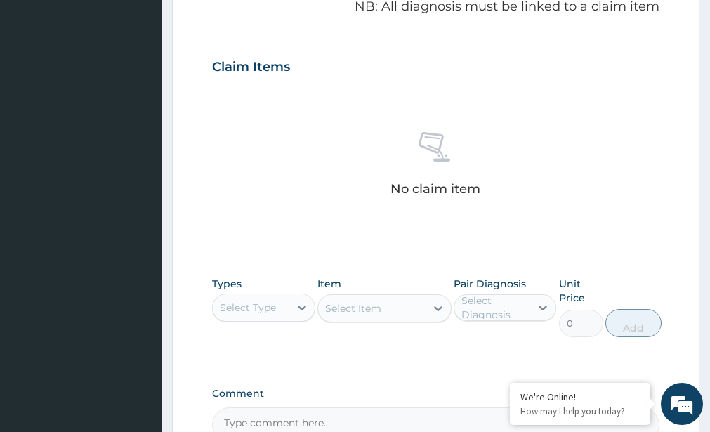
scroll to position [454, 0]
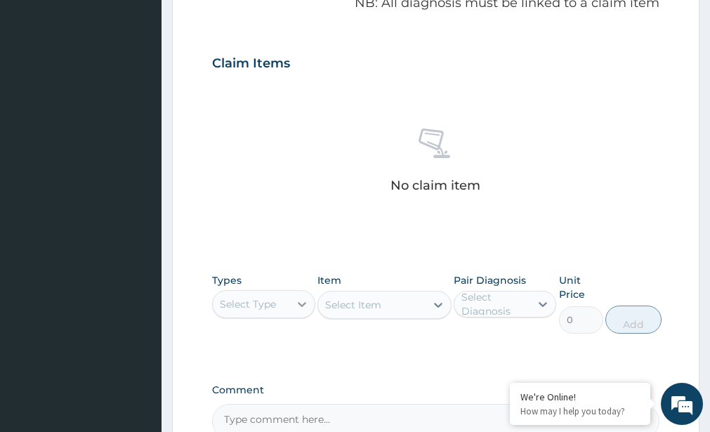
click at [301, 297] on icon at bounding box center [302, 304] width 14 height 14
click at [304, 426] on div "Dental Optical Procedures Imaging Laboratory Spa Drugs Immunizations Others Gym" at bounding box center [263, 429] width 103 height 211
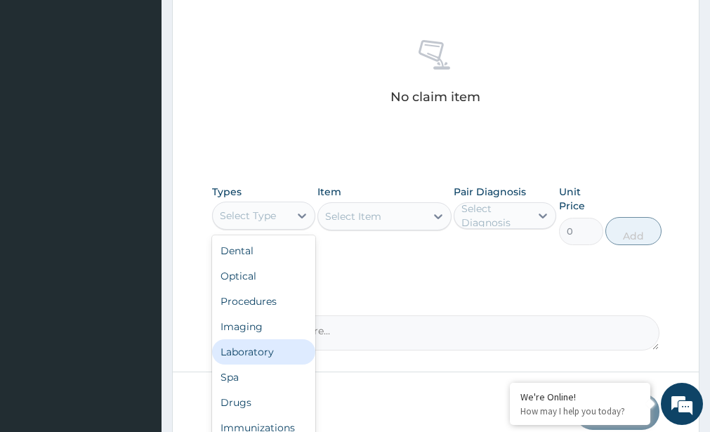
scroll to position [567, 0]
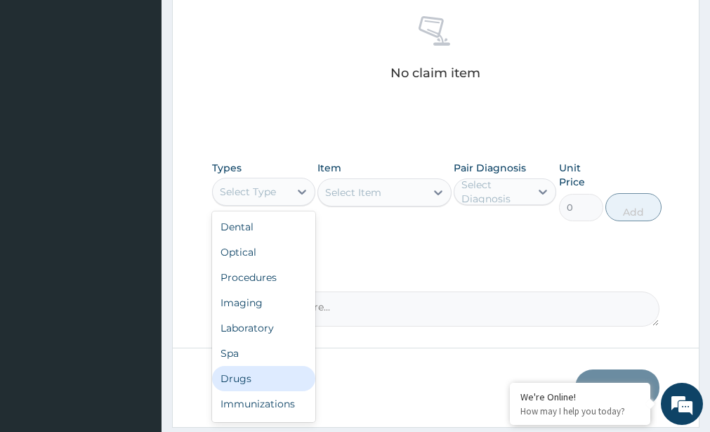
click at [233, 372] on div "Drugs" at bounding box center [263, 378] width 103 height 25
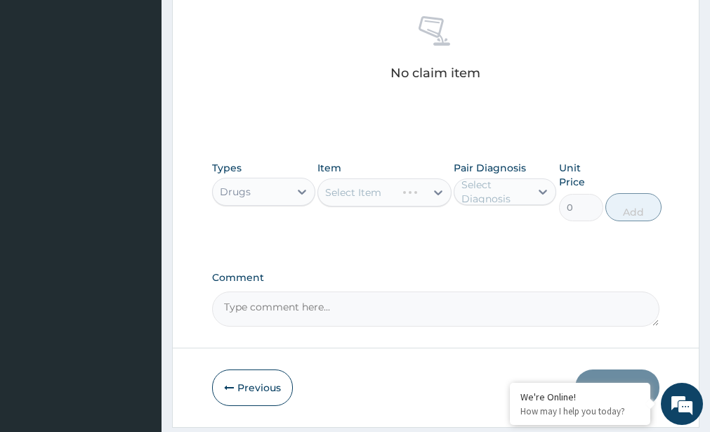
click at [442, 191] on div "Select Item" at bounding box center [384, 192] width 134 height 28
click at [437, 191] on div "Select Item" at bounding box center [384, 192] width 134 height 28
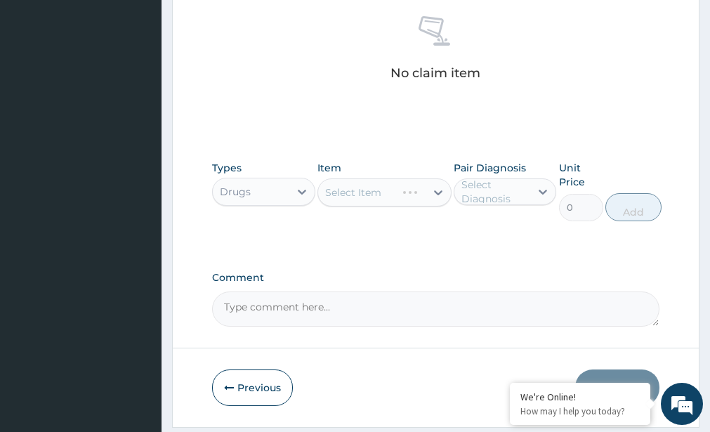
click at [443, 188] on div "Select Item" at bounding box center [384, 192] width 134 height 28
click at [392, 187] on div "Select Item" at bounding box center [384, 192] width 134 height 28
click at [539, 190] on icon at bounding box center [543, 192] width 14 height 14
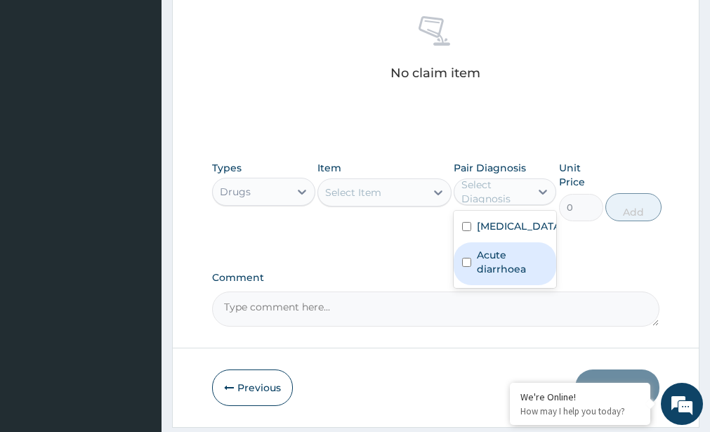
click at [493, 256] on label "Acute diarrhoea" at bounding box center [512, 262] width 71 height 28
checkbox input "true"
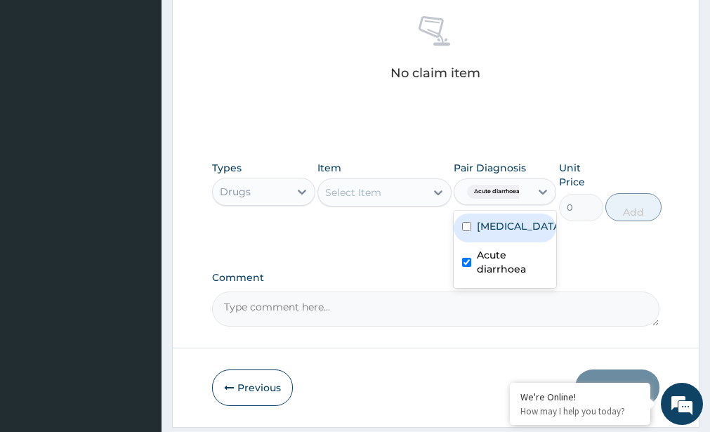
click at [546, 220] on div "Malaria" at bounding box center [505, 227] width 103 height 29
checkbox input "true"
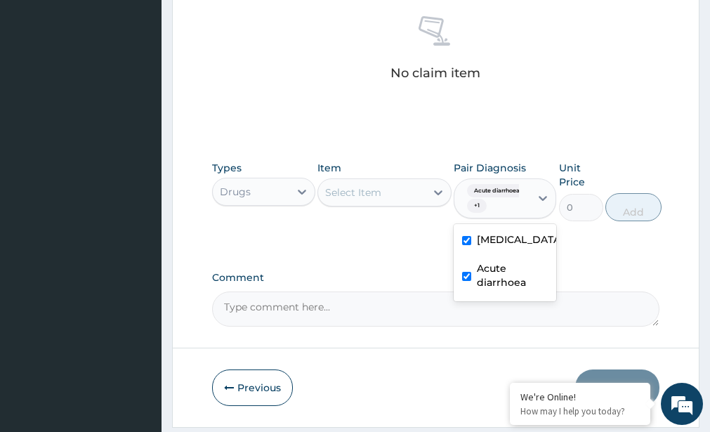
click at [407, 199] on div "Select Item" at bounding box center [371, 192] width 107 height 22
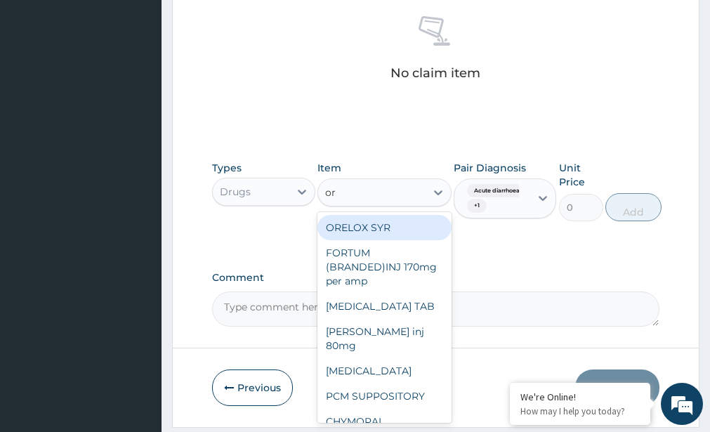
type input "ors"
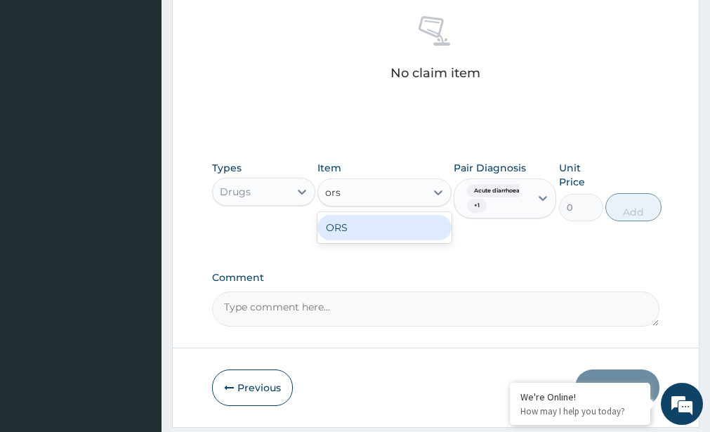
click at [415, 219] on div "ORS" at bounding box center [384, 227] width 134 height 25
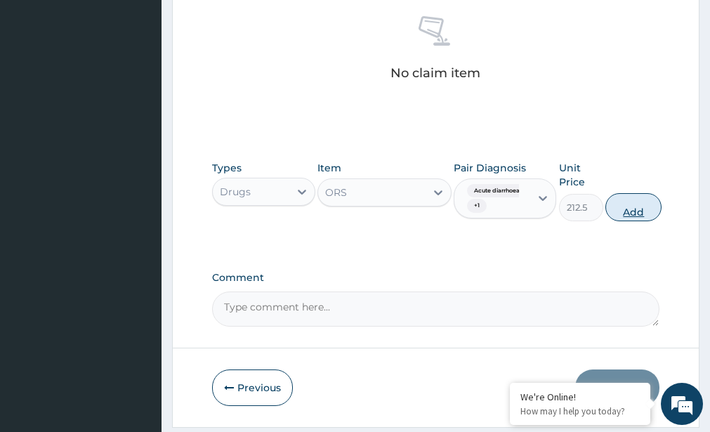
click at [618, 211] on button "Add" at bounding box center [633, 207] width 56 height 28
type input "0"
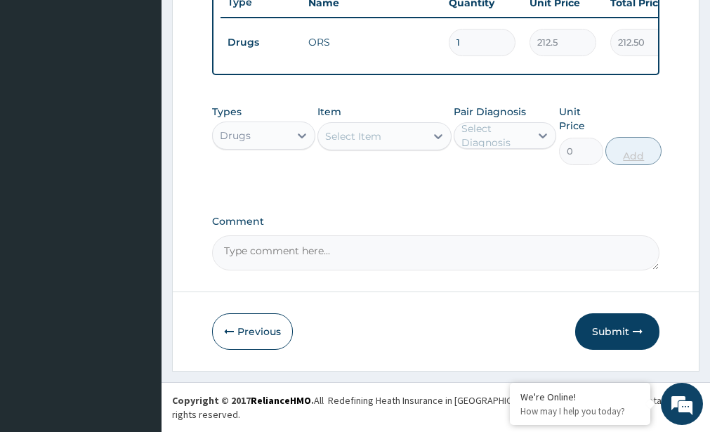
scroll to position [553, 0]
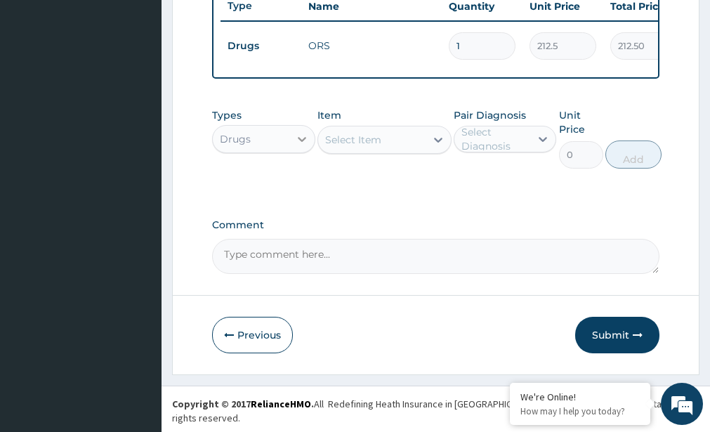
click at [299, 143] on icon at bounding box center [302, 139] width 14 height 14
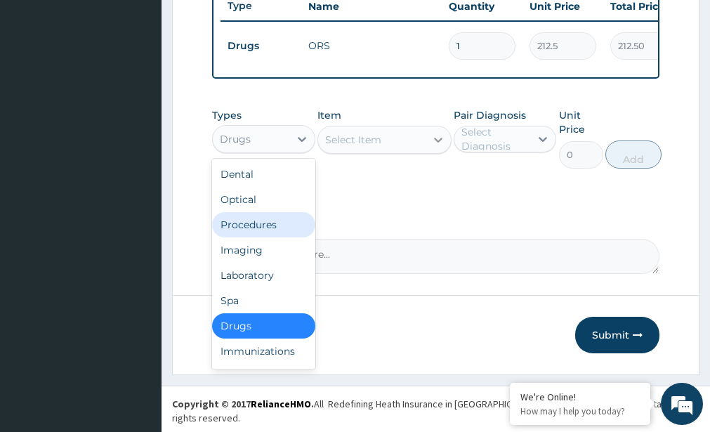
click at [432, 147] on icon at bounding box center [438, 140] width 14 height 14
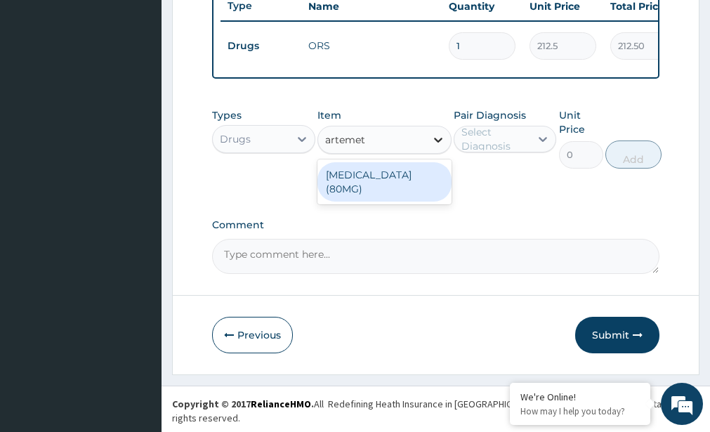
type input "artemeth"
click at [440, 181] on div "ARTEMETHER (80MG)" at bounding box center [384, 181] width 134 height 39
type input "600"
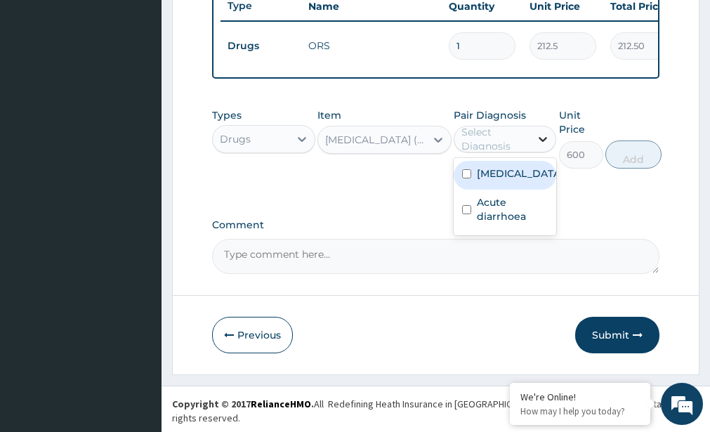
click at [543, 142] on icon at bounding box center [543, 139] width 14 height 14
click at [525, 190] on div "Malaria" at bounding box center [505, 175] width 103 height 29
checkbox input "true"
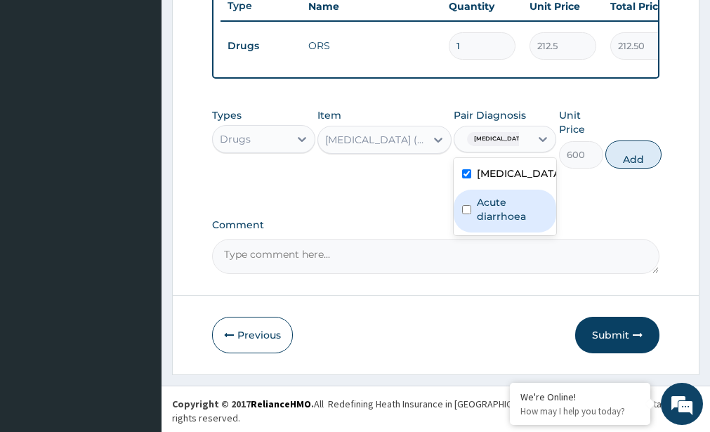
click at [529, 210] on label "Acute diarrhoea" at bounding box center [512, 209] width 71 height 28
checkbox input "true"
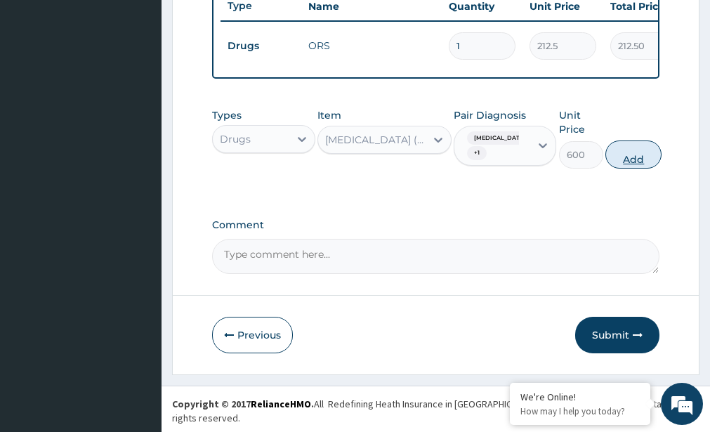
click at [619, 169] on button "Add" at bounding box center [633, 154] width 56 height 28
type input "0"
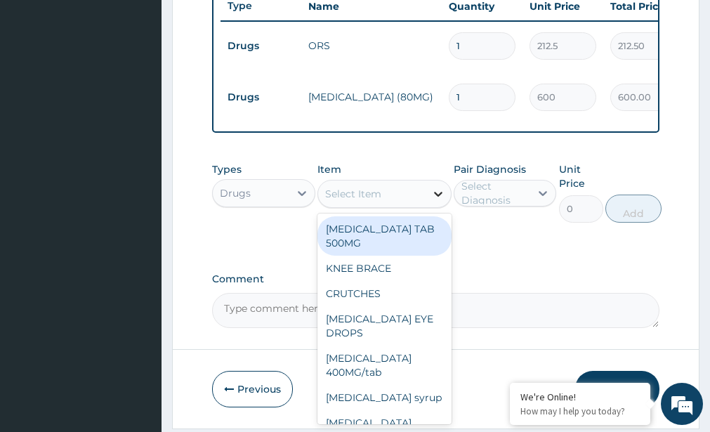
click at [430, 196] on div at bounding box center [437, 193] width 25 height 25
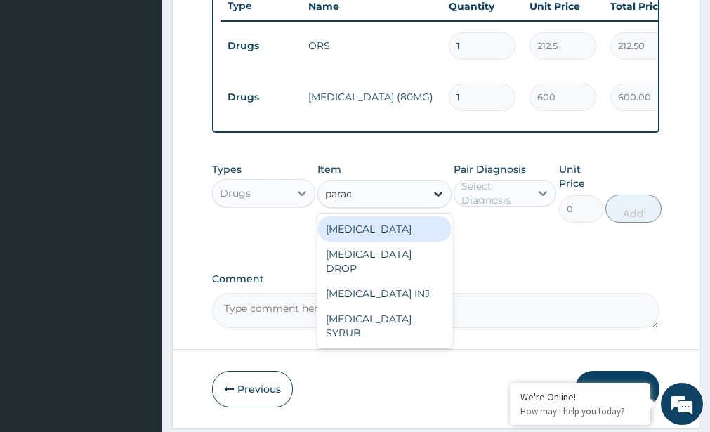
type input "parace"
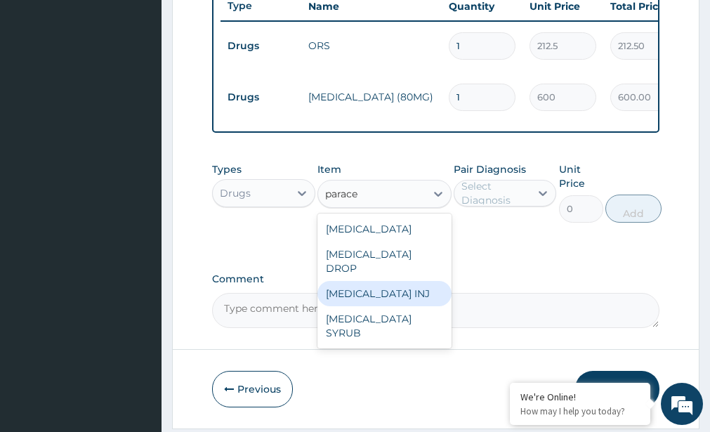
click at [422, 281] on div "PARACETAMOL INJ" at bounding box center [384, 293] width 134 height 25
type input "450"
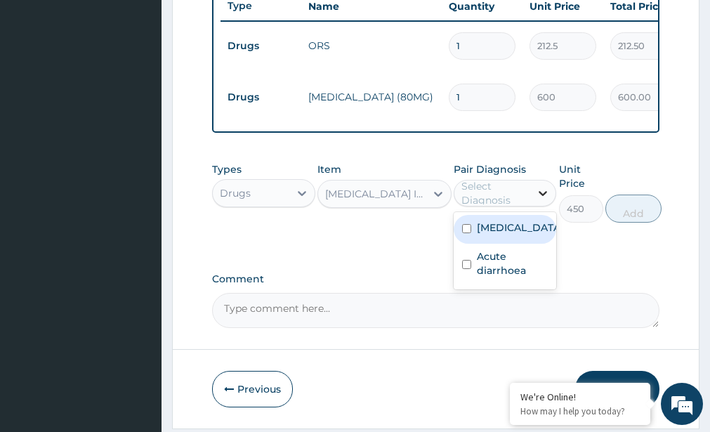
click at [538, 192] on icon at bounding box center [543, 193] width 14 height 14
click at [537, 241] on div "Malaria" at bounding box center [505, 229] width 103 height 29
checkbox input "true"
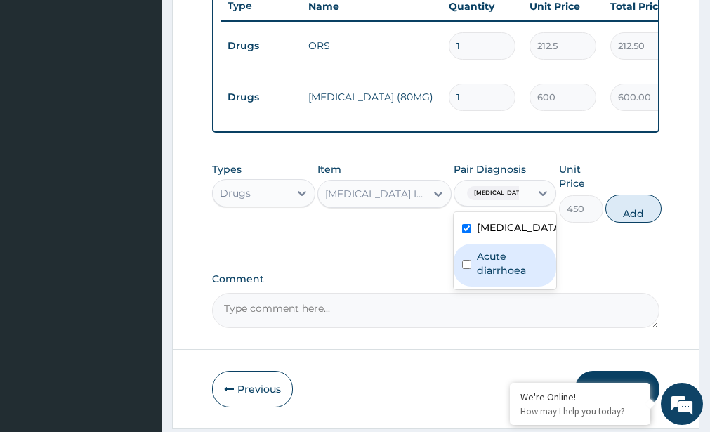
click at [540, 259] on label "Acute diarrhoea" at bounding box center [512, 263] width 71 height 28
checkbox input "true"
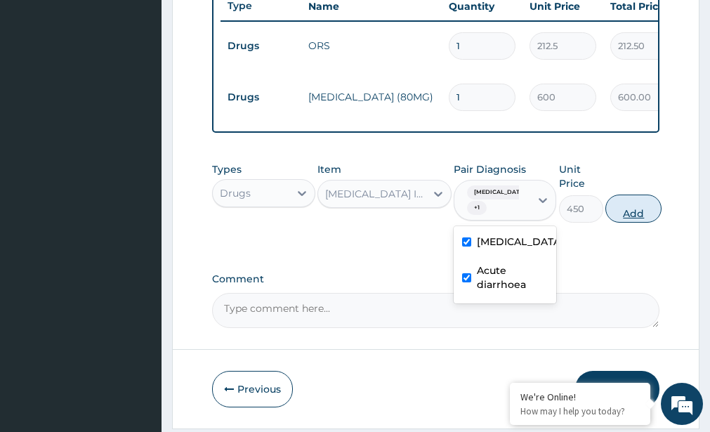
click at [635, 216] on button "Add" at bounding box center [633, 208] width 56 height 28
type input "0"
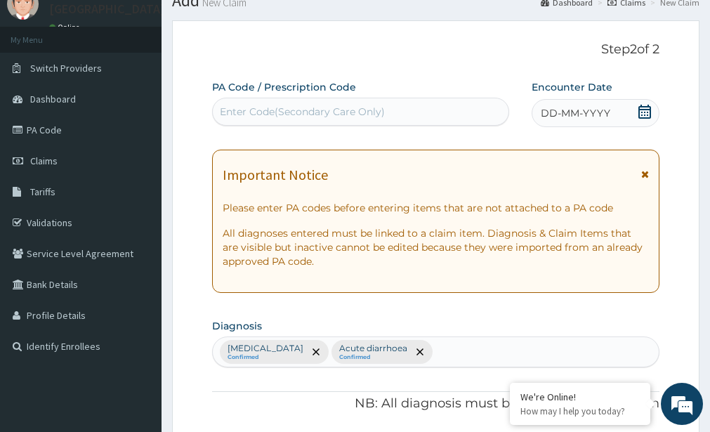
scroll to position [47, 0]
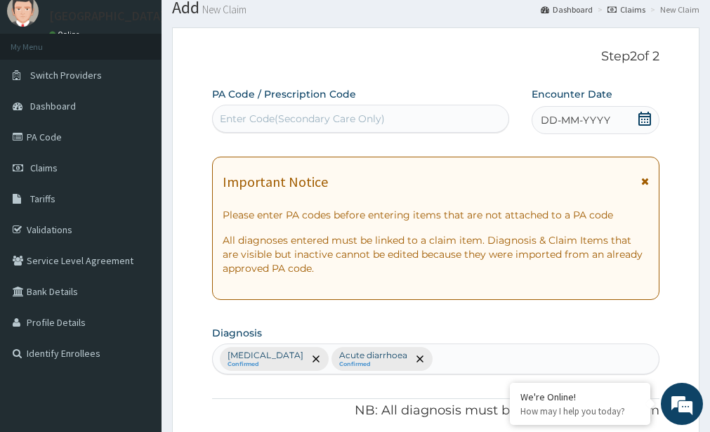
click at [560, 110] on div "DD-MM-YYYY" at bounding box center [594, 120] width 127 height 28
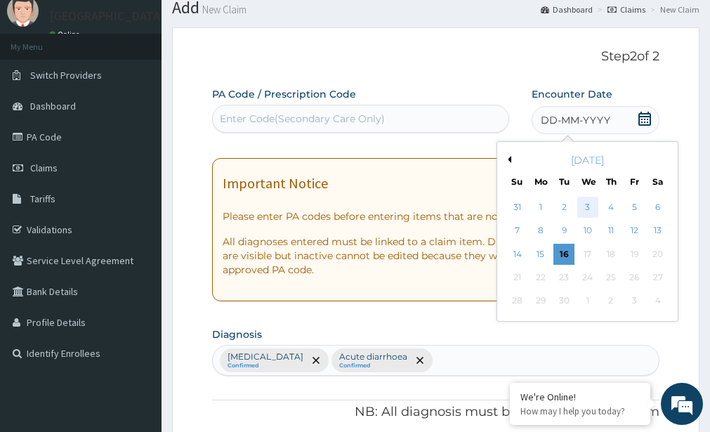
click at [583, 199] on div "3" at bounding box center [587, 207] width 21 height 21
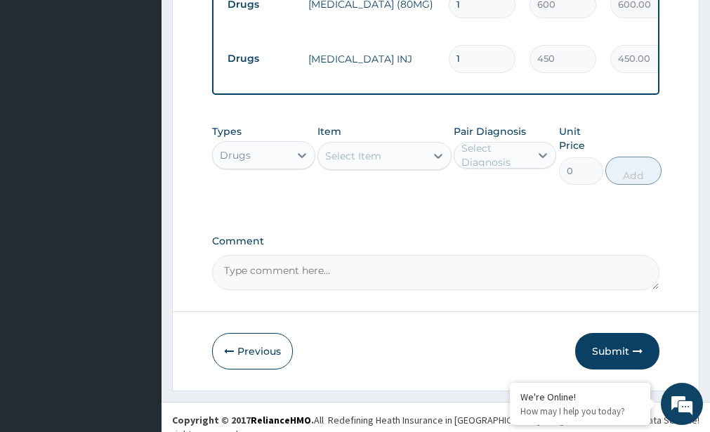
scroll to position [649, 0]
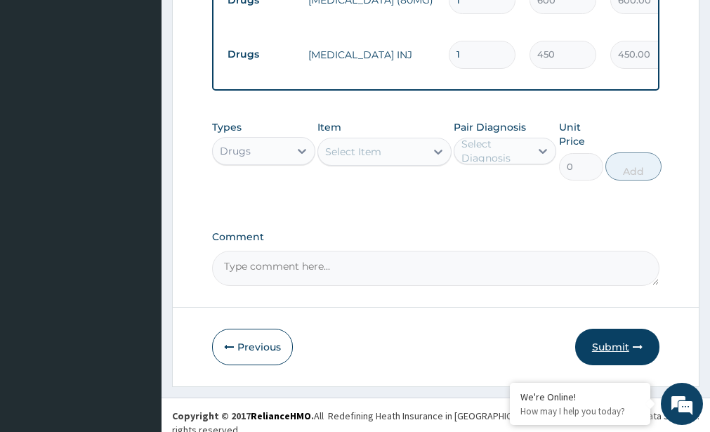
click at [602, 343] on button "Submit" at bounding box center [617, 347] width 84 height 37
